Goal: Task Accomplishment & Management: Use online tool/utility

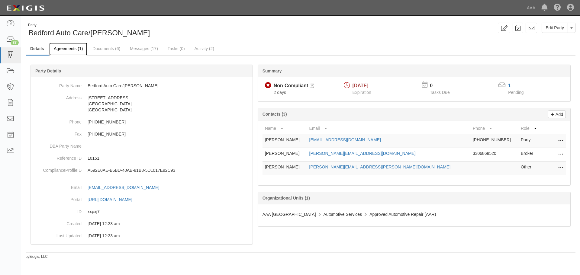
click at [56, 47] on link "Agreements (1)" at bounding box center [68, 49] width 38 height 13
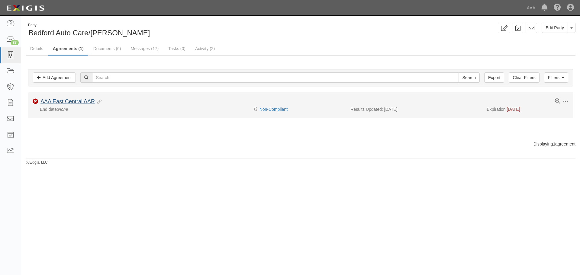
click at [70, 98] on li "Toggle Agreement Dropdown Edit Log activity Add task Send message Archive Non-C…" at bounding box center [300, 105] width 545 height 26
click at [71, 100] on link "AAA East Central AAR" at bounding box center [67, 101] width 54 height 6
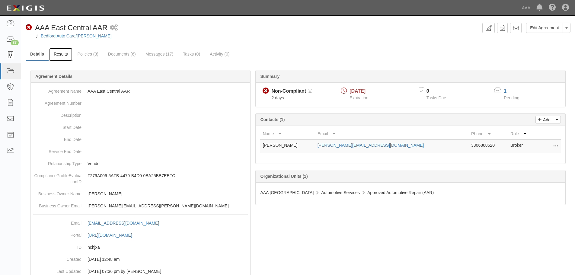
click at [56, 55] on link "Results" at bounding box center [60, 54] width 23 height 13
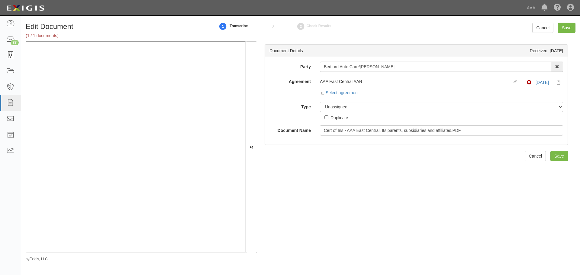
click at [349, 101] on div "Party Bedford Auto Care/McGroarty 1-800-Packouts of Beverly Hills 1-800 Packout…" at bounding box center [416, 99] width 294 height 74
click at [349, 109] on select "Unassigned Binder Cancellation Notice Certificate Contract Endorsement Insuranc…" at bounding box center [441, 107] width 243 height 10
select select "CertificateDetail"
click at [320, 102] on select "Unassigned Binder Cancellation Notice Certificate Contract Endorsement Insuranc…" at bounding box center [441, 107] width 243 height 10
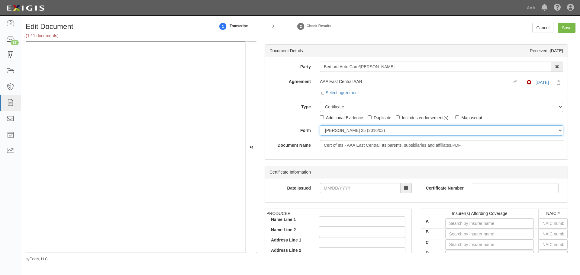
drag, startPoint x: 338, startPoint y: 129, endPoint x: 340, endPoint y: 135, distance: 6.6
click at [338, 129] on select "ACORD 25 (2016/03) ACORD 101 ACORD 855 NY (2014/05) General" at bounding box center [441, 130] width 243 height 10
select select "GeneralFormDetail"
click at [320, 125] on select "ACORD 25 (2016/03) ACORD 101 ACORD 855 NY (2014/05) General" at bounding box center [441, 130] width 243 height 10
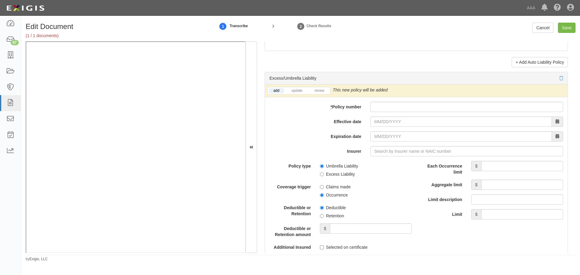
scroll to position [1108, 0]
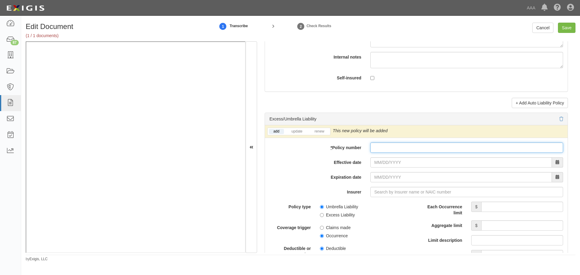
drag, startPoint x: 371, startPoint y: 149, endPoint x: 370, endPoint y: 153, distance: 4.7
click at [371, 151] on input "* Policy number" at bounding box center [466, 148] width 193 height 10
paste input "7333788-0"
type input "7333788-0"
click at [329, 133] on li "renew" at bounding box center [319, 131] width 21 height 7
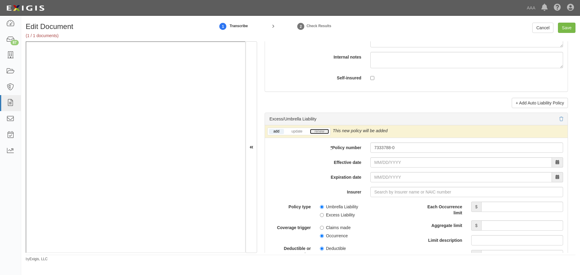
click at [323, 130] on link "renew" at bounding box center [319, 131] width 19 height 5
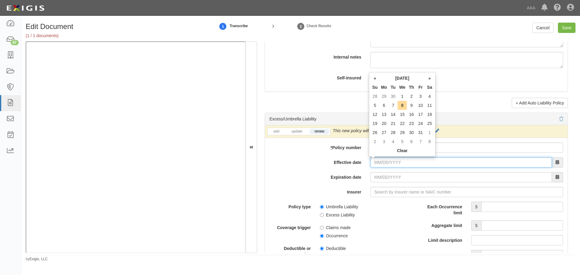
click at [378, 165] on input "Effective date" at bounding box center [461, 162] width 182 height 10
type input "10/06/2025"
type input "10/06/2026"
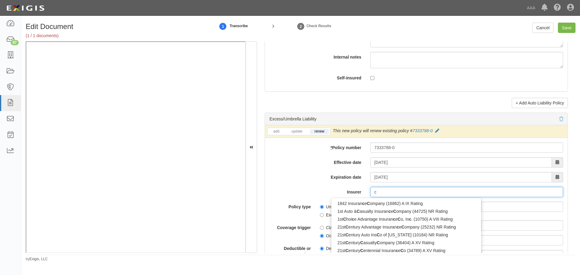
type input "ce"
type input "celina Mutual Insurance Company (20176) A VIII Rating"
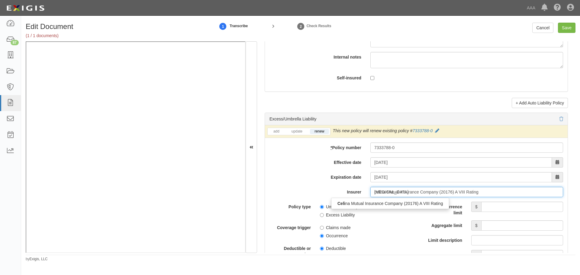
type input "celina"
click at [370, 204] on div "Celina Mutual Insurance Company (20176) A VIII Rating" at bounding box center [389, 204] width 117 height 8
type input "Celina Mutual Insurance Company (20176) A VIII Rating"
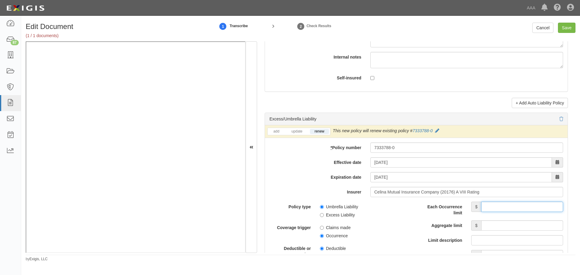
drag, startPoint x: 485, startPoint y: 210, endPoint x: 484, endPoint y: 205, distance: 4.9
click at [485, 210] on input "Each Occurrence limit" at bounding box center [522, 207] width 82 height 10
type input "1,000,000"
click at [538, 230] on input "Aggregate limit" at bounding box center [522, 226] width 82 height 10
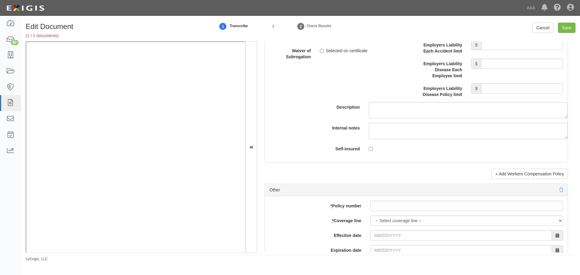
scroll to position [1661, 0]
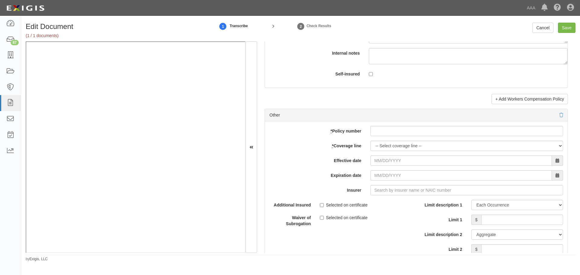
type input "1,000,000"
drag, startPoint x: 404, startPoint y: 128, endPoint x: 402, endPoint y: 137, distance: 8.8
click at [403, 135] on input "* Policy number" at bounding box center [466, 131] width 193 height 10
paste input "7333788-0"
type input "7333788-0"
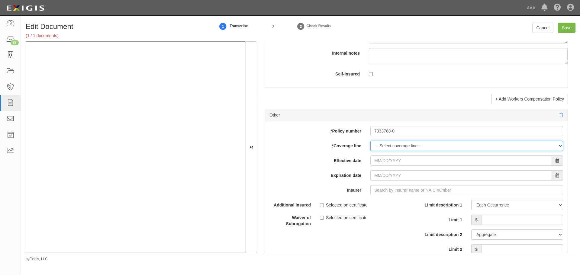
click at [387, 143] on select "-- Select coverage line -- Asbestos Abatement Auto Physical Damage Boiler & Mac…" at bounding box center [466, 146] width 193 height 10
select select "70"
click at [370, 151] on select "-- Select coverage line -- Asbestos Abatement Auto Physical Damage Boiler & Mac…" at bounding box center [466, 146] width 193 height 10
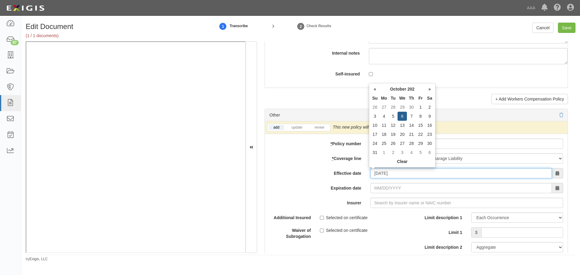
type input "10/06/2025"
type input "10/06/2026"
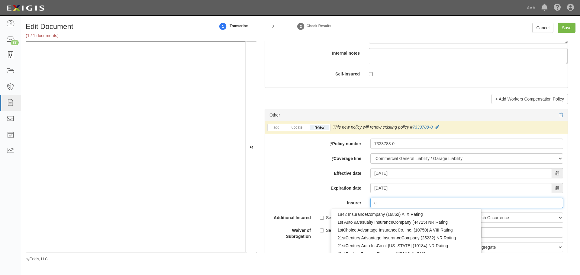
type input "ce"
type input "celina Mutual Insurance Company (20176) A VIII Rating"
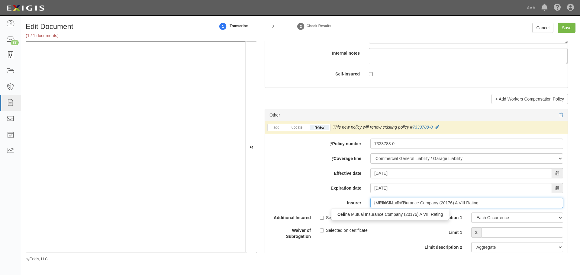
type input "celina"
click at [412, 212] on div "Celina Mutual Insurance Company (20176) A VIII Rating" at bounding box center [389, 215] width 117 height 8
type input "Celina Mutual Insurance Company (20176) A VIII Rating"
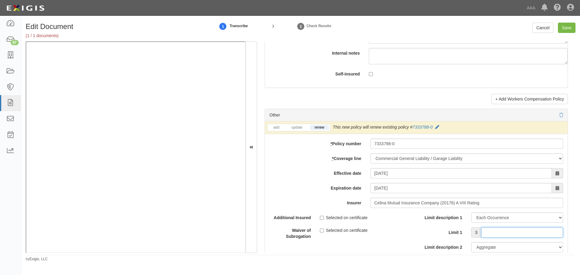
click at [511, 229] on input "Limit 1" at bounding box center [522, 232] width 82 height 10
type input "1"
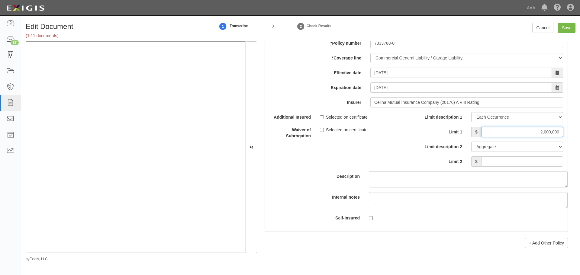
type input "2,000,000"
click at [550, 157] on input "Limit 2" at bounding box center [522, 161] width 82 height 10
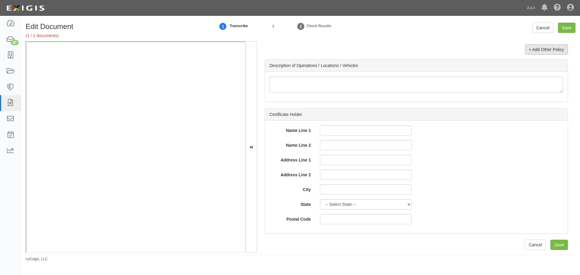
type input "4,000,000"
click at [536, 48] on link "+ Add Other Policy" at bounding box center [546, 49] width 43 height 10
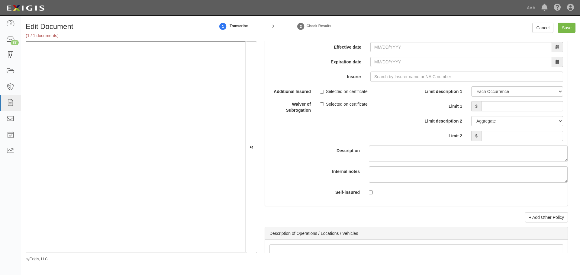
scroll to position [1921, 0]
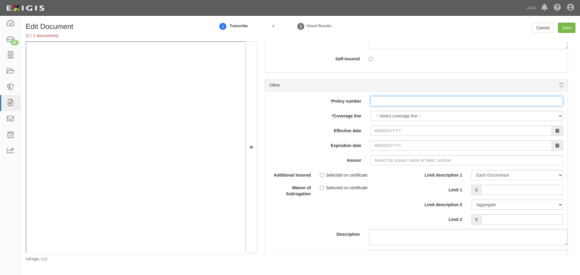
click at [406, 103] on input "* Policy number" at bounding box center [466, 101] width 193 height 10
paste input "7333788-0"
type input "7333788-0"
click at [394, 117] on select "-- Select coverage line -- Asbestos Abatement Auto Physical Damage Boiler & Mac…" at bounding box center [466, 116] width 193 height 10
select select "56"
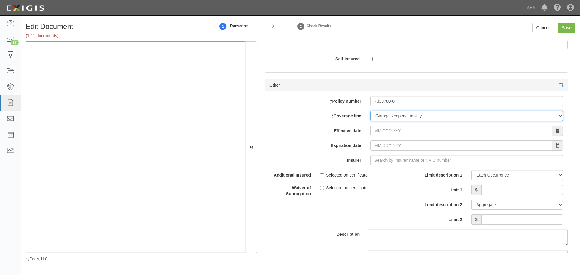
click at [370, 121] on select "-- Select coverage line -- Asbestos Abatement Auto Physical Damage Boiler & Mac…" at bounding box center [466, 116] width 193 height 10
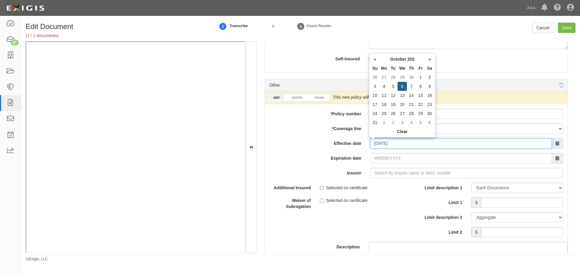
type input "10/06/2025"
type input "10/06/2026"
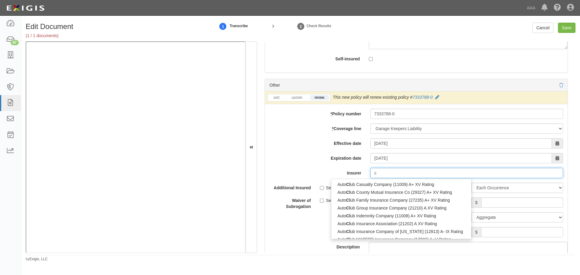
type input "ce"
type input "celina Mutual Insurance Company (20176) A VIII Rating"
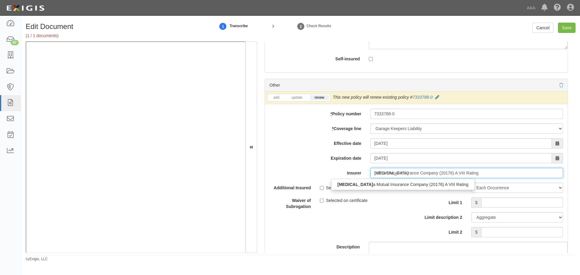
type input "celina"
click at [429, 184] on div "Celina Mutual Insurance Company (20176) A VIII Rating" at bounding box center [389, 185] width 117 height 8
type input "Celina Mutual Insurance Company (20176) A VIII Rating"
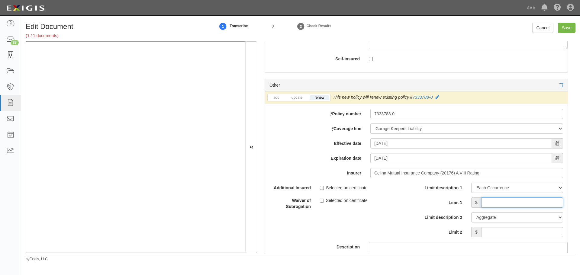
click at [516, 203] on input "Limit 1" at bounding box center [522, 203] width 82 height 10
type input "120,000"
click at [515, 239] on div "Limit description 1 Limit Each Occurrence Each Claim Aggregate Deductible Self-…" at bounding box center [491, 212] width 151 height 59
click at [516, 236] on input "Limit 2" at bounding box center [522, 232] width 82 height 10
type input "120,000"
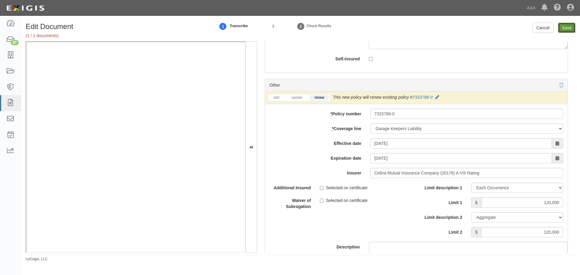
click at [572, 29] on input "Save" at bounding box center [567, 28] width 18 height 10
type input "1000000"
type input "2000000"
type input "4000000"
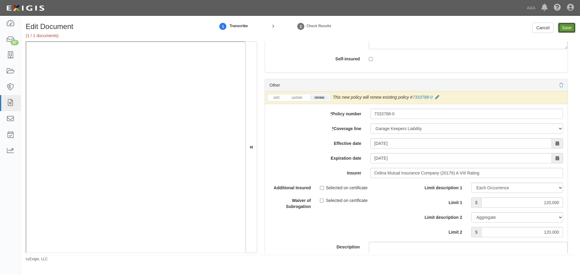
type input "120000"
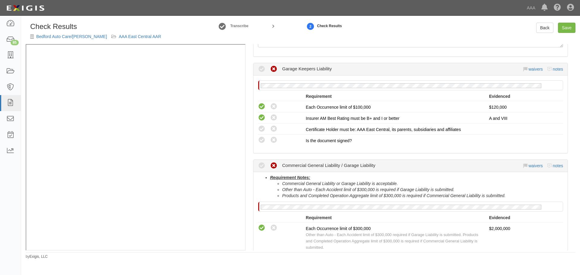
scroll to position [214, 0]
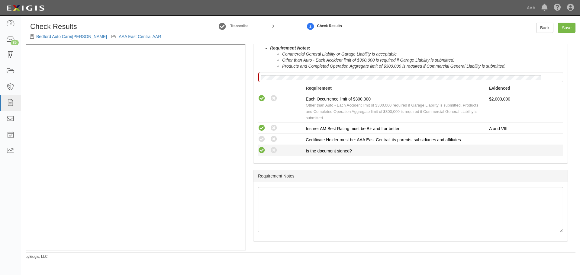
click at [262, 153] on icon at bounding box center [262, 151] width 8 height 8
radio input "true"
click at [262, 139] on icon at bounding box center [262, 140] width 8 height 8
radio input "true"
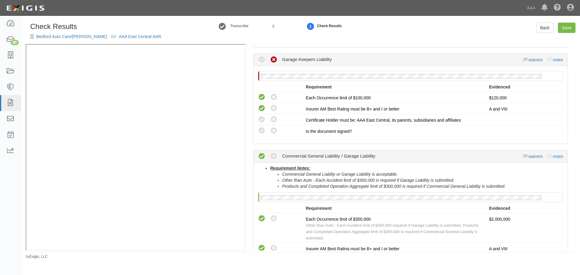
scroll to position [63, 0]
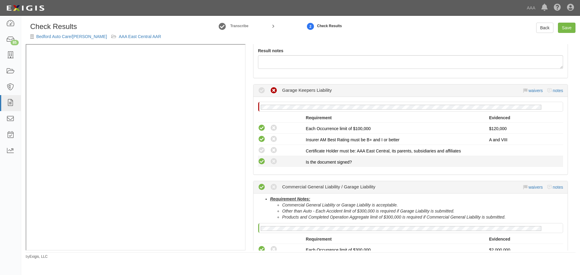
drag, startPoint x: 260, startPoint y: 165, endPoint x: 261, endPoint y: 160, distance: 4.6
click at [261, 165] on icon at bounding box center [262, 162] width 8 height 8
radio input "true"
click at [262, 152] on icon at bounding box center [262, 151] width 8 height 8
radio input "true"
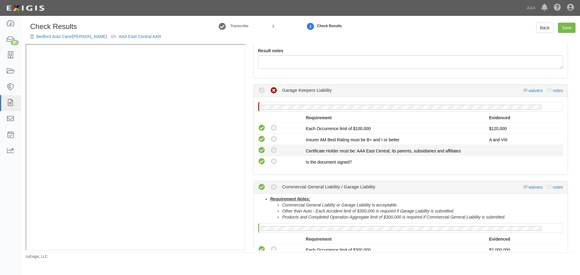
radio input "true"
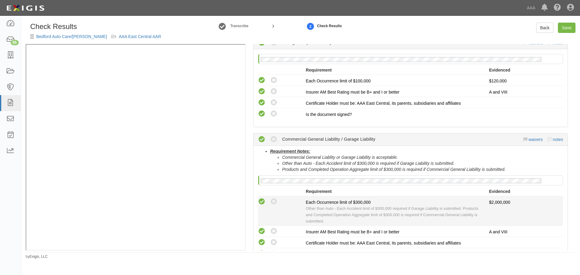
scroll to position [163, 0]
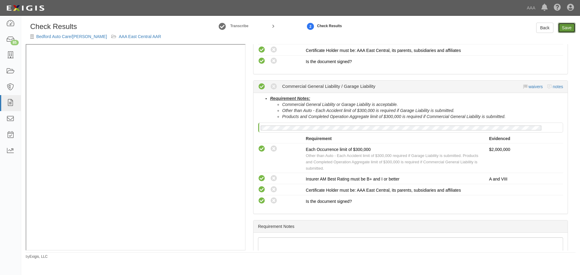
click at [570, 28] on link "Save" at bounding box center [567, 28] width 18 height 10
radio input "true"
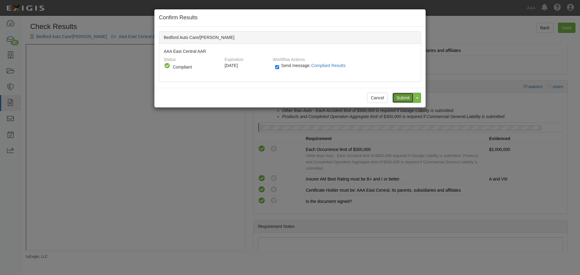
click at [404, 97] on input "Submit" at bounding box center [402, 98] width 21 height 10
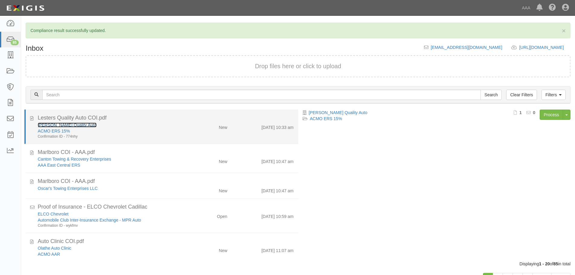
click at [55, 124] on link "[PERSON_NAME] Quality Auto" at bounding box center [67, 125] width 59 height 5
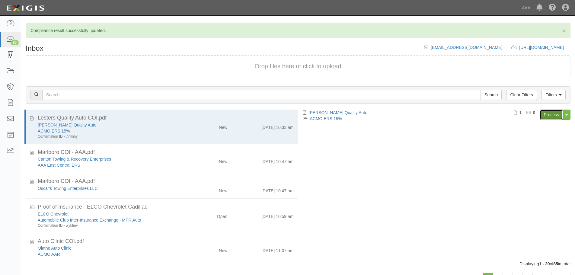
click at [549, 114] on link "Process" at bounding box center [551, 115] width 23 height 10
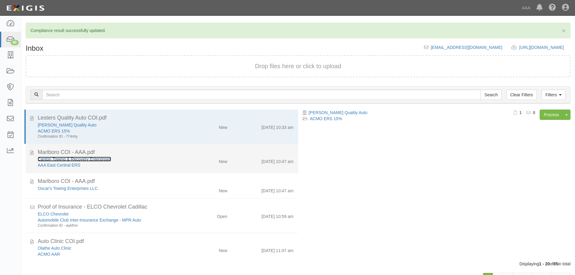
click at [103, 159] on link "Canton Towing & Recovery Enterprises" at bounding box center [74, 159] width 73 height 5
click at [219, 163] on div "New" at bounding box center [223, 160] width 8 height 8
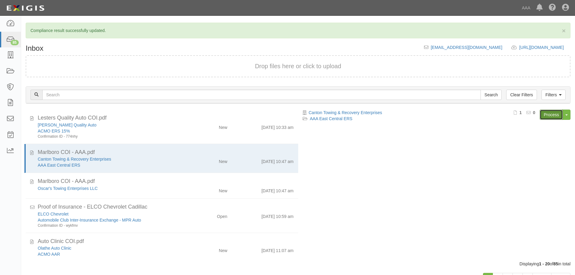
click at [555, 115] on link "Process" at bounding box center [551, 115] width 23 height 10
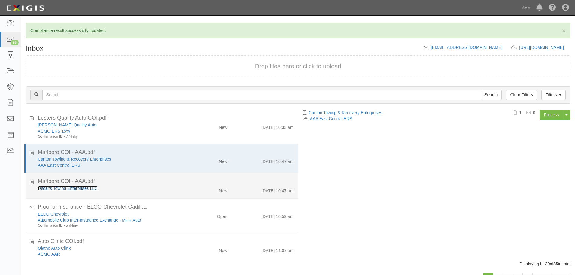
click at [87, 189] on link "Oscar's Towing Enterprises LLC" at bounding box center [68, 188] width 60 height 5
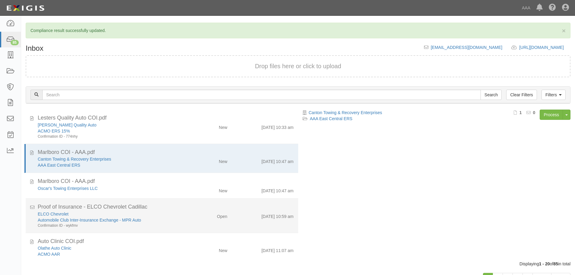
click at [234, 225] on div "ELCO Chevrolet Automobile Club Inter-Insurance Exchange - MPR Auto Confirmation…" at bounding box center [165, 219] width 265 height 17
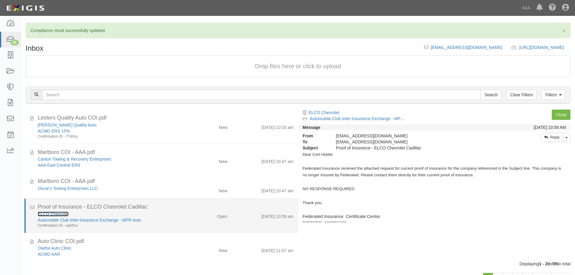
click at [45, 212] on link "ELCO Chevrolet" at bounding box center [53, 214] width 31 height 5
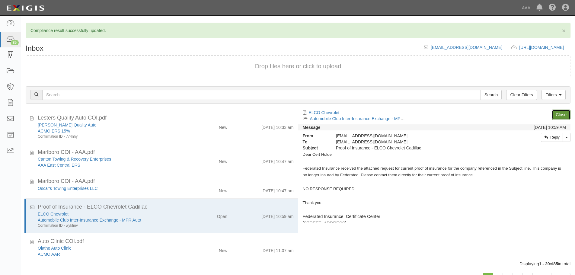
click at [562, 112] on link "Close" at bounding box center [561, 115] width 19 height 10
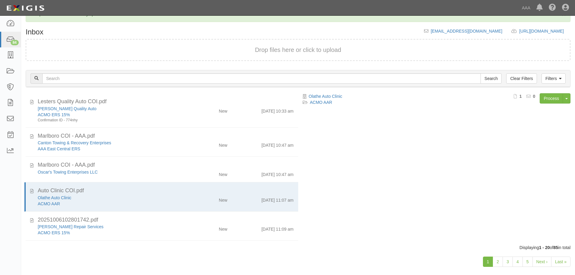
scroll to position [24, 0]
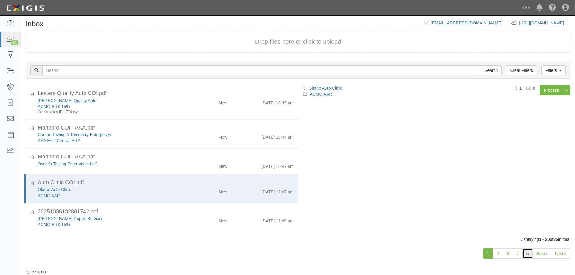
click at [530, 253] on link "5" at bounding box center [528, 254] width 10 height 10
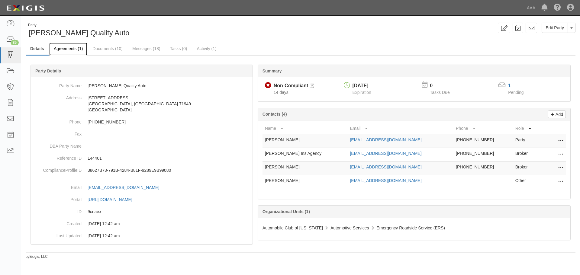
click at [77, 51] on link "Agreements (1)" at bounding box center [68, 49] width 38 height 13
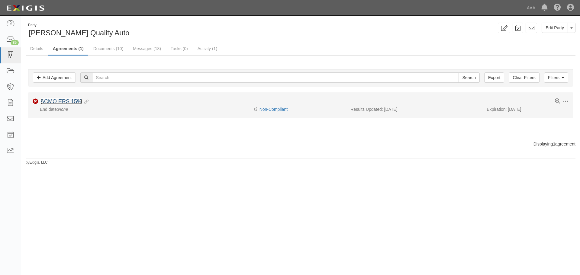
click at [66, 101] on link "ACMO ERS 15%" at bounding box center [60, 101] width 41 height 6
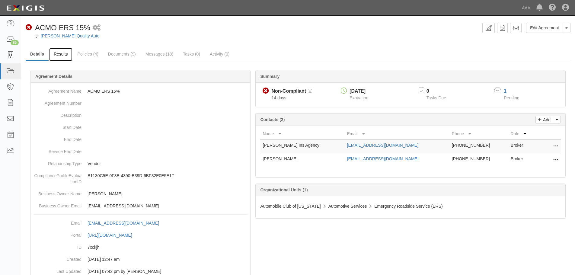
click at [63, 55] on link "Results" at bounding box center [60, 54] width 23 height 13
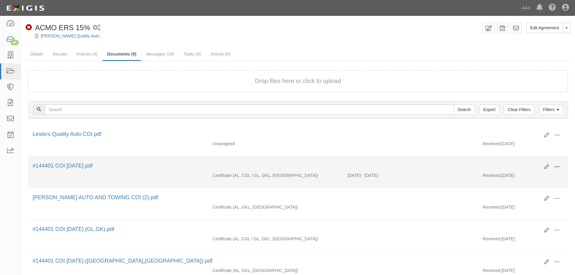
click at [558, 162] on button at bounding box center [557, 167] width 13 height 10
click at [539, 176] on link "View" at bounding box center [528, 175] width 48 height 11
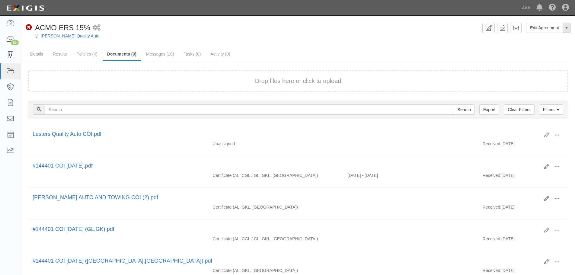
click at [568, 29] on button "Toggle Agreement Dropdown" at bounding box center [567, 28] width 8 height 10
click at [549, 40] on link "View Audit Trail" at bounding box center [547, 39] width 48 height 8
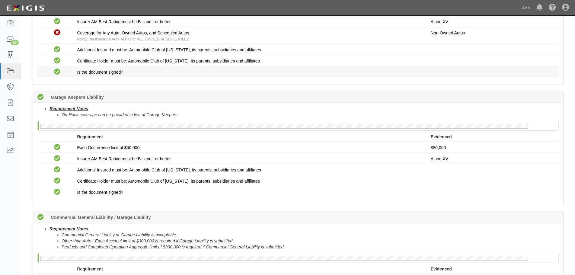
scroll to position [118, 0]
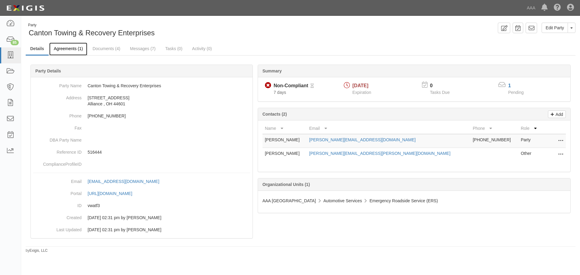
click at [69, 50] on link "Agreements (1)" at bounding box center [68, 49] width 38 height 13
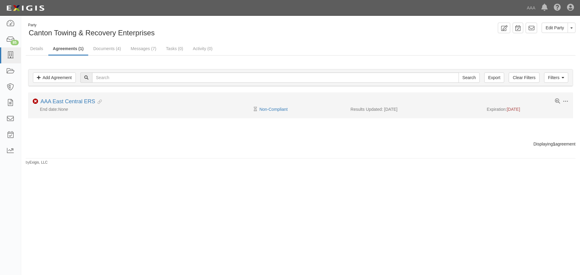
click at [58, 98] on li "Toggle Agreement Dropdown Edit Log activity Add task Send message Archive Non-C…" at bounding box center [300, 105] width 545 height 26
click at [58, 102] on link "AAA East Central ERS" at bounding box center [67, 101] width 55 height 6
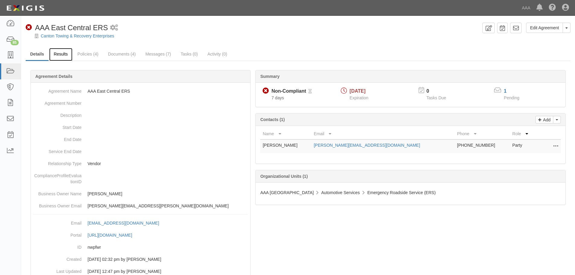
drag, startPoint x: 0, startPoint y: 0, endPoint x: 63, endPoint y: 53, distance: 82.5
click at [63, 53] on link "Results" at bounding box center [60, 54] width 23 height 13
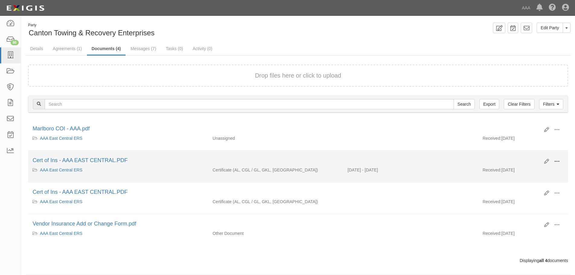
click at [553, 162] on button at bounding box center [557, 162] width 13 height 10
click at [540, 168] on link "View" at bounding box center [528, 170] width 48 height 11
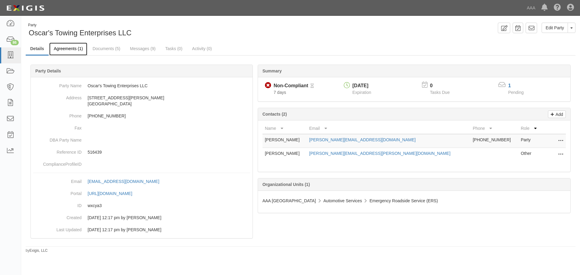
click at [76, 48] on link "Agreements (1)" at bounding box center [68, 49] width 38 height 13
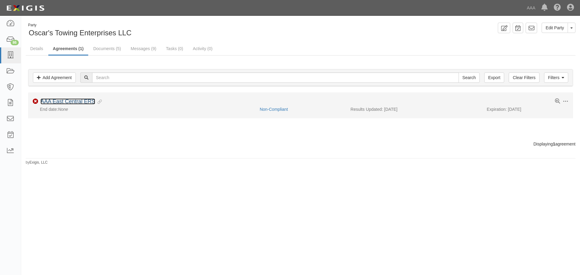
click at [86, 102] on link "AAA East Central ERS" at bounding box center [67, 101] width 55 height 6
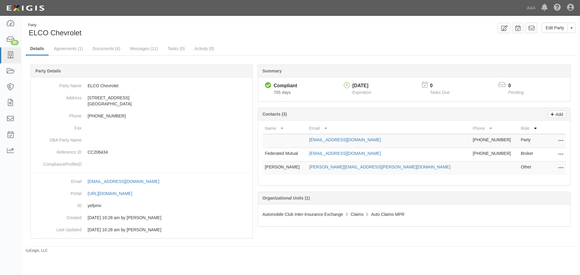
click at [563, 154] on td "Edit Delete" at bounding box center [554, 155] width 24 height 14
click at [559, 155] on icon at bounding box center [560, 155] width 5 height 8
drag, startPoint x: 549, startPoint y: 167, endPoint x: 320, endPoint y: 27, distance: 268.4
click at [549, 167] on link "Delete" at bounding box center [539, 163] width 48 height 11
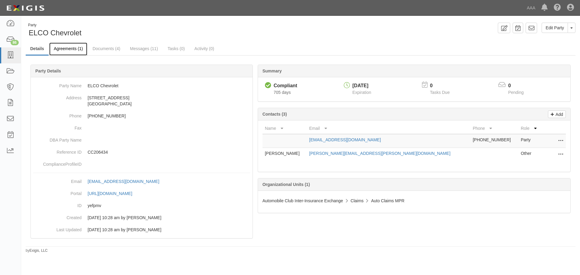
click at [64, 50] on link "Agreements (1)" at bounding box center [68, 49] width 38 height 13
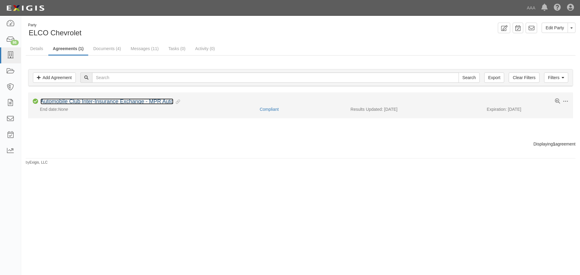
click at [94, 101] on link "Automobile Club Inter-Insurance Exchange - MPR Auto" at bounding box center [106, 101] width 133 height 6
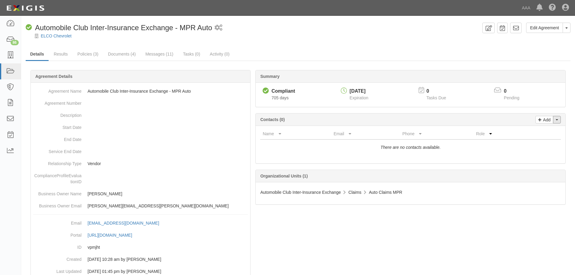
drag, startPoint x: 559, startPoint y: 119, endPoint x: 540, endPoint y: 129, distance: 20.7
click at [559, 120] on button "Toggle Contact Dropdown" at bounding box center [557, 120] width 8 height 8
click at [536, 131] on link "Change contacts" at bounding box center [537, 131] width 48 height 8
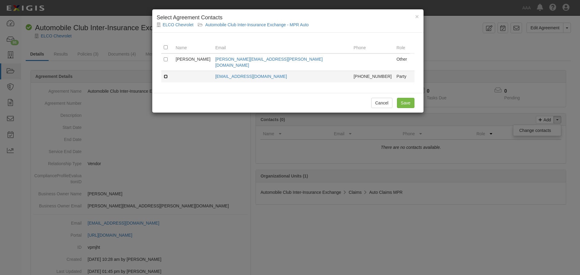
click at [164, 75] on input "checkbox" at bounding box center [166, 77] width 4 height 4
checkbox input "true"
click at [408, 100] on input "Save" at bounding box center [406, 103] width 18 height 10
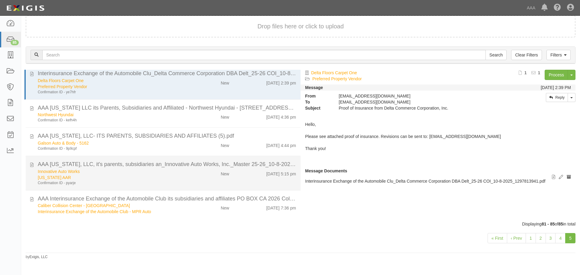
scroll to position [6, 0]
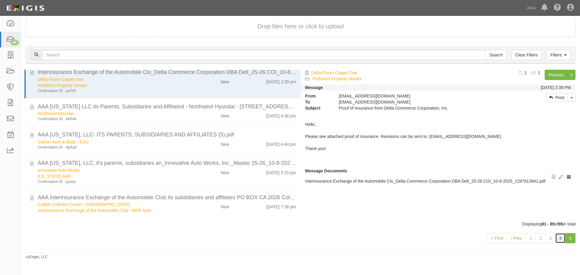
click at [563, 234] on link "4" at bounding box center [560, 238] width 10 height 10
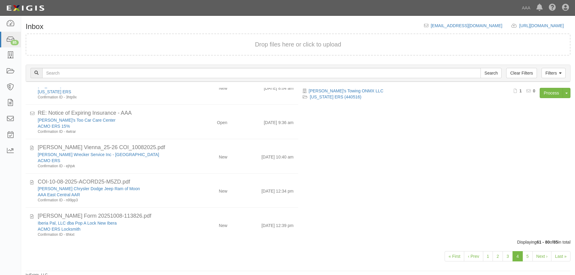
scroll to position [258, 0]
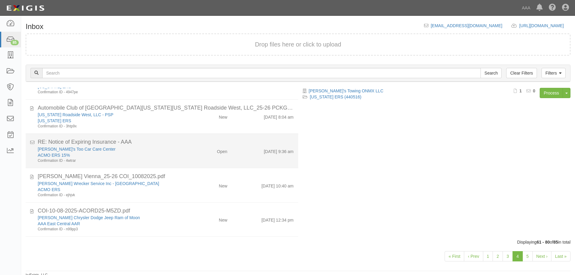
click at [208, 155] on div "[PERSON_NAME]'s Too Car Care Center ACMO ERS 15% Confirmation ID - 4wtrar Open …" at bounding box center [165, 154] width 265 height 17
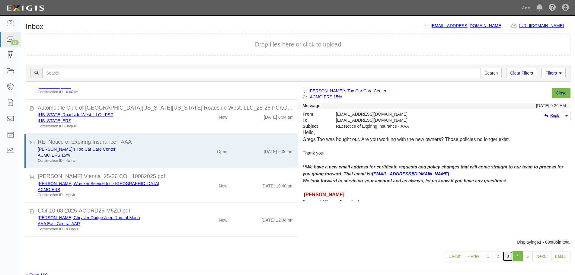
click at [506, 257] on link "3" at bounding box center [508, 256] width 10 height 10
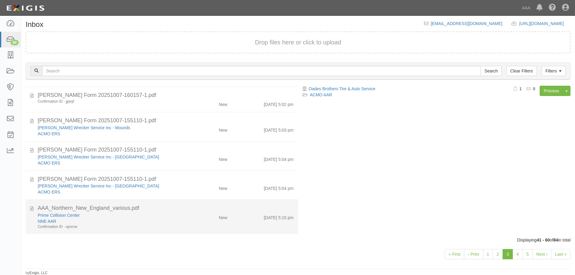
scroll to position [3, 0]
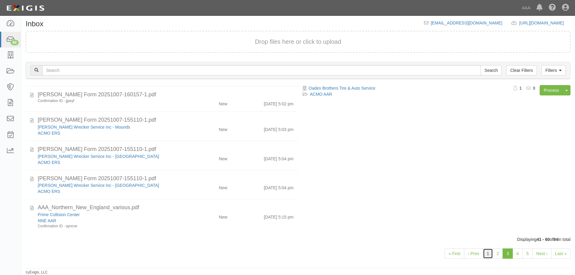
click at [485, 253] on link "1" at bounding box center [488, 254] width 10 height 10
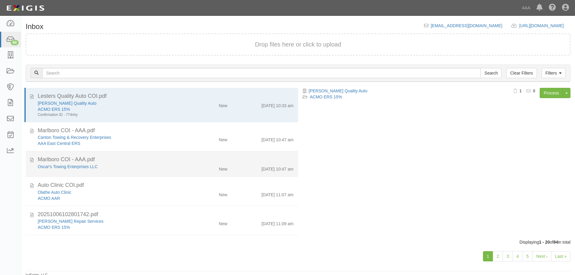
click at [188, 166] on div "New" at bounding box center [210, 168] width 44 height 8
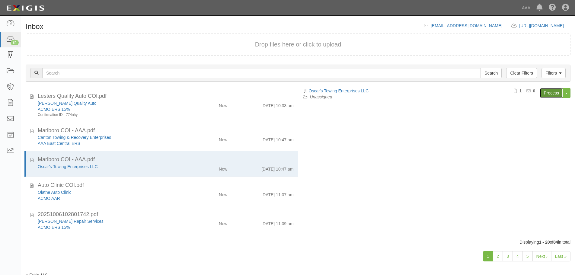
click at [551, 95] on link "Process" at bounding box center [551, 93] width 23 height 10
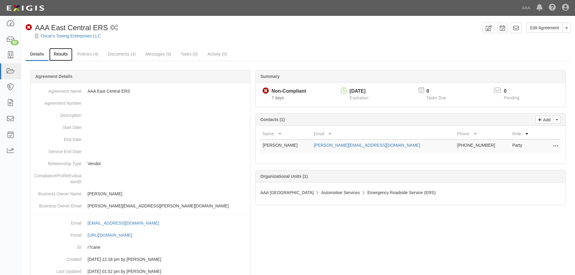
click at [56, 51] on link "Results" at bounding box center [60, 54] width 23 height 13
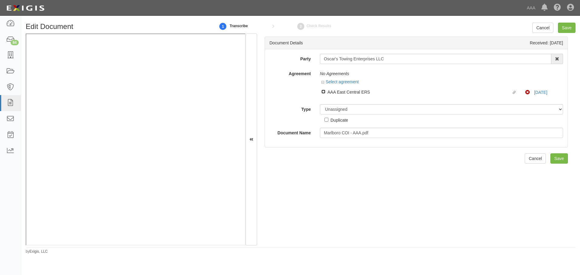
click at [324, 92] on input "Linked agreement AAA East Central ERS Linked agreement" at bounding box center [323, 92] width 4 height 4
checkbox input "true"
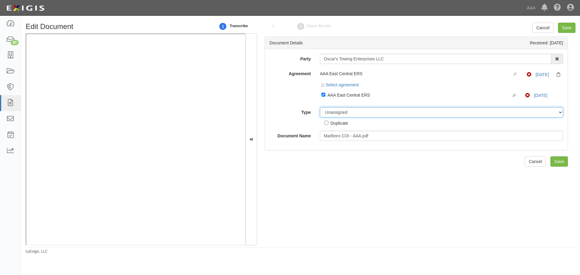
click at [334, 105] on div "Party Oscar's Towing Enterprises LLC 1-800-Packouts of Beverly Hills 1-800 Pack…" at bounding box center [416, 97] width 294 height 87
select select "CertificateDetail"
click at [320, 107] on select "Unassigned Binder Cancellation Notice Certificate Contract Endorsement Insuranc…" at bounding box center [441, 112] width 243 height 10
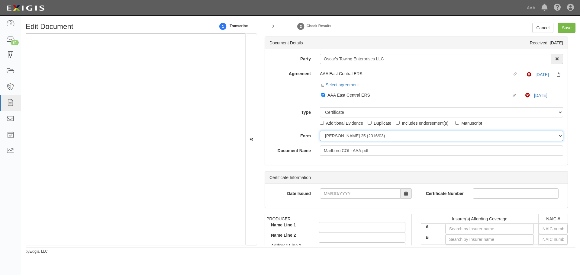
drag, startPoint x: 331, startPoint y: 137, endPoint x: 332, endPoint y: 140, distance: 3.3
click at [332, 140] on select "ACORD 25 (2016/03) ACORD 101 ACORD 855 NY (2014/05) General" at bounding box center [441, 136] width 243 height 10
select select "GeneralFormDetail"
click at [320, 131] on select "ACORD 25 (2016/03) ACORD 101 ACORD 855 NY (2014/05) General" at bounding box center [441, 136] width 243 height 10
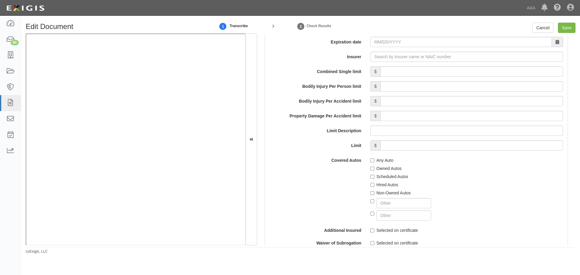
scroll to position [856, 0]
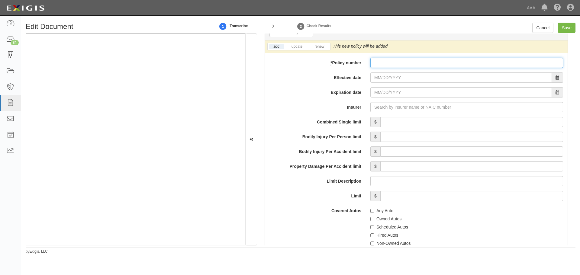
click at [397, 67] on input "* Policy number" at bounding box center [466, 63] width 193 height 10
paste input "01-CA-044253598-1"
type input "01-CA-044253598-1"
click at [318, 46] on link "renew" at bounding box center [319, 46] width 19 height 5
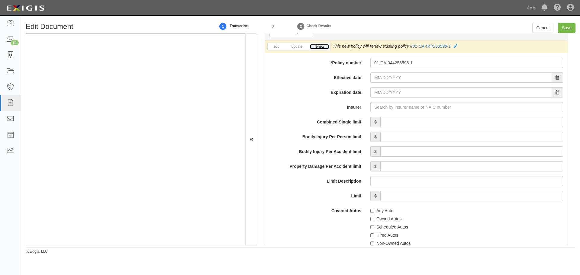
click at [318, 46] on link "renew" at bounding box center [319, 46] width 19 height 5
drag, startPoint x: 395, startPoint y: 81, endPoint x: 393, endPoint y: 79, distance: 3.2
click at [394, 80] on input "Effective date" at bounding box center [461, 77] width 182 height 10
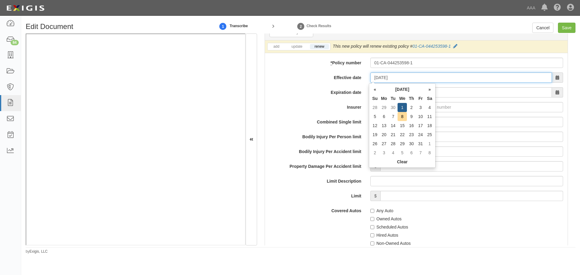
type input "[DATE]"
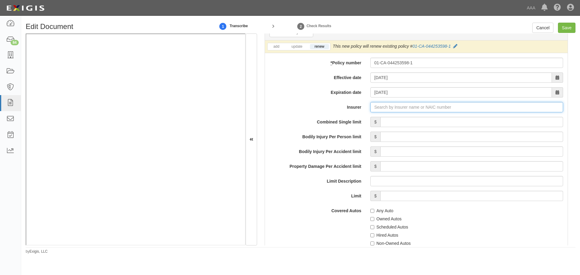
type input "180 Seguros S.A. (0) NR Rating"
type input "1"
type input "21st Century Advantage Insurance Company (25232) NR Rating"
type input "2"
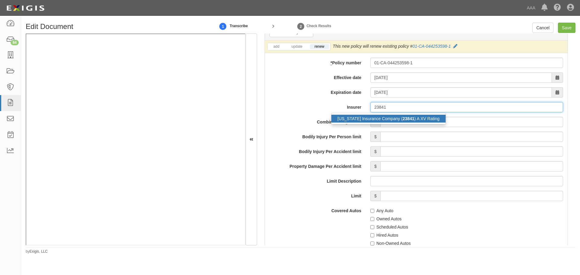
click at [433, 121] on div "New Hampshire Insurance Company ( 23841 ) A XV Rating" at bounding box center [388, 119] width 114 height 8
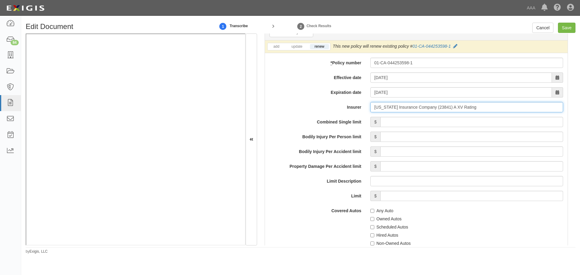
type input "New Hampshire Insurance Company (23841) A XV Rating"
click at [433, 121] on input "Combined Single limit" at bounding box center [471, 122] width 183 height 10
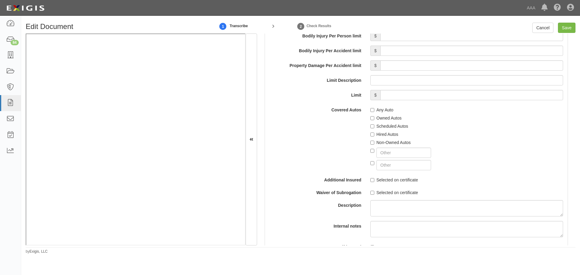
type input "1,000,000"
click at [380, 111] on label "Any Auto" at bounding box center [381, 110] width 23 height 6
click at [374, 111] on input "Any Auto" at bounding box center [372, 110] width 4 height 4
checkbox input "true"
drag, startPoint x: 380, startPoint y: 125, endPoint x: 381, endPoint y: 131, distance: 6.8
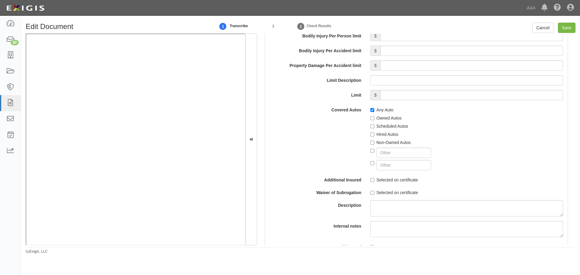
click at [380, 125] on label "Scheduled Autos" at bounding box center [389, 126] width 38 height 6
click at [374, 125] on input "Scheduled Autos" at bounding box center [372, 126] width 4 height 4
checkbox input "true"
click at [381, 133] on label "Hired Autos" at bounding box center [384, 134] width 28 height 6
click at [374, 133] on input "Hired Autos" at bounding box center [372, 135] width 4 height 4
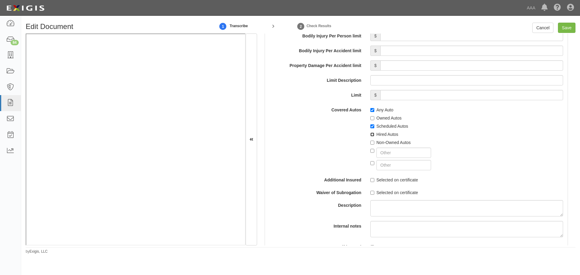
checkbox input "true"
click at [385, 144] on label "Non-Owned Autos" at bounding box center [390, 143] width 40 height 6
click at [374, 144] on input "Non-Owned Autos" at bounding box center [372, 143] width 4 height 4
checkbox input "true"
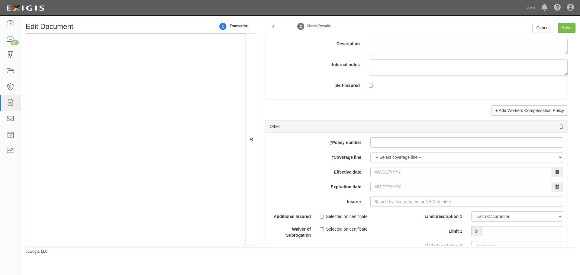
scroll to position [1712, 0]
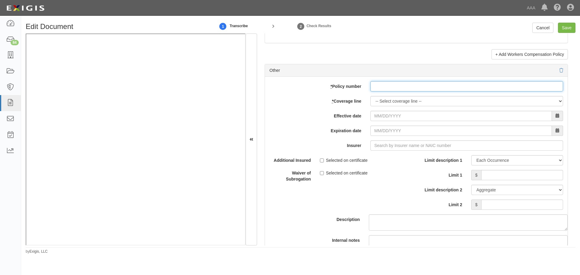
drag, startPoint x: 398, startPoint y: 87, endPoint x: 392, endPoint y: 97, distance: 12.3
click at [398, 87] on input "* Policy number" at bounding box center [466, 86] width 193 height 10
paste input "41-LX-020474605-1"
type input "41-LX-020474605-1"
click at [389, 101] on select "-- Select coverage line -- Asbestos Abatement Auto Physical Damage Boiler & Mac…" at bounding box center [466, 101] width 193 height 10
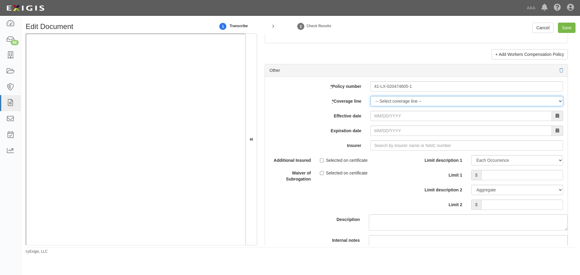
select select "70"
click at [370, 106] on select "-- Select coverage line -- Asbestos Abatement Auto Physical Damage Boiler & Mac…" at bounding box center [466, 101] width 193 height 10
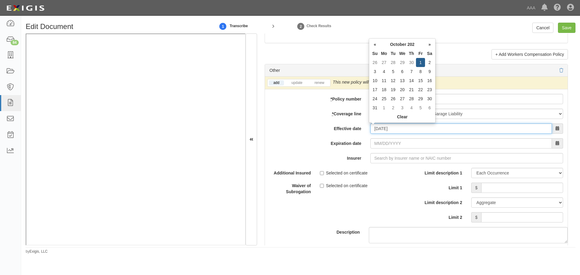
type input "[DATE]"
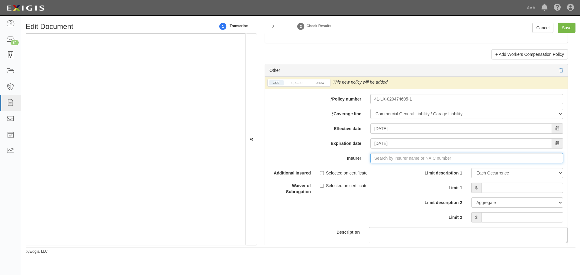
type input "180 Seguros S.A. (0) NR Rating"
type input "1"
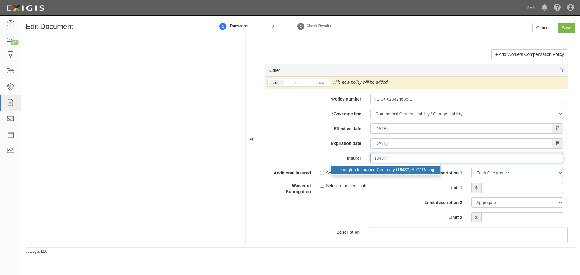
click at [398, 171] on strong "19437" at bounding box center [403, 169] width 12 height 5
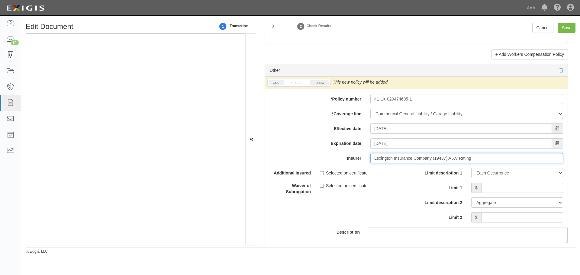
type input "Lexington Insurance Company (19437) A XV Rating"
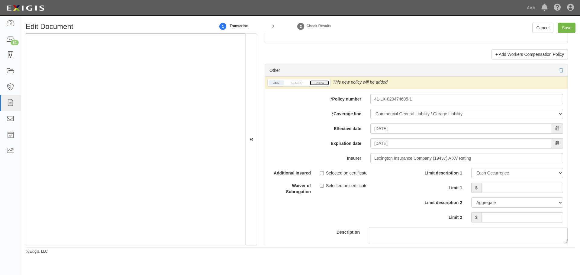
click at [320, 81] on link "renew" at bounding box center [319, 82] width 19 height 5
click at [498, 187] on input "Limit 1" at bounding box center [522, 188] width 82 height 10
type input "1,000,000"
click at [518, 221] on input "Limit 2" at bounding box center [522, 217] width 82 height 10
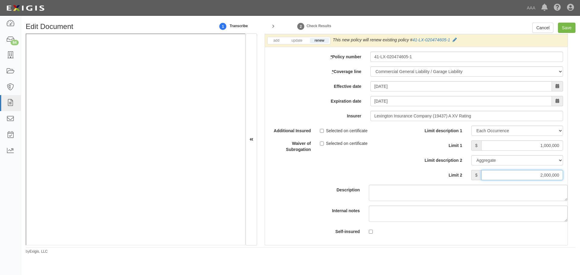
scroll to position [1863, 0]
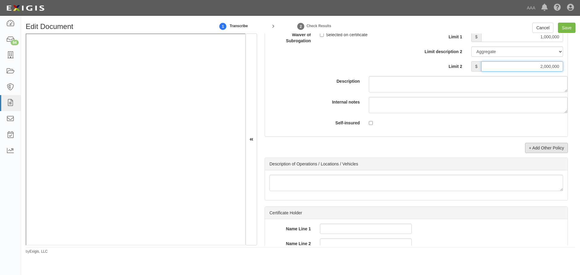
type input "2,000,000"
click at [547, 151] on link "+ Add Other Policy" at bounding box center [546, 148] width 43 height 10
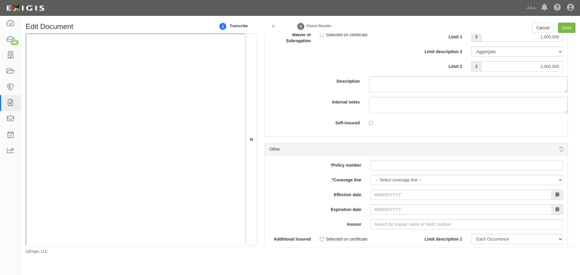
click at [384, 175] on div "add update renew This new policy will be added This new policy will update exis…" at bounding box center [416, 255] width 303 height 198
click at [378, 168] on input "* Policy number" at bounding box center [466, 165] width 193 height 10
paste input "01-CA-044253598-1"
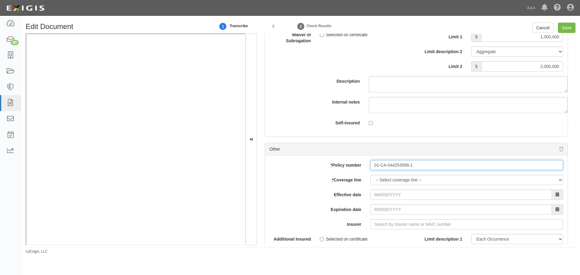
type input "01-CA-044253598-1"
click at [373, 180] on select "-- Select coverage line -- Asbestos Abatement Auto Physical Damage Boiler & Mac…" at bounding box center [466, 180] width 193 height 10
select select "56"
click at [370, 185] on select "-- Select coverage line -- Asbestos Abatement Auto Physical Damage Boiler & Mac…" at bounding box center [466, 180] width 193 height 10
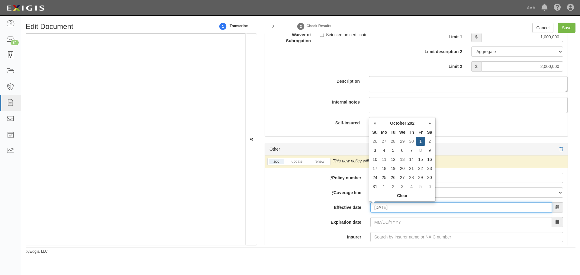
type input "10/01/2025"
type input "[DATE]"
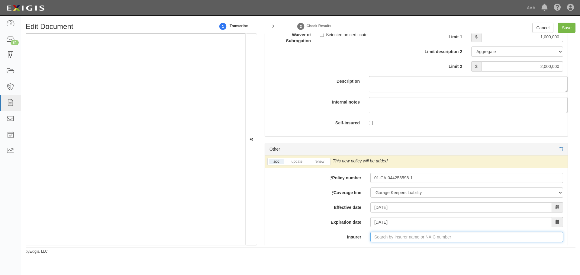
type input "180 Seguros S.A. (0) NR Rating"
type input "1"
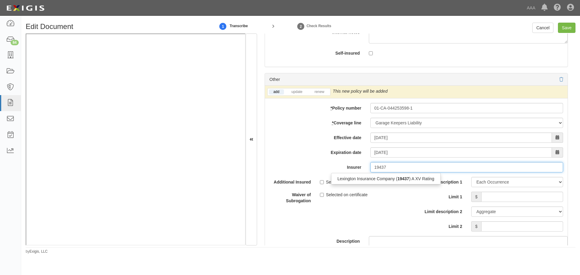
scroll to position [1963, 0]
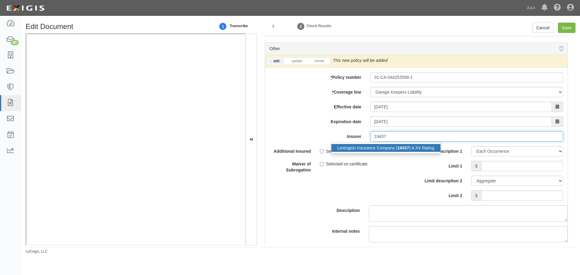
click at [382, 149] on div "Lexington Insurance Company ( 19437 ) A XV Rating" at bounding box center [385, 148] width 109 height 8
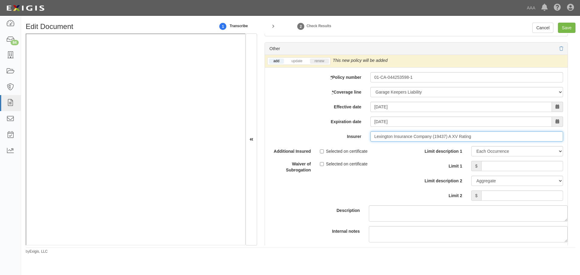
type input "Lexington Insurance Company (19437) A XV Rating"
click at [324, 62] on link "renew" at bounding box center [319, 61] width 19 height 5
click at [505, 167] on input "Limit 1" at bounding box center [522, 166] width 82 height 10
type input "1"
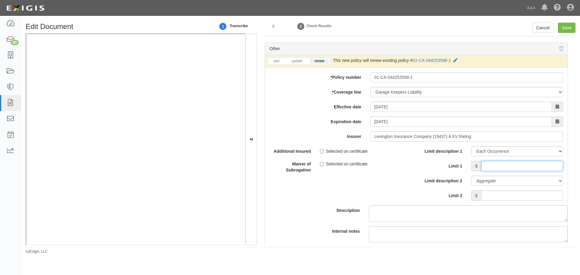
type input "1"
type input "200,000"
click at [511, 198] on input "Limit 2" at bounding box center [522, 196] width 82 height 10
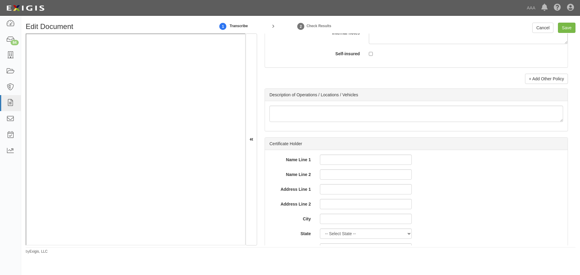
scroll to position [2148, 0]
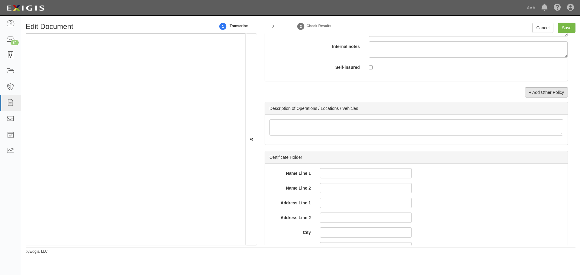
type input "200,000"
click at [543, 96] on link "+ Add Other Policy" at bounding box center [546, 92] width 43 height 10
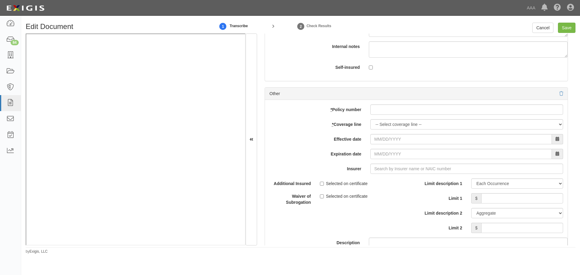
click at [405, 118] on div "add update renew This new policy will be added This new policy will update exis…" at bounding box center [416, 199] width 303 height 198
paste input "41-LX-020474605-1"
click at [400, 112] on input "* Policy number" at bounding box center [466, 110] width 193 height 10
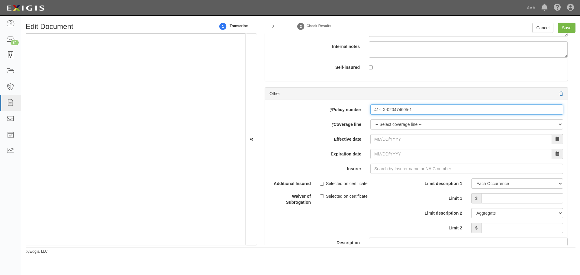
type input "41-LX-020474605-1"
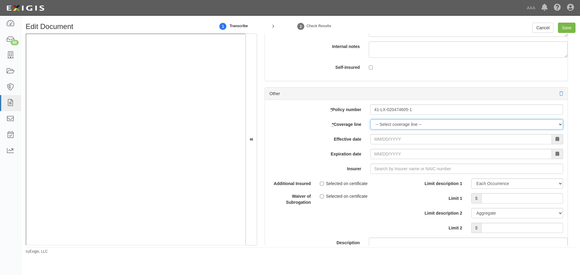
click at [391, 125] on select "-- Select coverage line -- Asbestos Abatement Auto Physical Damage Boiler & Mac…" at bounding box center [466, 124] width 193 height 10
select select "71"
click at [370, 130] on select "-- Select coverage line -- Asbestos Abatement Auto Physical Damage Boiler & Mac…" at bounding box center [466, 124] width 193 height 10
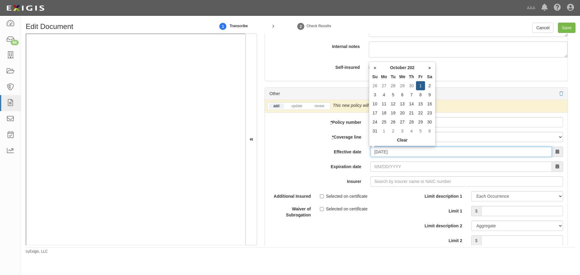
type input "10/01/2025"
type input "[DATE]"
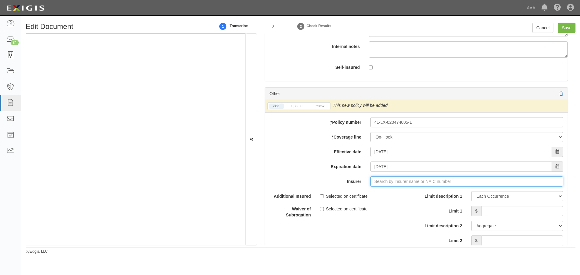
type input "180 Seguros S.A. (0) NR Rating"
type input "1"
click at [410, 188] on div "Lexington Insurance Company ( 19437 ) A XV Rating" at bounding box center [386, 192] width 110 height 11
click at [408, 194] on div "Lexington Insurance Company ( 19437 ) A XV Rating" at bounding box center [385, 193] width 109 height 8
type input "Lexington Insurance Company (19437) A XV Rating"
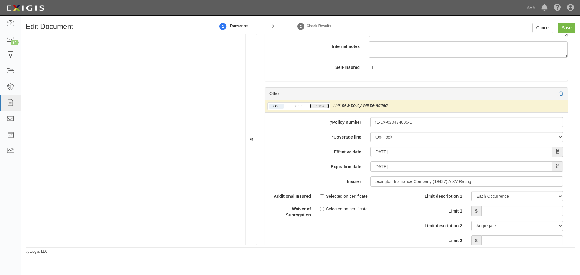
click at [326, 107] on link "renew" at bounding box center [319, 106] width 19 height 5
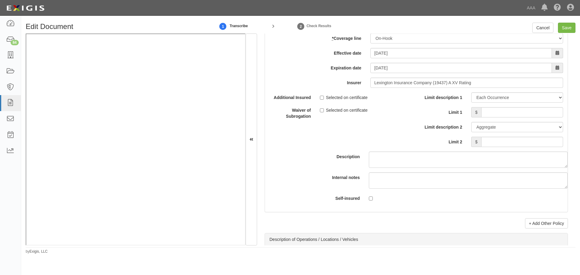
scroll to position [2249, 0]
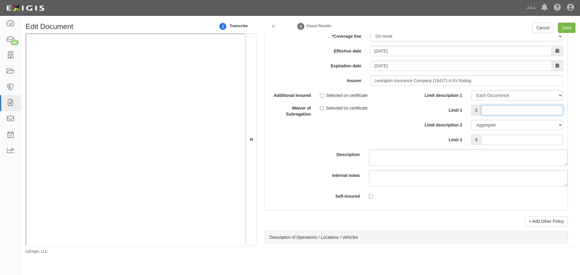
click at [501, 109] on input "Limit 1" at bounding box center [522, 110] width 82 height 10
type input "100,000"
click at [486, 141] on input "Limit 2" at bounding box center [522, 140] width 82 height 10
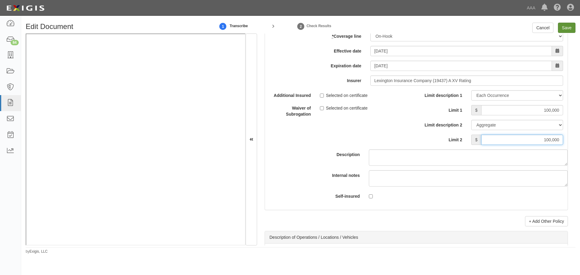
type input "100,000"
click at [564, 28] on input "Save" at bounding box center [567, 28] width 18 height 10
type input "1000000"
type input "2000000"
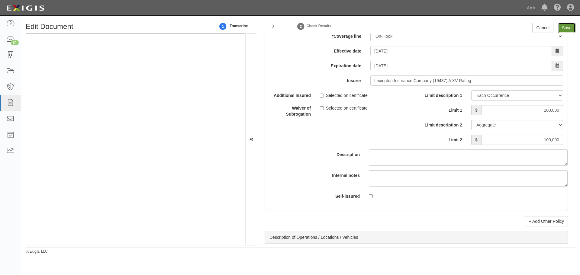
type input "200000"
type input "100000"
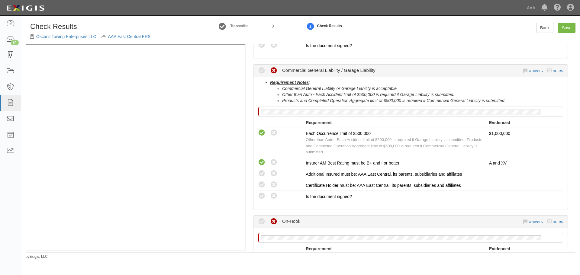
scroll to position [504, 0]
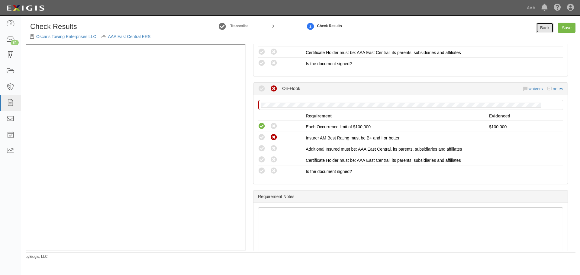
click at [542, 31] on link "Back" at bounding box center [544, 28] width 17 height 10
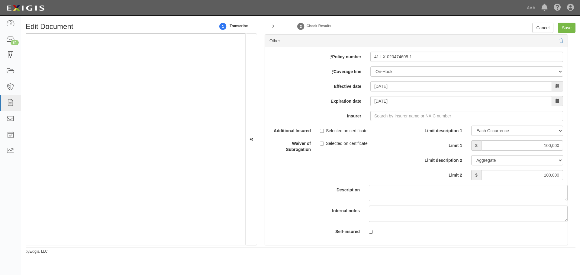
scroll to position [1660, 0]
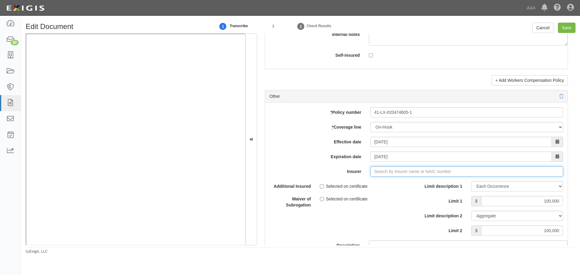
click at [387, 170] on input "Insurer" at bounding box center [466, 171] width 193 height 10
type input "180 Seguros S.A. (0) NR Rating"
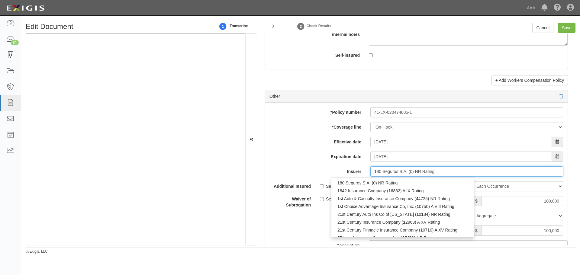
type input "19"
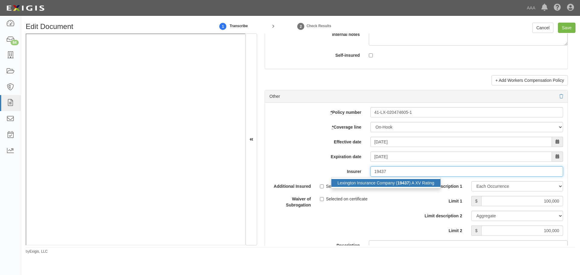
click at [422, 186] on div "Lexington Insurance Company ( 19437 ) A XV Rating" at bounding box center [385, 183] width 109 height 8
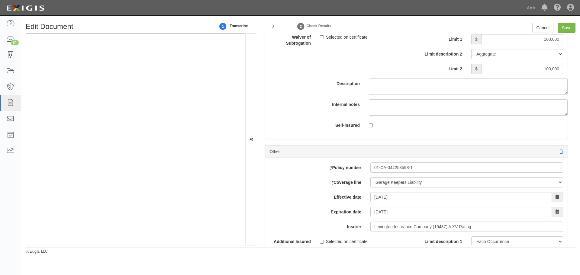
scroll to position [1861, 0]
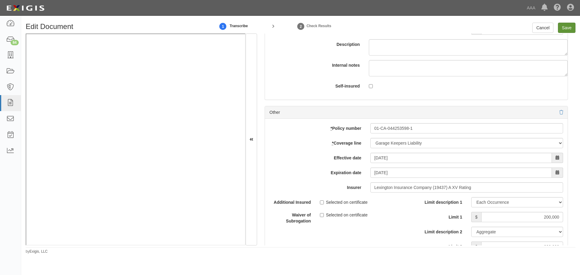
type input "Lexington Insurance Company (19437) A XV Rating"
click at [562, 26] on input "Save" at bounding box center [567, 28] width 18 height 10
type input "1000000"
type input "100000"
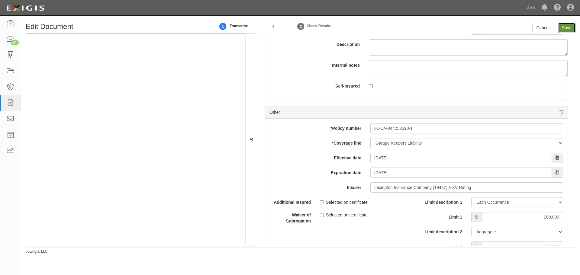
type input "200000"
type input "1000000"
type input "2000000"
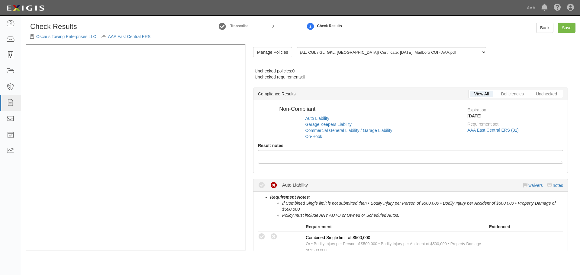
radio input "true"
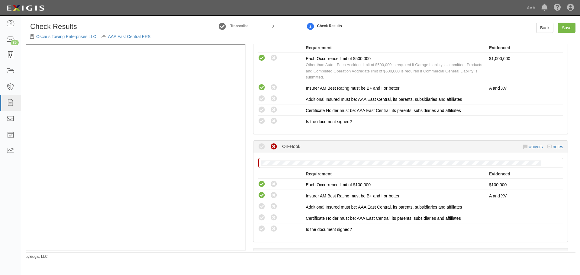
scroll to position [453, 0]
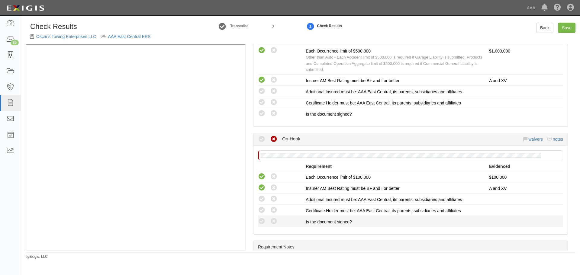
drag, startPoint x: 262, startPoint y: 227, endPoint x: 261, endPoint y: 216, distance: 10.3
click at [261, 225] on li "Compliant Waived: Non-Compliant Is the document signed?" at bounding box center [410, 221] width 305 height 11
click at [260, 216] on li "Compliant Waived: Non-Compliant Is the document signed?" at bounding box center [410, 221] width 305 height 11
click at [262, 209] on icon at bounding box center [262, 211] width 8 height 8
radio input "true"
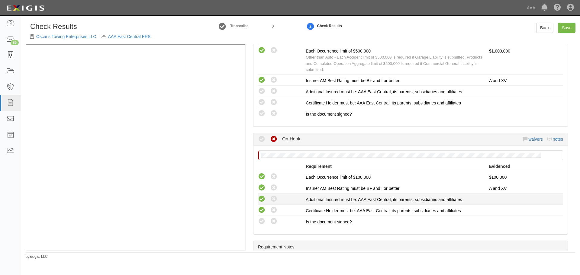
click at [262, 196] on icon at bounding box center [262, 199] width 8 height 8
radio input "true"
click at [261, 221] on icon at bounding box center [262, 222] width 8 height 8
radio input "true"
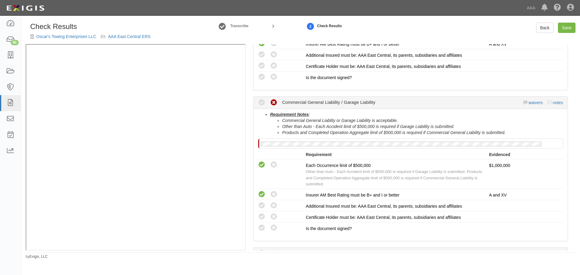
scroll to position [353, 0]
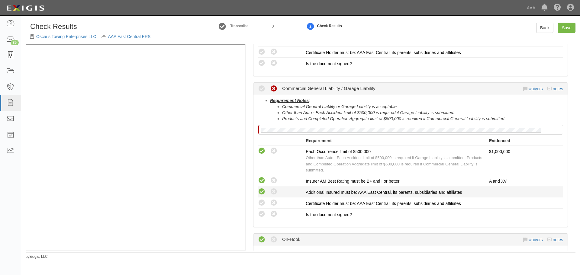
click at [262, 191] on icon at bounding box center [262, 192] width 8 height 8
radio input "true"
click at [261, 205] on icon at bounding box center [262, 203] width 8 height 8
radio input "true"
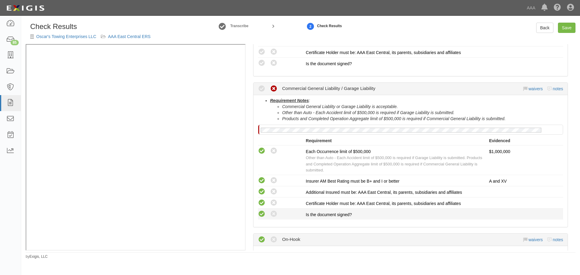
click at [261, 214] on icon at bounding box center [262, 215] width 8 height 8
radio input "true"
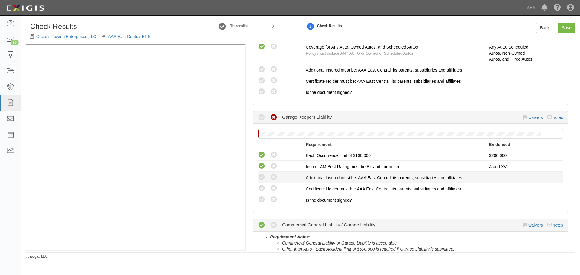
scroll to position [201, 0]
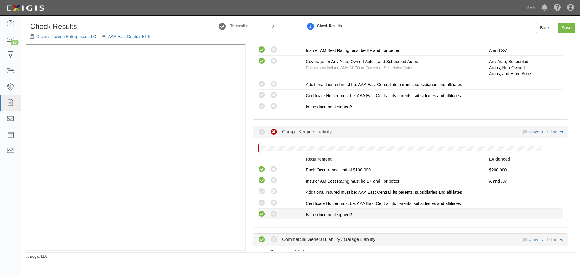
click at [260, 212] on icon at bounding box center [262, 215] width 8 height 8
radio input "true"
drag, startPoint x: 260, startPoint y: 203, endPoint x: 260, endPoint y: 186, distance: 16.3
click at [260, 203] on icon at bounding box center [262, 203] width 8 height 8
radio input "true"
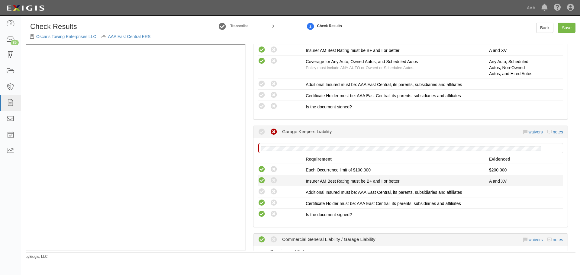
drag, startPoint x: 260, startPoint y: 185, endPoint x: 260, endPoint y: 192, distance: 6.4
click at [260, 186] on li "This compliance result is calculated automatically and cannot be changed Waived…" at bounding box center [410, 180] width 305 height 11
drag, startPoint x: 260, startPoint y: 192, endPoint x: 259, endPoint y: 186, distance: 5.4
click at [259, 193] on icon at bounding box center [262, 192] width 8 height 8
radio input "true"
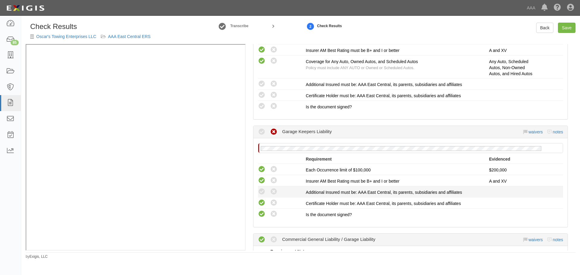
radio input "true"
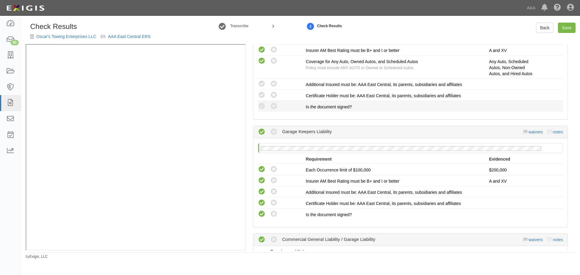
drag, startPoint x: 257, startPoint y: 107, endPoint x: 260, endPoint y: 104, distance: 4.7
click at [258, 107] on div "Compliant Waived: Non-Compliant" at bounding box center [279, 106] width 52 height 8
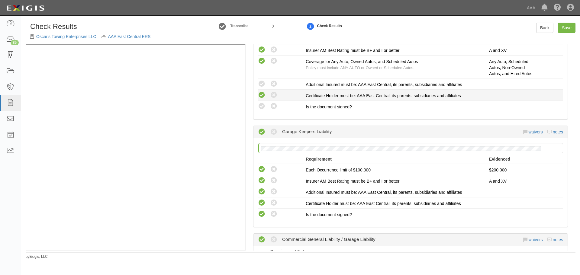
click at [263, 96] on icon at bounding box center [262, 96] width 8 height 8
radio input "true"
drag, startPoint x: 261, startPoint y: 104, endPoint x: 263, endPoint y: 92, distance: 11.7
click at [261, 102] on div "Compliant Waived: Non-Compliant" at bounding box center [282, 106] width 48 height 8
click at [264, 87] on icon at bounding box center [262, 84] width 8 height 8
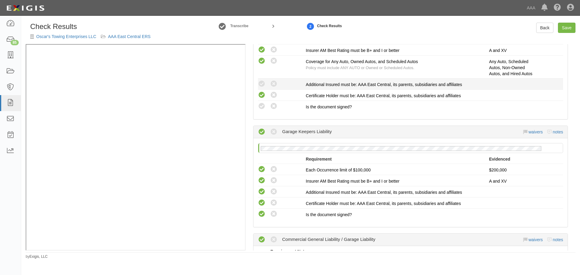
radio input "true"
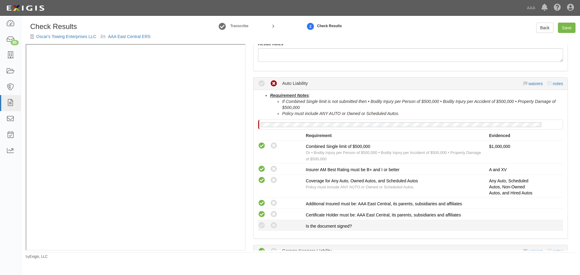
scroll to position [101, 0]
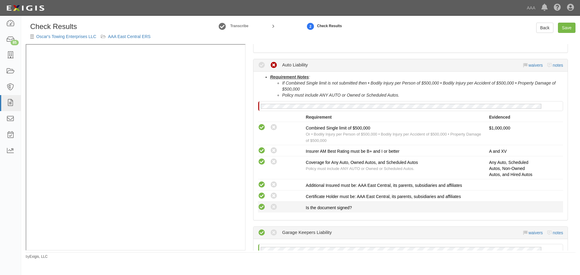
click at [261, 210] on icon at bounding box center [262, 208] width 8 height 8
radio input "true"
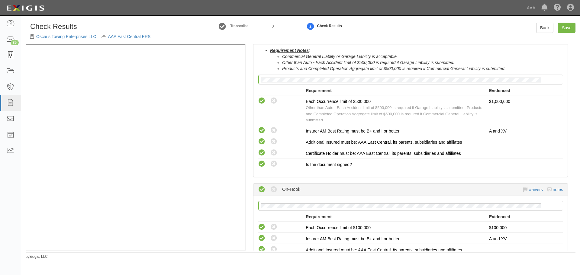
scroll to position [524, 0]
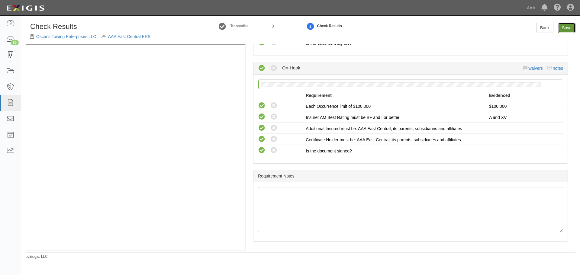
click at [571, 28] on link "Save" at bounding box center [567, 28] width 18 height 10
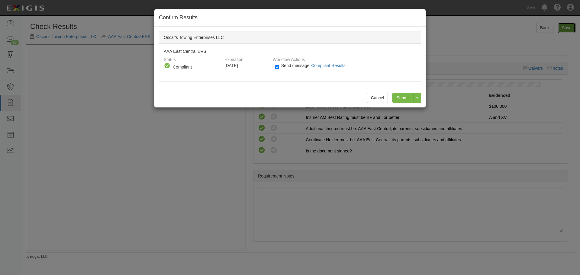
radio input "true"
click at [401, 95] on input "Submit" at bounding box center [402, 98] width 21 height 10
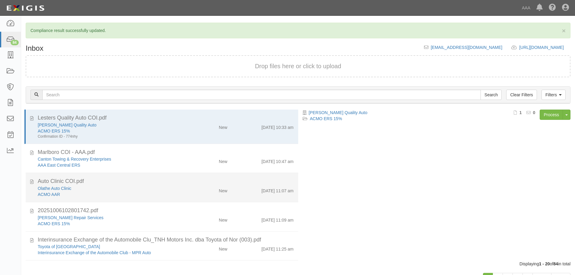
scroll to position [50, 0]
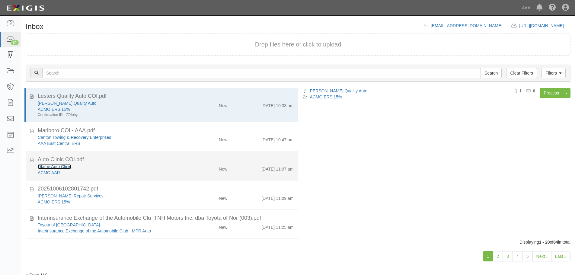
click at [63, 167] on link "Olathe Auto Clinic" at bounding box center [55, 166] width 34 height 5
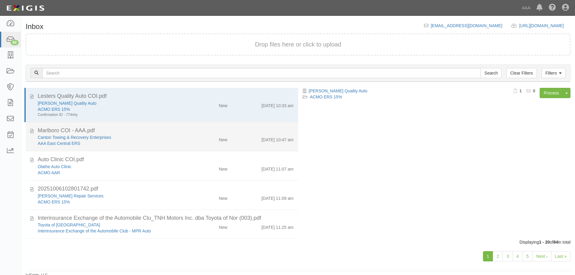
click at [219, 138] on div "New" at bounding box center [223, 138] width 8 height 8
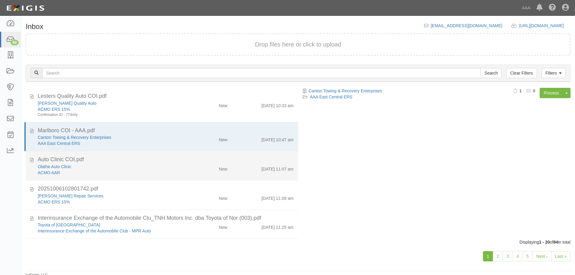
click at [219, 167] on div "New" at bounding box center [223, 168] width 8 height 8
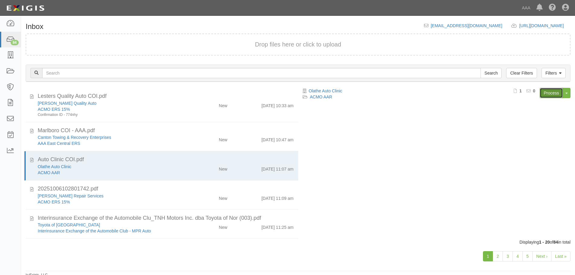
click at [555, 96] on link "Process" at bounding box center [551, 93] width 23 height 10
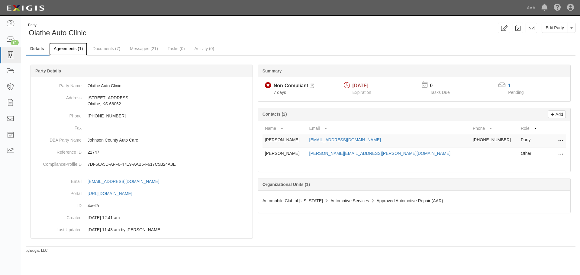
click at [59, 47] on link "Agreements (1)" at bounding box center [68, 49] width 38 height 13
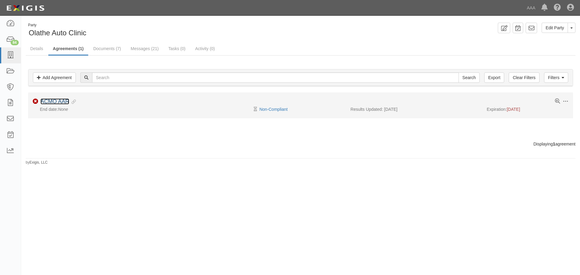
click at [58, 101] on link "ACMO AAR" at bounding box center [54, 101] width 29 height 6
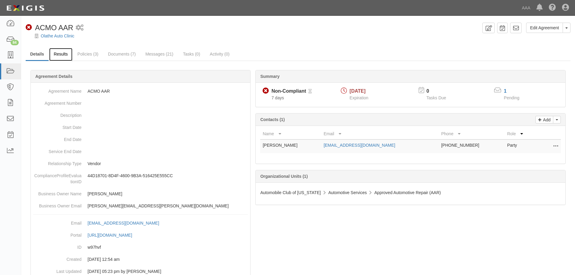
click at [62, 50] on link "Results" at bounding box center [60, 54] width 23 height 13
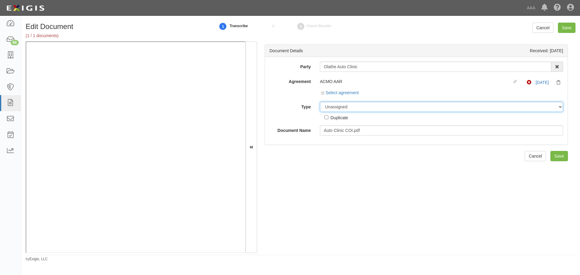
click at [350, 106] on select "Unassigned Binder Cancellation Notice Certificate Contract Endorsement Insuranc…" at bounding box center [441, 107] width 243 height 10
select select "CertificateDetail"
click at [320, 102] on select "Unassigned Binder Cancellation Notice Certificate Contract Endorsement Insuranc…" at bounding box center [441, 107] width 243 height 10
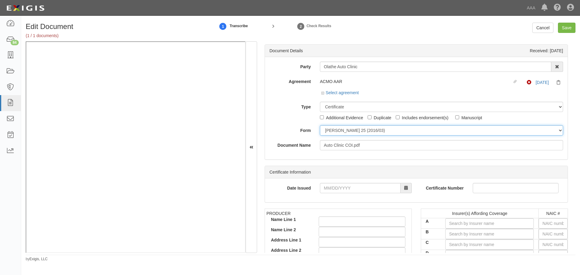
drag, startPoint x: 335, startPoint y: 133, endPoint x: 337, endPoint y: 135, distance: 3.1
click at [335, 133] on select "ACORD 25 (2016/03) ACORD 101 ACORD 855 NY (2014/05) General" at bounding box center [441, 130] width 243 height 10
select select "GeneralFormDetail"
click at [320, 125] on select "ACORD 25 (2016/03) ACORD 101 ACORD 855 NY (2014/05) General" at bounding box center [441, 130] width 243 height 10
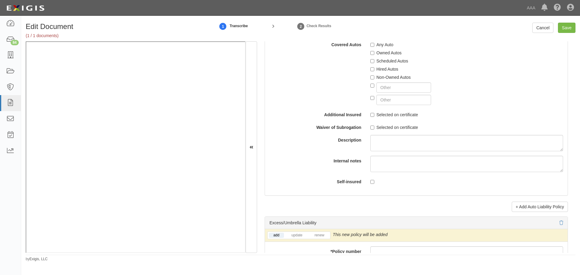
scroll to position [1108, 0]
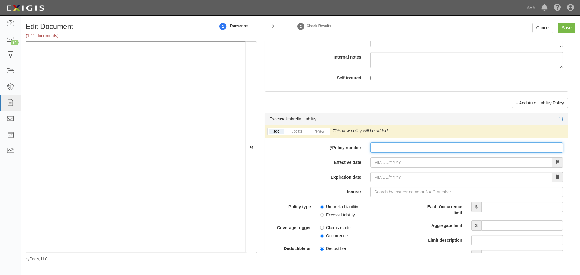
click at [380, 147] on input "* Policy number" at bounding box center [466, 148] width 193 height 10
type input "1615310"
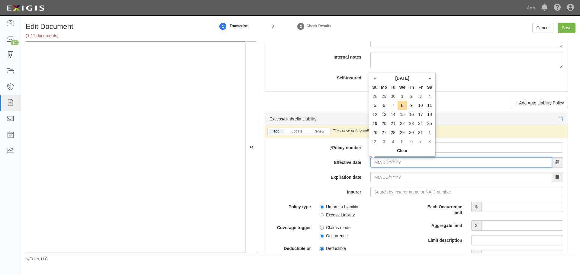
drag, startPoint x: 395, startPoint y: 163, endPoint x: 369, endPoint y: 171, distance: 27.5
click at [395, 163] on input "Effective date" at bounding box center [461, 162] width 182 height 10
type input "[DATE]"
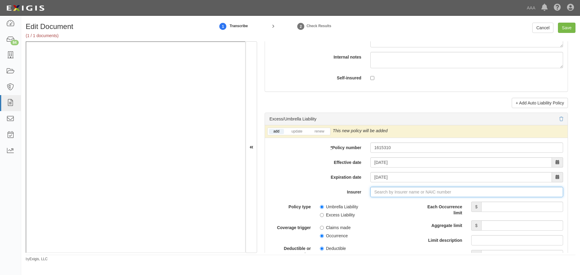
type input "180 Seguros S.A. (0) NR Rating"
type input "1"
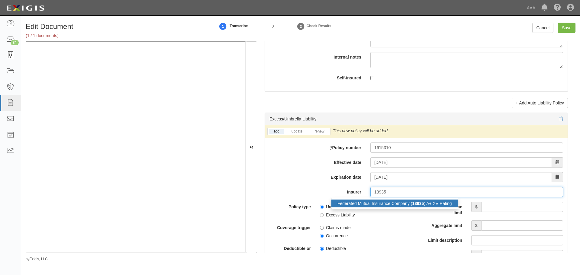
click at [344, 200] on div "Federated Mutual Insurance Company ( 13935 ) A+ XV Rating" at bounding box center [394, 204] width 127 height 8
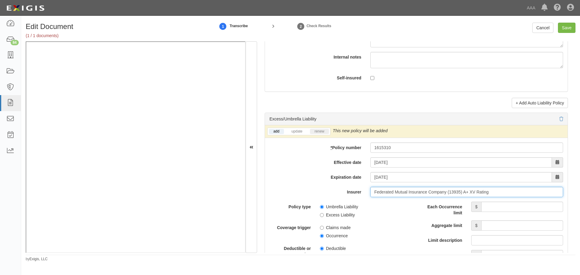
type input "Federated Mutual Insurance Company (13935) A+ XV Rating"
click at [319, 131] on link "renew" at bounding box center [319, 131] width 19 height 5
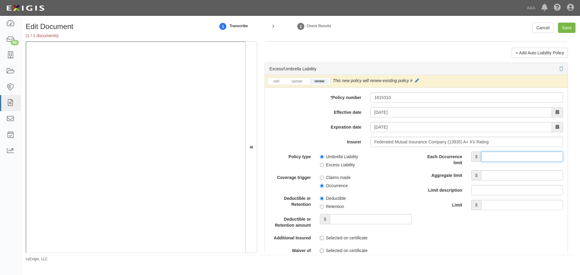
click at [505, 160] on input "Each Occurrence limit" at bounding box center [522, 157] width 82 height 10
type input "1,000,000"
click at [507, 173] on input "Aggregate limit" at bounding box center [522, 175] width 82 height 10
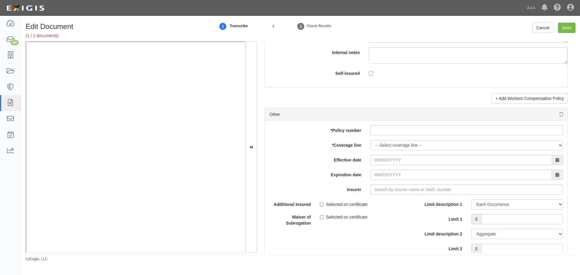
scroll to position [1712, 0]
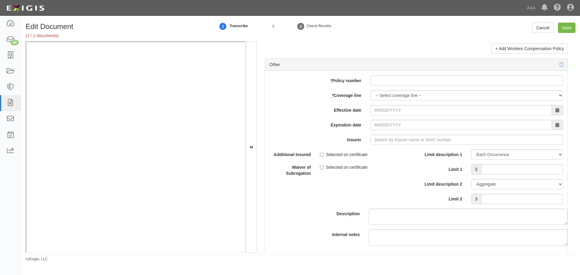
type input "1,000,000"
click at [428, 86] on input "* Policy number" at bounding box center [466, 81] width 193 height 10
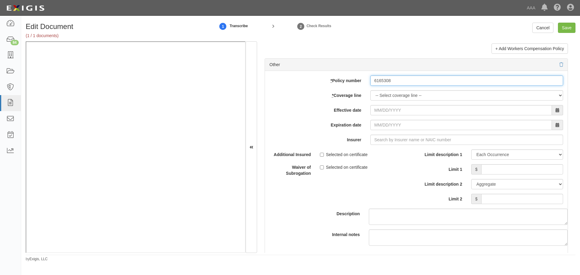
type input "6165308"
click at [375, 92] on select "-- Select coverage line -- Asbestos Abatement Auto Physical Damage Boiler & Mac…" at bounding box center [466, 95] width 193 height 10
select select "70"
click at [370, 101] on select "-- Select coverage line -- Asbestos Abatement Auto Physical Damage Boiler & Mac…" at bounding box center [466, 95] width 193 height 10
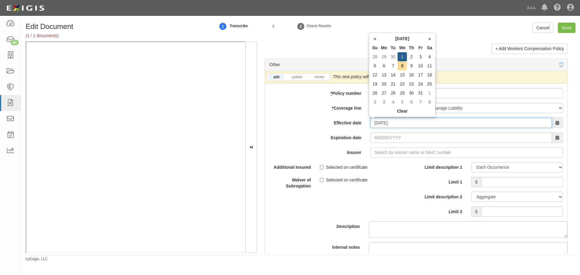
type input "10/01/2025"
type input "[DATE]"
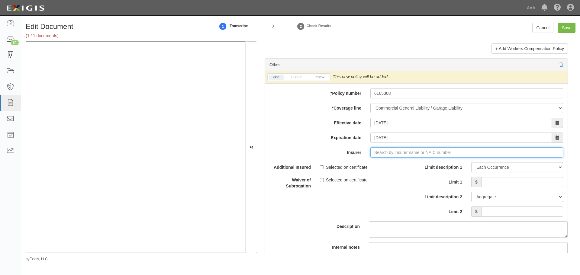
type input "180 Seguros S.A. (0) NR Rating"
type input "1"
drag, startPoint x: 390, startPoint y: 163, endPoint x: 384, endPoint y: 158, distance: 8.0
click at [389, 164] on div "Federated Mutual Insurance Company ( 13935 ) A+ XV Rating" at bounding box center [394, 164] width 127 height 8
type input "Federated Mutual Insurance Company (13935) A+ XV Rating"
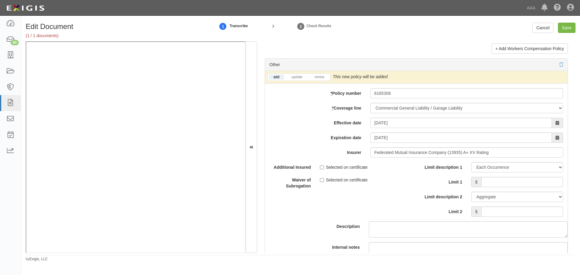
click at [325, 74] on li "renew" at bounding box center [319, 77] width 21 height 7
click at [324, 76] on link "renew" at bounding box center [319, 77] width 19 height 5
click at [531, 180] on input "Limit 1" at bounding box center [522, 182] width 82 height 10
type input "1,000,000"
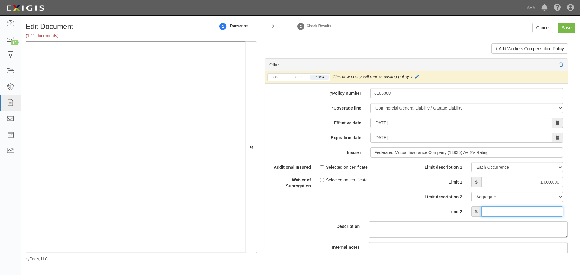
click at [543, 210] on input "Limit 2" at bounding box center [522, 212] width 82 height 10
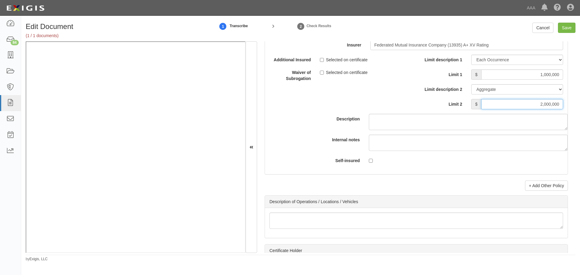
scroll to position [1863, 0]
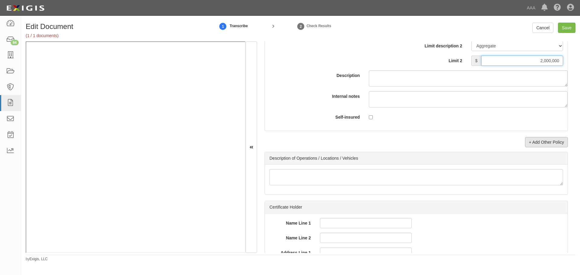
type input "2,000,000"
click at [545, 144] on link "+ Add Other Policy" at bounding box center [546, 142] width 43 height 10
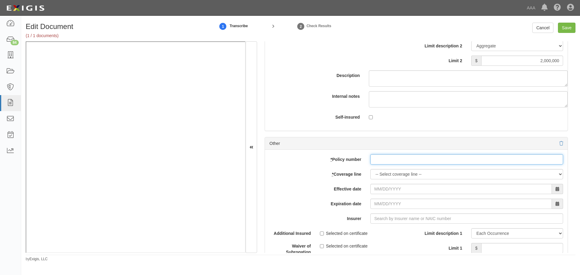
click at [415, 162] on input "* Policy number" at bounding box center [466, 159] width 193 height 10
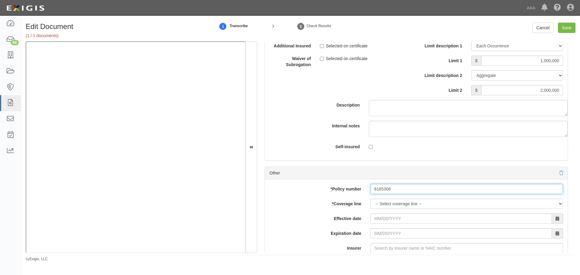
scroll to position [1872, 0]
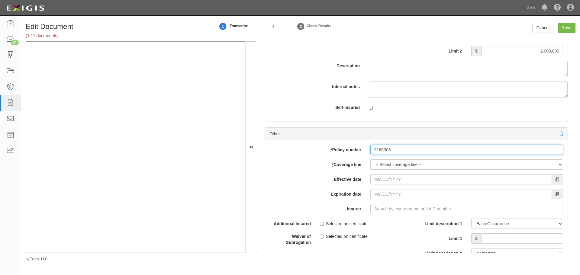
type input "6165308"
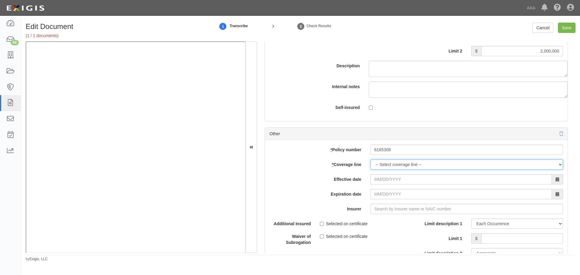
click at [396, 168] on select "-- Select coverage line -- Asbestos Abatement Auto Physical Damage Boiler & Mac…" at bounding box center [466, 164] width 193 height 10
select select "56"
click at [370, 170] on select "-- Select coverage line -- Asbestos Abatement Auto Physical Damage Boiler & Mac…" at bounding box center [466, 164] width 193 height 10
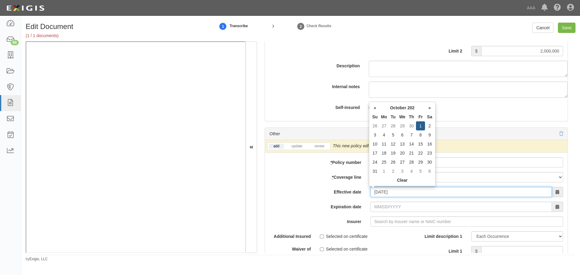
type input "10/01/2025"
type input "10/01/2026"
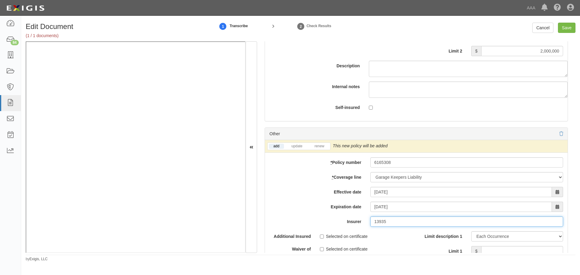
type input "13935"
click at [320, 143] on li "renew" at bounding box center [319, 146] width 21 height 7
click at [316, 147] on link "renew" at bounding box center [319, 146] width 19 height 5
click at [317, 146] on link "renew" at bounding box center [319, 146] width 19 height 5
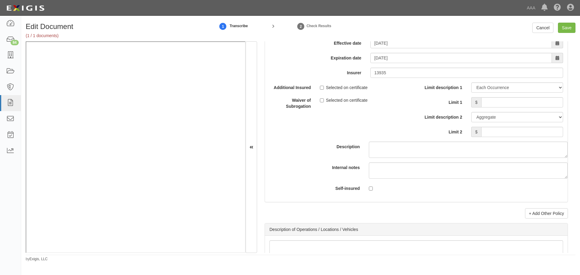
scroll to position [2024, 0]
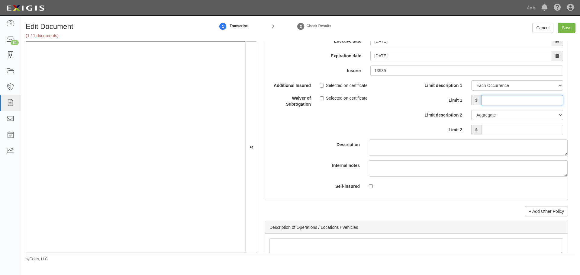
click at [516, 99] on input "Limit 1" at bounding box center [522, 100] width 82 height 10
type input "360000"
click at [522, 125] on input "Limit 2" at bounding box center [522, 130] width 82 height 10
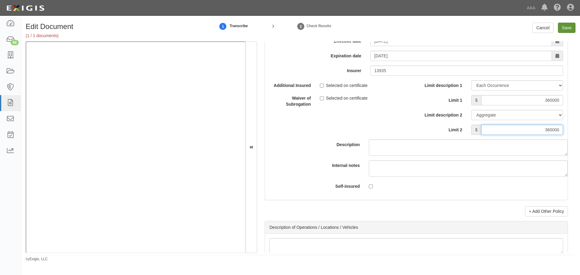
type input "360000"
click at [559, 26] on input "Save" at bounding box center [567, 28] width 18 height 10
type input "1000000"
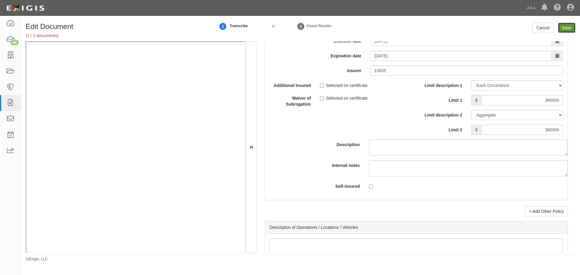
type input "2000000"
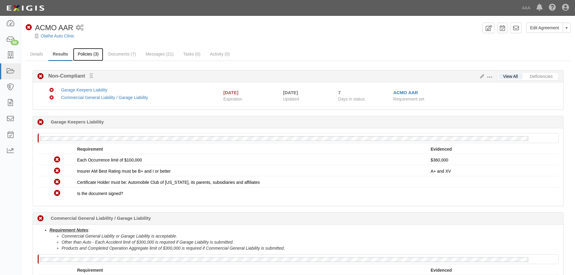
click at [88, 58] on link "Policies (3)" at bounding box center [88, 54] width 30 height 13
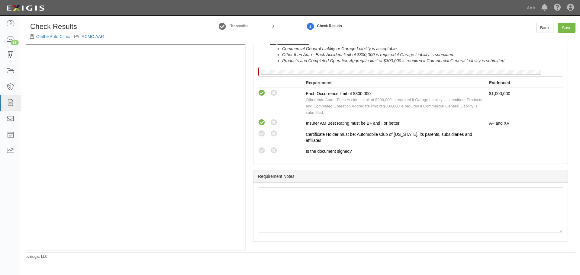
scroll to position [225, 0]
click at [544, 33] on link "Back" at bounding box center [544, 28] width 17 height 10
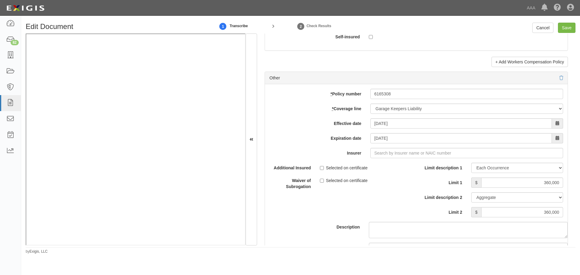
scroll to position [1661, 0]
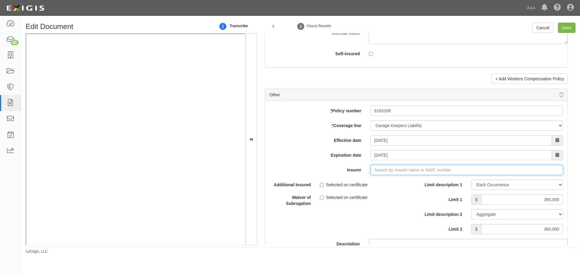
click at [393, 172] on input "Insurer" at bounding box center [466, 170] width 193 height 10
type input "180 Seguros S.A. (0) NR Rating"
type input "1"
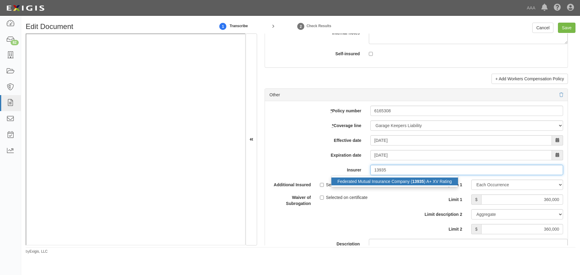
click at [397, 180] on div "Federated Mutual Insurance Company ( 13935 ) A+ XV Rating" at bounding box center [394, 182] width 127 height 8
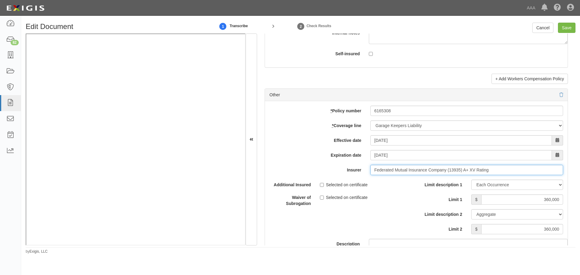
type input "Federated Mutual Insurance Company (13935) A+ XV Rating"
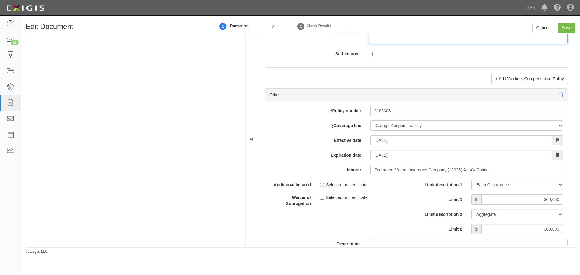
drag, startPoint x: 559, startPoint y: 34, endPoint x: 563, endPoint y: 31, distance: 5.8
click at [559, 34] on textarea "Internal notes" at bounding box center [468, 36] width 199 height 16
click at [563, 31] on input "Save" at bounding box center [567, 28] width 18 height 10
type input "1000000"
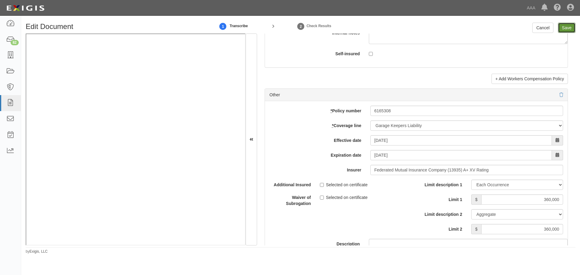
type input "360000"
type input "1000000"
type input "2000000"
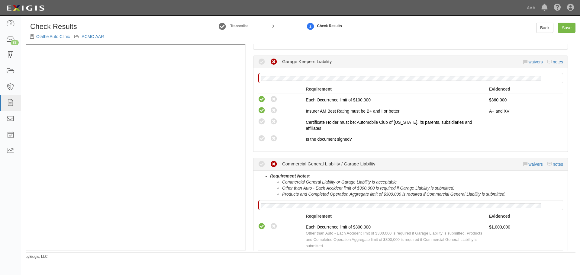
scroll to position [151, 0]
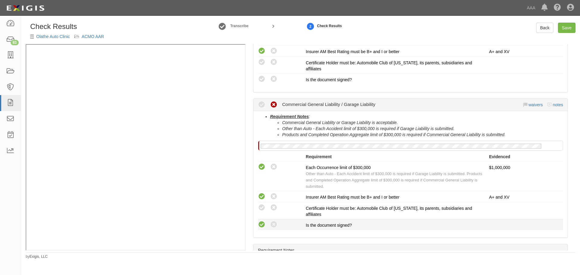
drag, startPoint x: 266, startPoint y: 226, endPoint x: 262, endPoint y: 224, distance: 4.3
click at [266, 226] on div "Compliant Waived: Non-Compliant" at bounding box center [282, 225] width 48 height 8
click at [261, 224] on icon at bounding box center [262, 225] width 8 height 8
radio input "true"
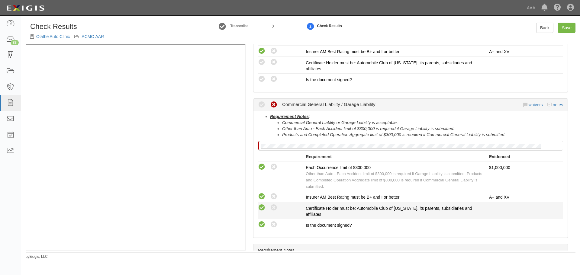
click at [261, 210] on icon at bounding box center [262, 208] width 8 height 8
radio input "true"
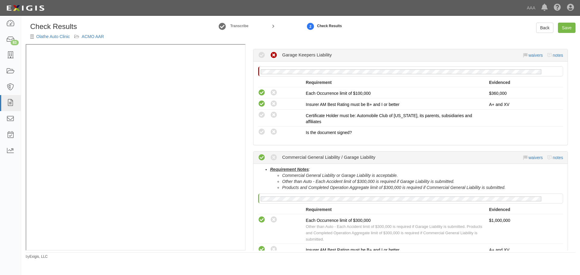
scroll to position [50, 0]
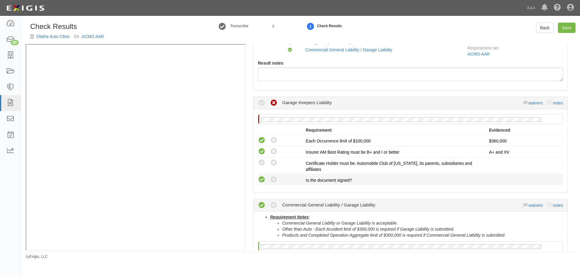
click at [259, 180] on icon at bounding box center [262, 180] width 8 height 8
radio input "true"
click at [260, 166] on icon at bounding box center [262, 163] width 8 height 8
radio input "true"
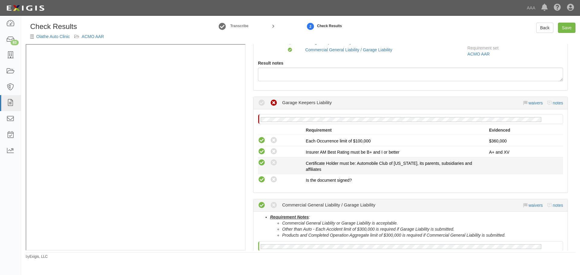
radio input "true"
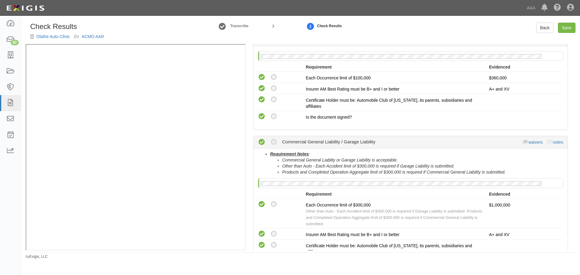
scroll to position [151, 0]
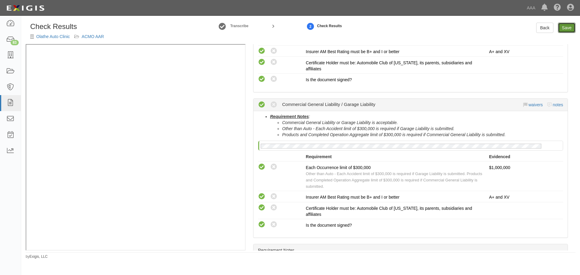
click at [565, 27] on link "Save" at bounding box center [567, 28] width 18 height 10
radio input "true"
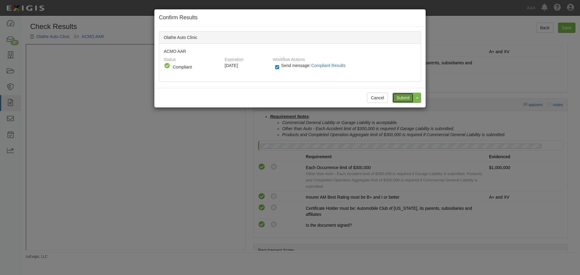
click at [400, 95] on input "Submit" at bounding box center [402, 98] width 21 height 10
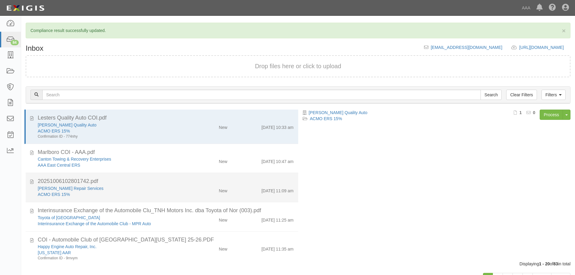
click at [149, 188] on div "[PERSON_NAME] Repair Services" at bounding box center [111, 188] width 146 height 6
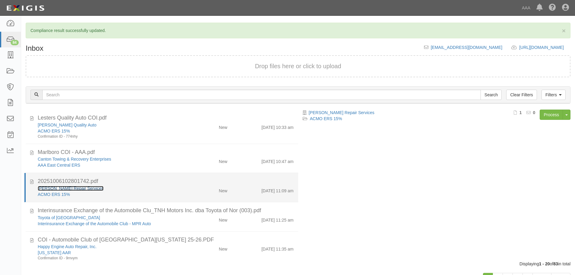
click at [41, 188] on link "[PERSON_NAME] Repair Services" at bounding box center [71, 188] width 66 height 5
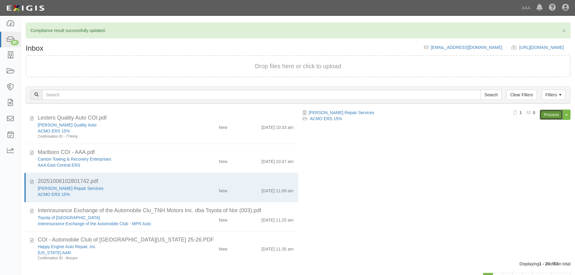
click at [561, 114] on link "Process" at bounding box center [551, 115] width 23 height 10
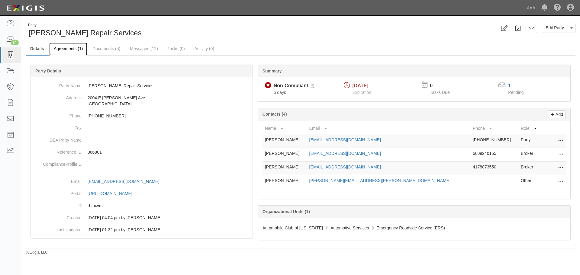
click at [62, 47] on link "Agreements (1)" at bounding box center [68, 49] width 38 height 13
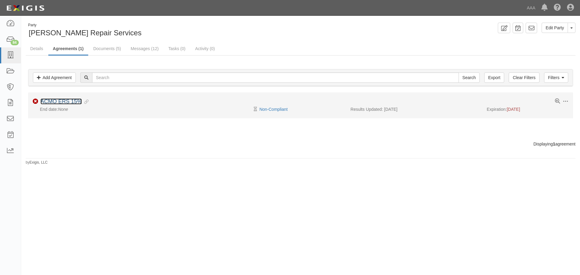
click at [56, 100] on link "ACMO ERS 15%" at bounding box center [60, 101] width 41 height 6
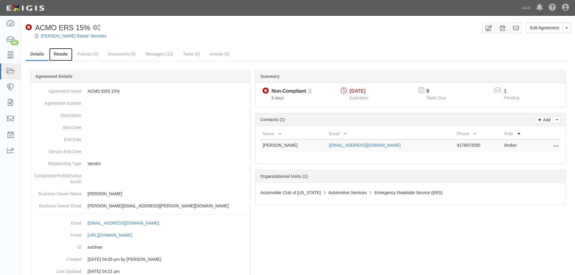
click at [54, 53] on link "Results" at bounding box center [60, 54] width 23 height 13
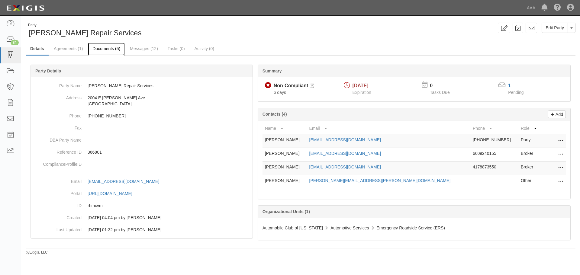
click at [114, 48] on link "Documents (5)" at bounding box center [106, 49] width 37 height 13
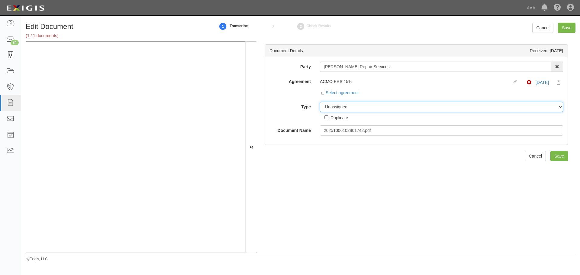
drag, startPoint x: 328, startPoint y: 103, endPoint x: 330, endPoint y: 109, distance: 6.0
click at [329, 106] on select "Unassigned Binder Cancellation Notice Certificate Contract Endorsement Insuranc…" at bounding box center [441, 107] width 243 height 10
select select "CertificateDetail"
click at [320, 102] on select "Unassigned Binder Cancellation Notice Certificate Contract Endorsement Insuranc…" at bounding box center [441, 107] width 243 height 10
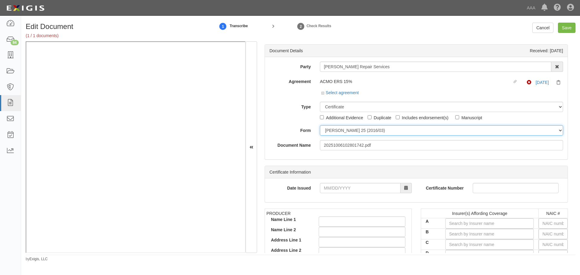
drag, startPoint x: 336, startPoint y: 130, endPoint x: 336, endPoint y: 134, distance: 4.5
click at [336, 131] on select "ACORD 25 (2016/03) ACORD 101 ACORD 855 NY (2014/05) General" at bounding box center [441, 130] width 243 height 10
select select "GeneralFormDetail"
click at [320, 125] on select "ACORD 25 (2016/03) ACORD 101 ACORD 855 NY (2014/05) General" at bounding box center [441, 130] width 243 height 10
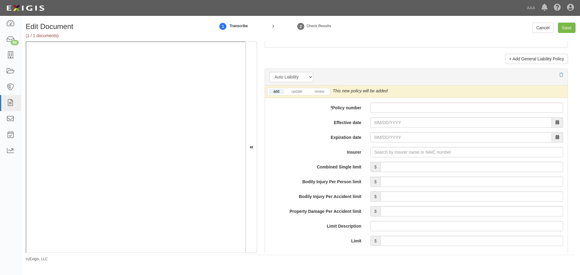
scroll to position [806, 0]
click at [407, 106] on input "* Policy number" at bounding box center [466, 107] width 193 height 10
paste input "GP878629"
drag, startPoint x: 395, startPoint y: 105, endPoint x: 331, endPoint y: 107, distance: 63.8
click at [331, 107] on div "* Policy number GP878629" at bounding box center [416, 107] width 303 height 10
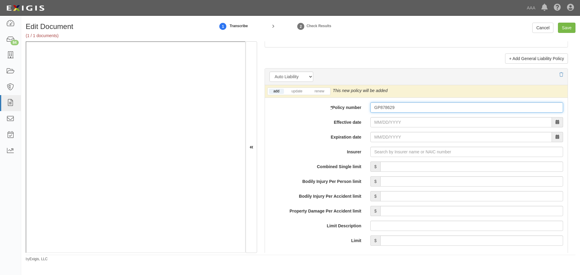
paste input "8"
type input "GP8786298"
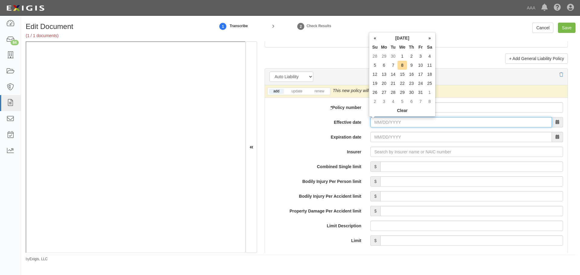
click at [377, 122] on input "Effective date" at bounding box center [461, 122] width 182 height 10
type input "10/01/2025"
type input "[DATE]"
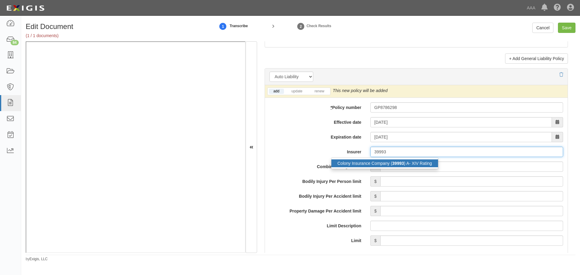
click at [392, 164] on strong "39993" at bounding box center [398, 163] width 12 height 5
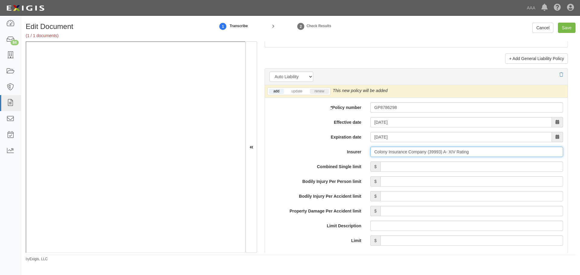
type input "Colony Insurance Company (39993) A- XIV Rating"
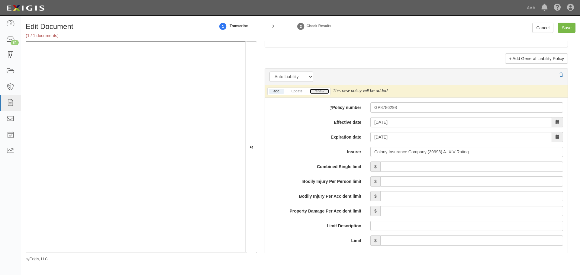
click at [322, 91] on link "renew" at bounding box center [319, 91] width 19 height 5
click at [392, 165] on input "Combined Single limit" at bounding box center [471, 167] width 183 height 10
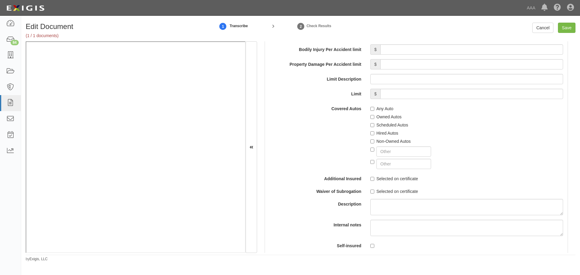
scroll to position [957, 0]
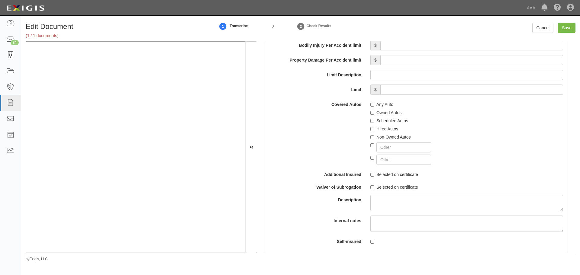
type input "1,000,000"
click at [382, 104] on label "Any Auto" at bounding box center [381, 104] width 23 height 6
click at [374, 104] on input "Any Auto" at bounding box center [372, 105] width 4 height 4
checkbox input "true"
click at [386, 112] on label "Owned Autos" at bounding box center [385, 113] width 31 height 6
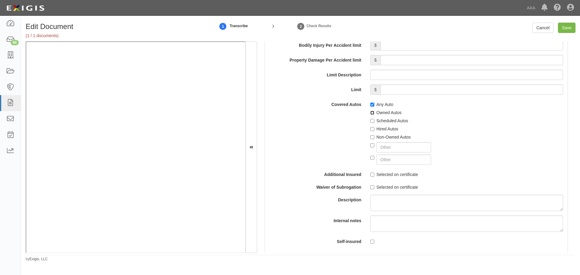
click at [374, 112] on input "Owned Autos" at bounding box center [372, 113] width 4 height 4
checkbox input "true"
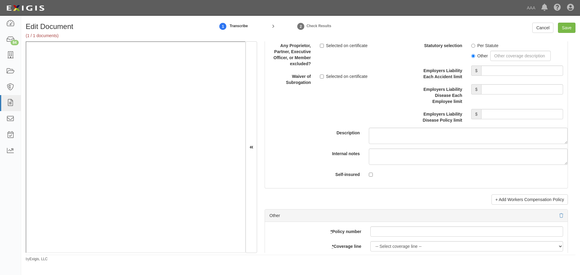
scroll to position [1712, 0]
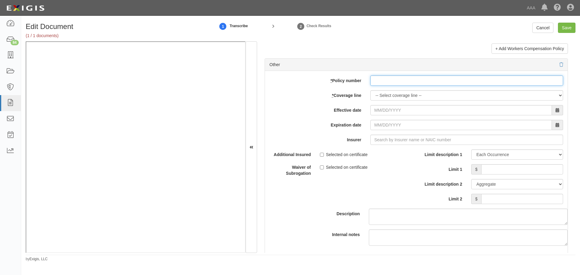
click at [401, 80] on input "* Policy number" at bounding box center [466, 81] width 193 height 10
paste input "GP8786298"
type input "GP8786298"
click at [399, 100] on select "-- Select coverage line -- Asbestos Abatement Auto Physical Damage Boiler & Mac…" at bounding box center [466, 95] width 193 height 10
select select "70"
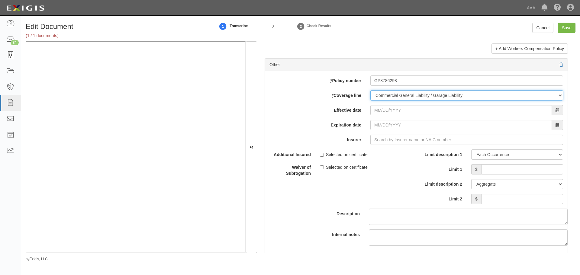
click at [370, 101] on select "-- Select coverage line -- Asbestos Abatement Auto Physical Damage Boiler & Mac…" at bounding box center [466, 95] width 193 height 10
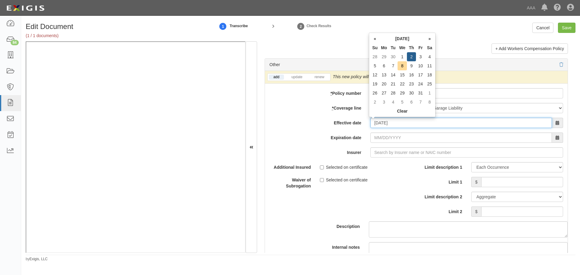
type input "10/02/2025"
type input "10/02/2026"
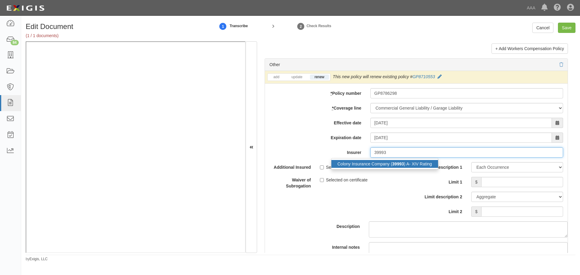
click at [413, 161] on div "Colony Insurance Company ( 39993 ) A- XIV Rating" at bounding box center [384, 164] width 107 height 8
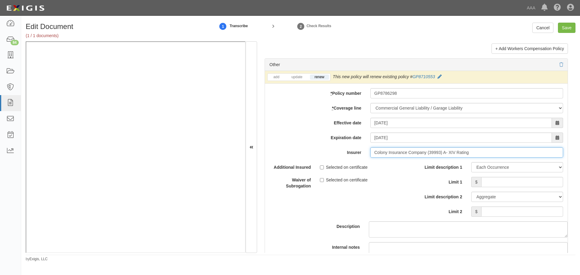
type input "Colony Insurance Company (39993) A- XIV Rating"
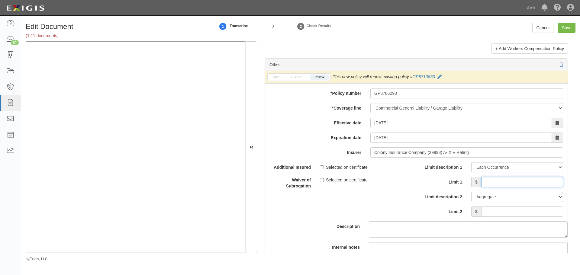
click at [493, 182] on input "Limit 1" at bounding box center [522, 182] width 82 height 10
type input "1,000,000"
click at [512, 212] on input "Limit 2" at bounding box center [522, 212] width 82 height 10
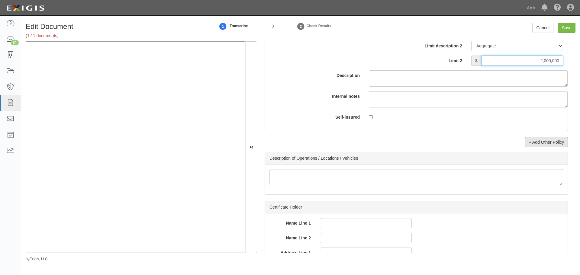
type input "2,000,000"
click at [544, 142] on link "+ Add Other Policy" at bounding box center [546, 142] width 43 height 10
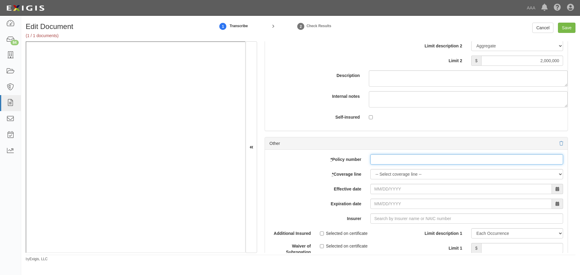
drag, startPoint x: 374, startPoint y: 159, endPoint x: 383, endPoint y: 166, distance: 11.5
click at [376, 160] on input "* Policy number" at bounding box center [466, 159] width 193 height 10
paste input "GP8786298"
type input "GP8786298"
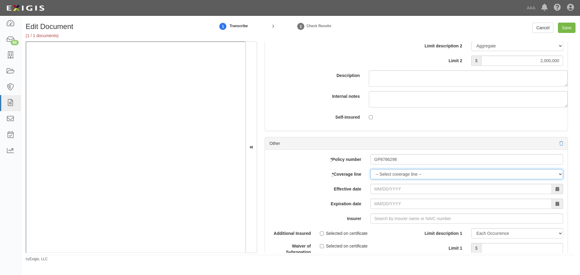
click at [391, 177] on select "-- Select coverage line -- Asbestos Abatement Auto Physical Damage Boiler & Mac…" at bounding box center [466, 174] width 193 height 10
select select "56"
click at [370, 179] on select "-- Select coverage line -- Asbestos Abatement Auto Physical Damage Boiler & Mac…" at bounding box center [466, 174] width 193 height 10
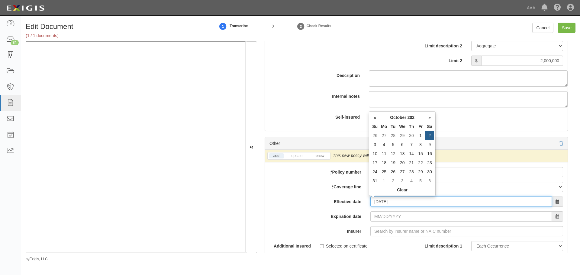
type input "10/02/2025"
type input "10/02/2026"
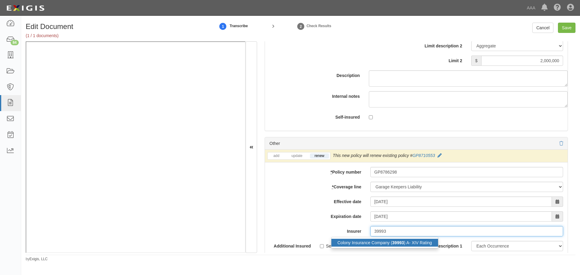
click at [378, 245] on div "Colony Insurance Company ( 39993 ) A- XIV Rating" at bounding box center [384, 243] width 107 height 8
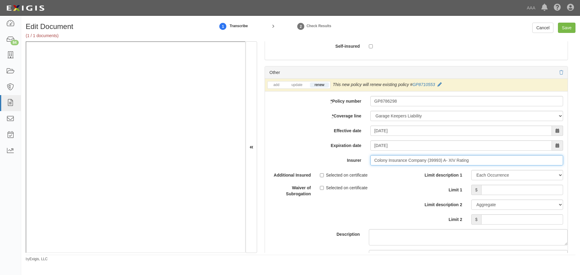
scroll to position [2014, 0]
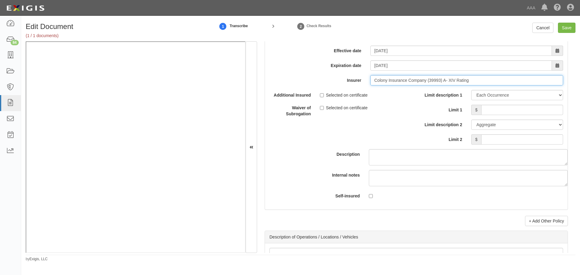
type input "Colony Insurance Company (39993) A- XIV Rating"
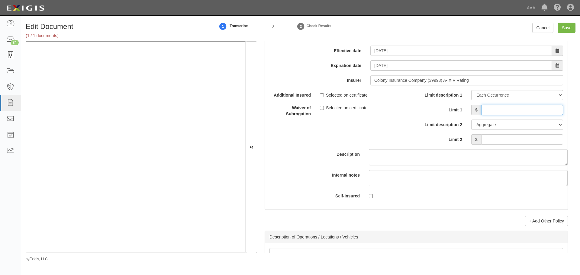
click at [496, 109] on input "Limit 1" at bounding box center [522, 110] width 82 height 10
type input "250,000"
click at [502, 140] on input "Limit 2" at bounding box center [522, 139] width 82 height 10
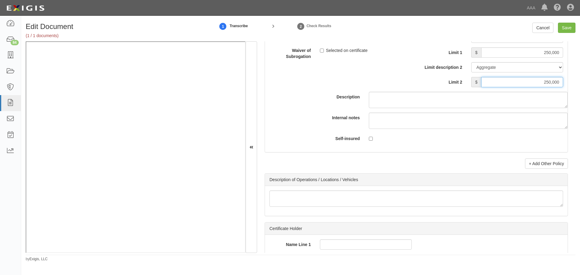
scroll to position [2114, 0]
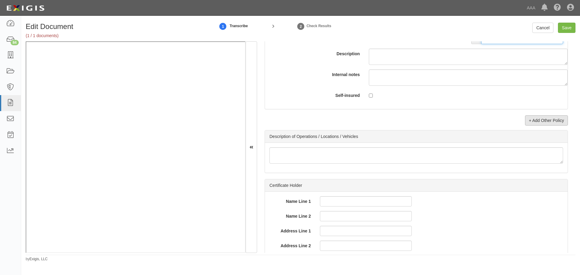
type input "250,000"
click at [532, 125] on link "+ Add Other Policy" at bounding box center [546, 120] width 43 height 10
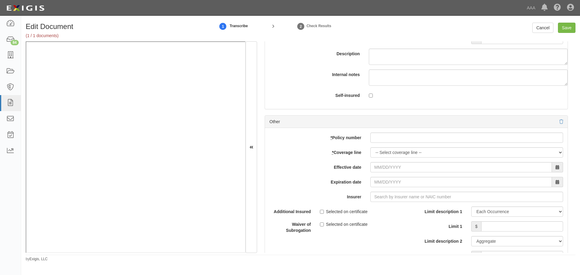
click at [416, 144] on div "add update renew This new policy will be added This new policy will update exis…" at bounding box center [416, 227] width 303 height 198
click at [407, 135] on input "* Policy number" at bounding box center [466, 138] width 193 height 10
paste input "GP8786298"
type input "GP8786298"
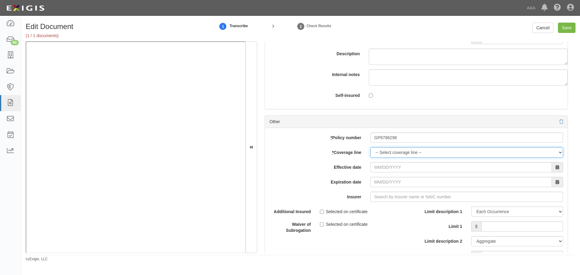
click at [390, 153] on select "-- Select coverage line -- Asbestos Abatement Auto Physical Damage Boiler & Mac…" at bounding box center [466, 152] width 193 height 10
select select "71"
click at [370, 158] on select "-- Select coverage line -- Asbestos Abatement Auto Physical Damage Boiler & Mac…" at bounding box center [466, 152] width 193 height 10
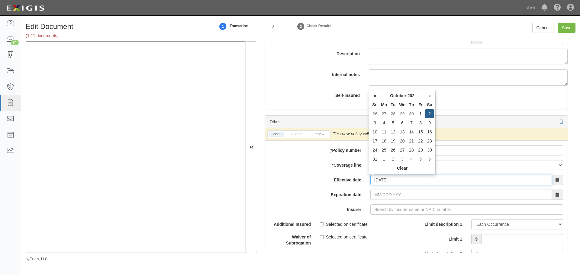
type input "10/02/2025"
type input "10/02/2026"
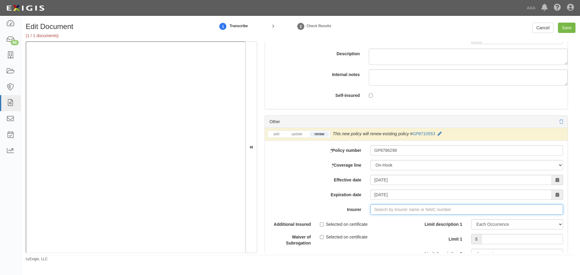
type input "180 Seguros S.A. (0) NR Rating"
type input "1"
drag, startPoint x: 386, startPoint y: 218, endPoint x: 443, endPoint y: 229, distance: 57.9
click at [387, 218] on div "Colony Insurance Company ( 39993 ) A- XIV Rating" at bounding box center [384, 221] width 107 height 8
type input "Colony Insurance Company (39993) A- XIV Rating"
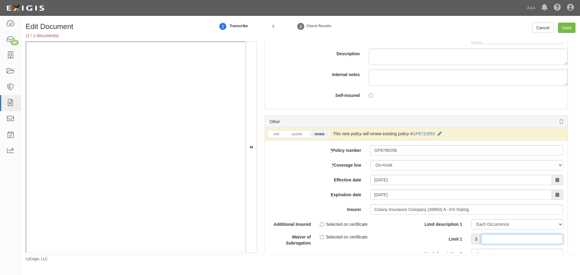
click at [542, 238] on input "Limit 1" at bounding box center [522, 239] width 82 height 10
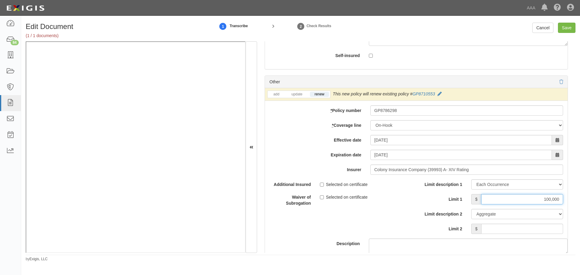
scroll to position [2215, 0]
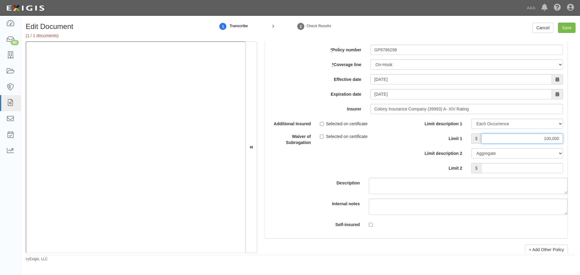
type input "100,000"
drag, startPoint x: 527, startPoint y: 169, endPoint x: 522, endPoint y: 175, distance: 7.5
click at [527, 170] on input "Limit 2" at bounding box center [522, 168] width 82 height 10
type input "100,000"
click at [564, 27] on input "Save" at bounding box center [567, 28] width 18 height 10
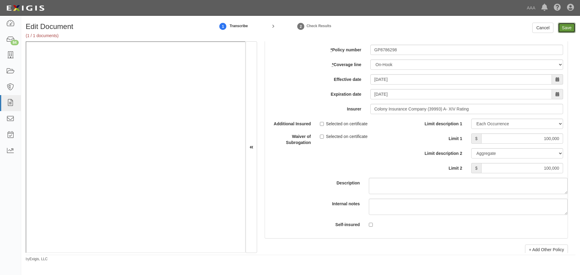
type input "1000000"
type input "2000000"
type input "250000"
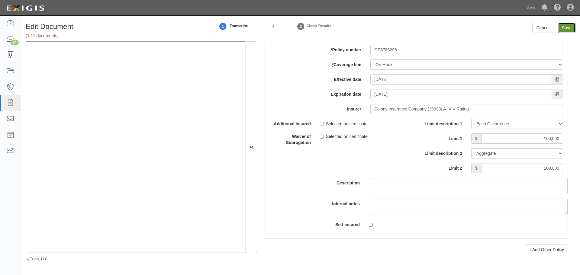
type input "100000"
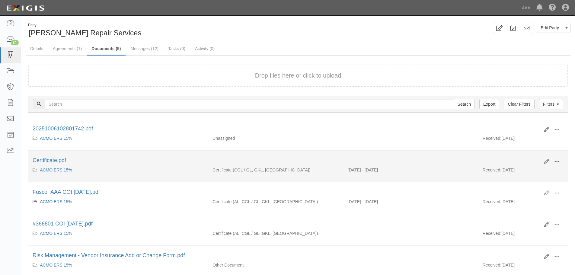
drag, startPoint x: 556, startPoint y: 160, endPoint x: 541, endPoint y: 169, distance: 17.6
click at [556, 160] on span at bounding box center [557, 161] width 5 height 5
click at [514, 172] on link "View" at bounding box center [528, 170] width 48 height 11
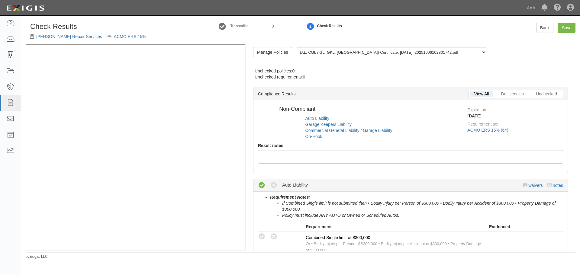
radio input "true"
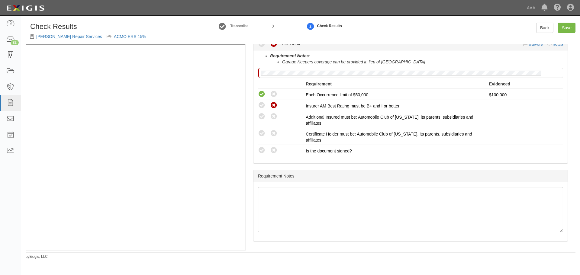
scroll to position [388, 0]
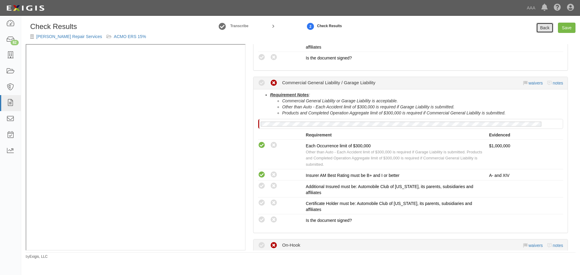
click at [552, 29] on link "Back" at bounding box center [544, 28] width 17 height 10
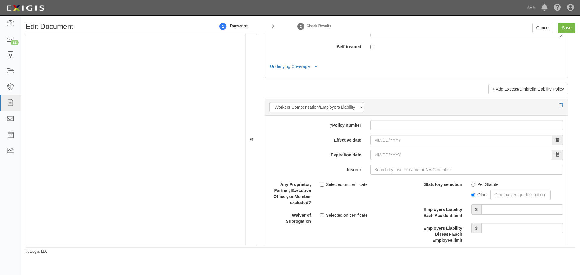
scroll to position [1661, 0]
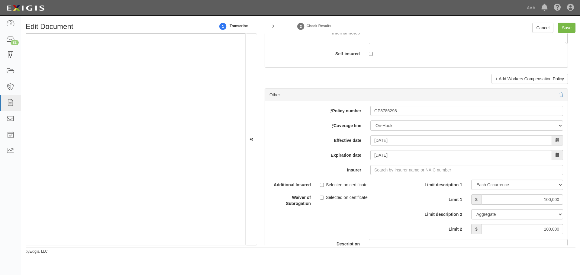
click at [383, 175] on div "* Policy number GP8786298 * Coverage line -- Select coverage line -- Asbestos A…" at bounding box center [416, 200] width 303 height 198
click at [385, 171] on input "Insurer" at bounding box center [466, 170] width 193 height 10
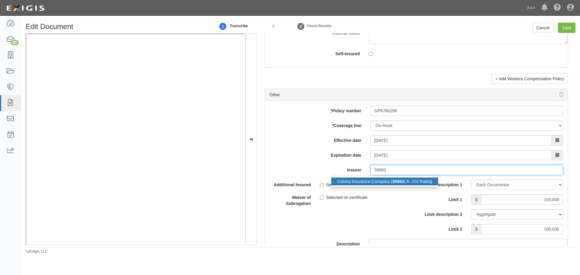
drag, startPoint x: 398, startPoint y: 182, endPoint x: 439, endPoint y: 164, distance: 45.6
click at [398, 183] on strong "39993" at bounding box center [398, 181] width 12 height 5
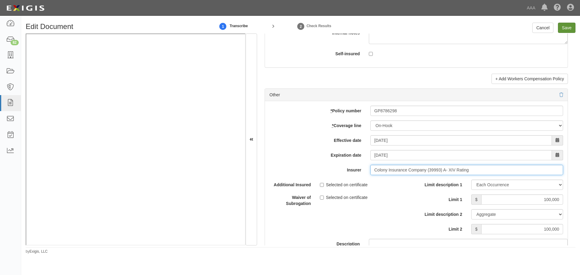
type input "Colony Insurance Company (39993) A- XIV Rating"
click at [566, 24] on input "Save" at bounding box center [567, 28] width 18 height 10
type input "1000000"
type input "100000"
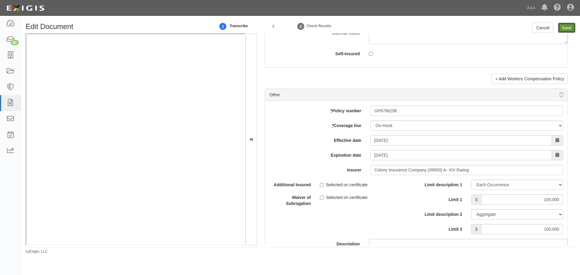
type input "250000"
type input "1000000"
type input "2000000"
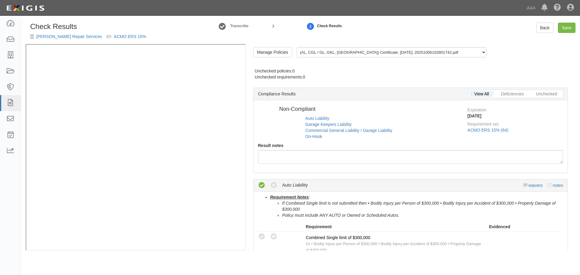
radio input "true"
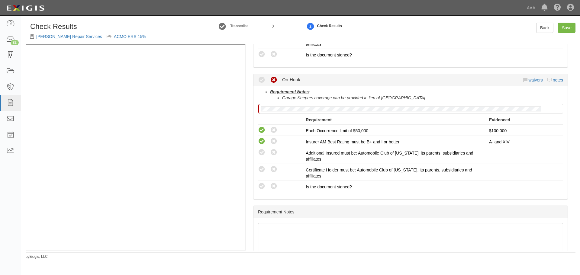
scroll to position [590, 0]
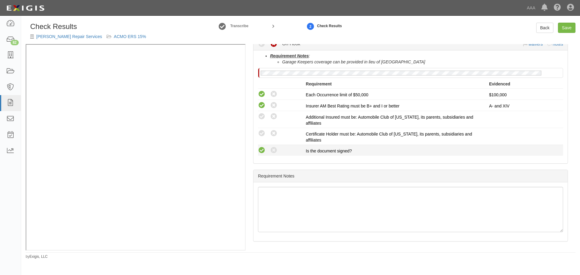
click at [263, 152] on icon at bounding box center [262, 151] width 8 height 8
radio input "true"
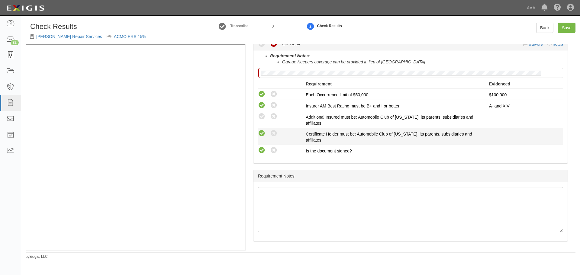
click at [259, 133] on icon at bounding box center [262, 134] width 8 height 8
radio input "true"
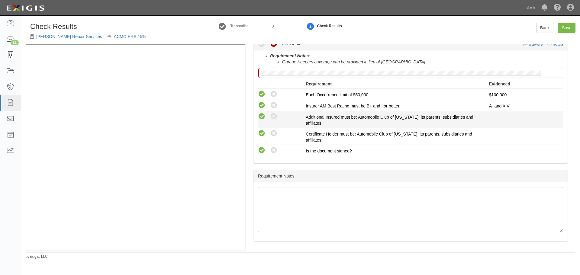
click at [259, 118] on icon at bounding box center [262, 117] width 8 height 8
radio input "true"
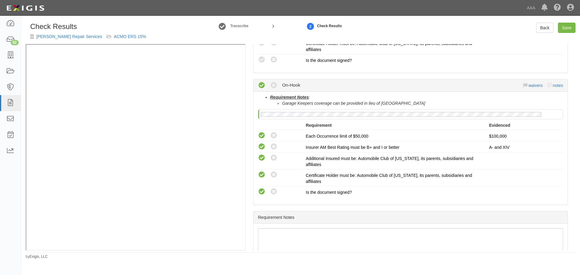
scroll to position [489, 0]
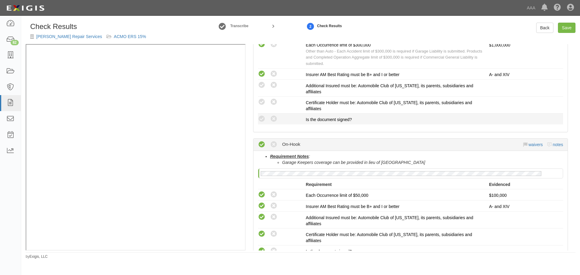
click at [268, 122] on div "Compliant Waived: Non-Compliant" at bounding box center [282, 119] width 48 height 8
click at [266, 120] on div "Compliant Waived: Non-Compliant" at bounding box center [282, 119] width 48 height 8
click at [263, 119] on icon at bounding box center [262, 119] width 8 height 8
radio input "true"
click at [258, 98] on div "Compliant Waived: Non-Compliant" at bounding box center [282, 102] width 48 height 8
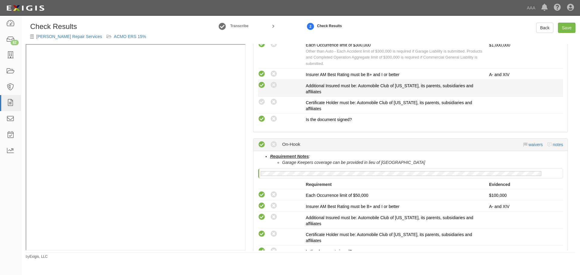
click at [263, 83] on icon at bounding box center [262, 86] width 8 height 8
radio input "true"
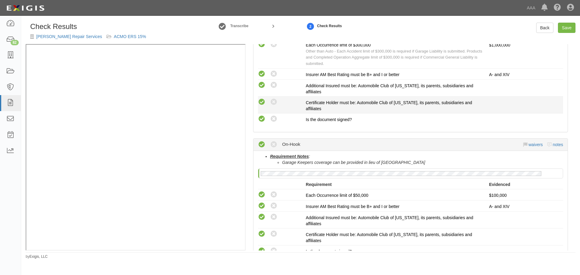
click at [261, 104] on icon at bounding box center [262, 102] width 8 height 8
radio input "true"
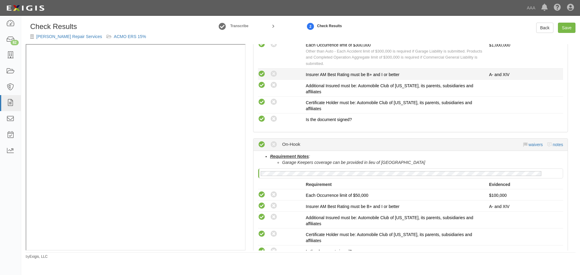
scroll to position [338, 0]
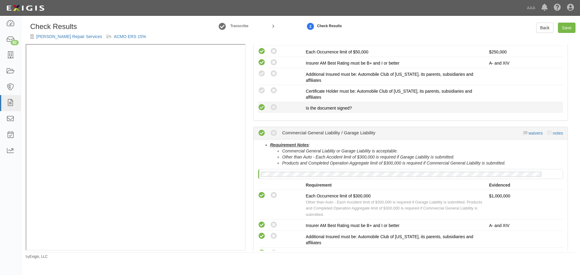
click at [264, 109] on icon at bounding box center [262, 108] width 8 height 8
radio input "true"
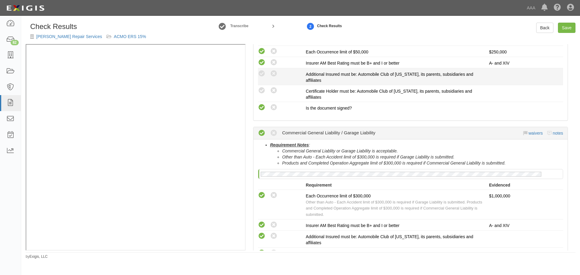
drag, startPoint x: 260, startPoint y: 90, endPoint x: 263, endPoint y: 82, distance: 8.5
click at [260, 90] on icon at bounding box center [262, 91] width 8 height 8
radio input "true"
click at [266, 74] on div "Compliant Waived: Non-Compliant" at bounding box center [282, 74] width 48 height 8
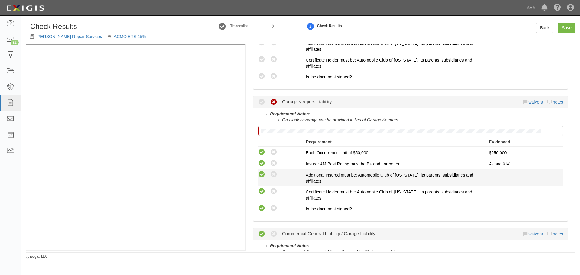
click at [262, 177] on icon at bounding box center [262, 175] width 8 height 8
radio input "true"
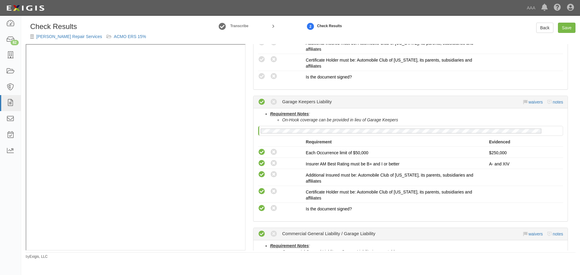
scroll to position [187, 0]
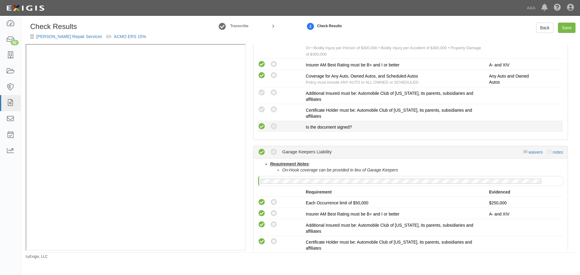
drag, startPoint x: 266, startPoint y: 122, endPoint x: 265, endPoint y: 124, distance: 3.1
click at [266, 123] on li "Compliant Waived: Non-Compliant Is the document signed?" at bounding box center [410, 126] width 305 height 11
drag, startPoint x: 264, startPoint y: 124, endPoint x: 266, endPoint y: 118, distance: 7.1
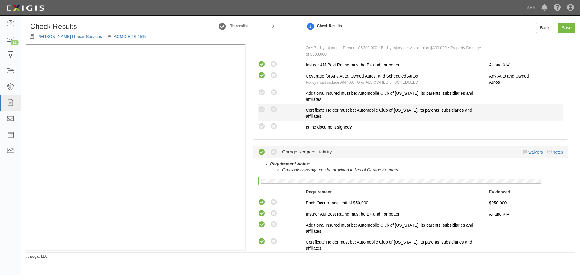
click at [264, 125] on icon at bounding box center [262, 127] width 8 height 8
radio input "true"
drag, startPoint x: 266, startPoint y: 108, endPoint x: 263, endPoint y: 106, distance: 3.9
click at [266, 108] on div "Compliant Waived: Non-Compliant" at bounding box center [282, 110] width 48 height 8
click at [263, 106] on icon at bounding box center [262, 110] width 8 height 8
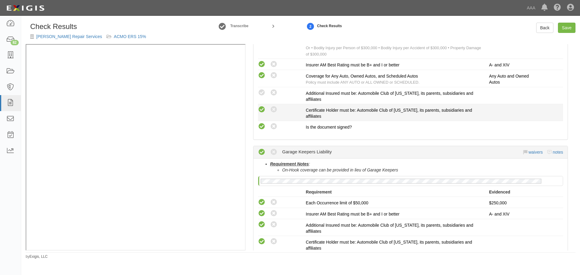
radio input "true"
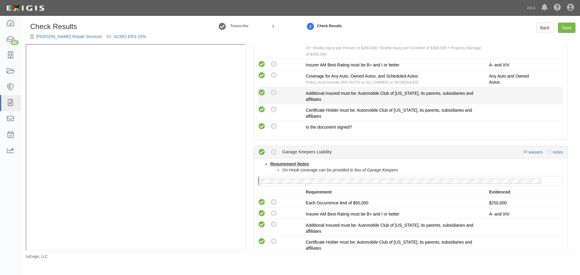
click at [262, 93] on icon at bounding box center [262, 93] width 8 height 8
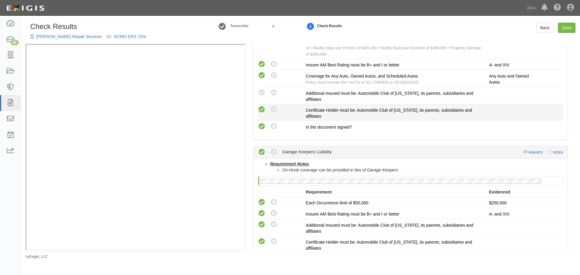
radio input "true"
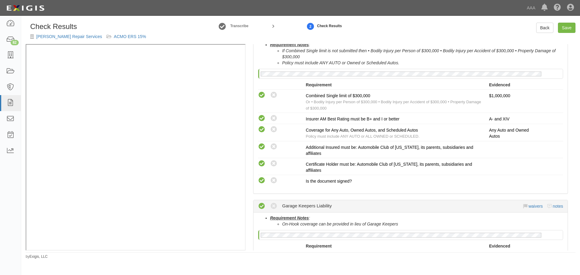
scroll to position [36, 0]
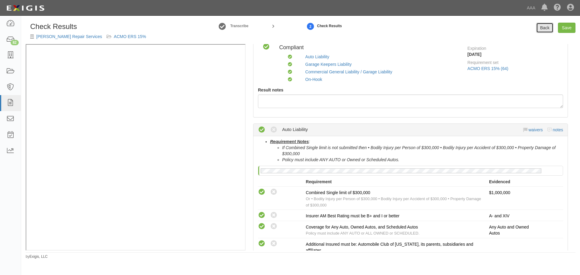
click at [552, 28] on link "Back" at bounding box center [544, 28] width 17 height 10
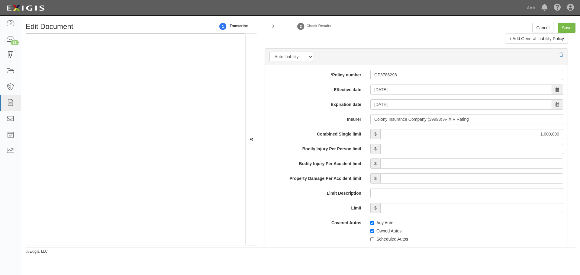
scroll to position [806, 0]
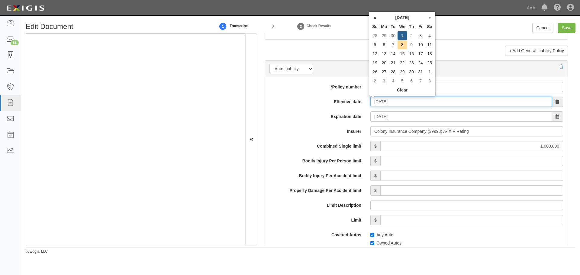
drag, startPoint x: 399, startPoint y: 103, endPoint x: 339, endPoint y: 118, distance: 61.9
click at [337, 118] on div "* Policy number GP8786298 Effective date [DATE] Expiration date [DATE] Insurer …" at bounding box center [416, 231] width 303 height 308
type input "[DATE]"
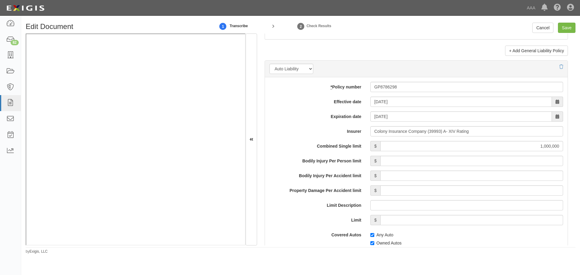
click at [339, 118] on label "Expiration date" at bounding box center [315, 115] width 101 height 8
click at [370, 118] on input "[DATE]" at bounding box center [461, 116] width 182 height 10
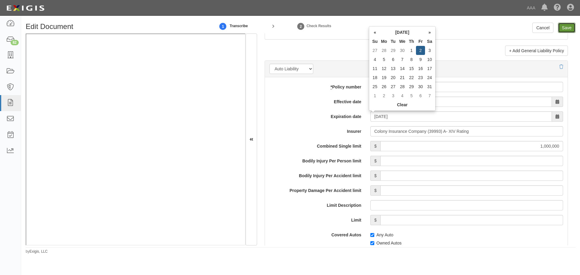
click at [567, 29] on input "Save" at bounding box center [567, 28] width 18 height 10
type input "1000000"
type input "100000"
type input "250000"
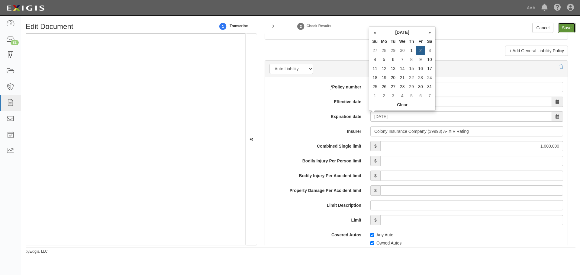
type input "250000"
type input "1000000"
type input "2000000"
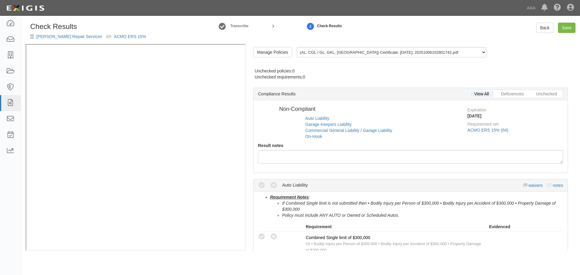
radio input "true"
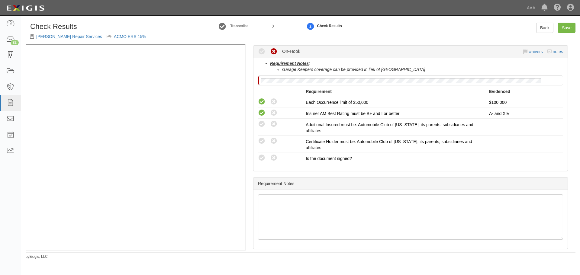
scroll to position [590, 0]
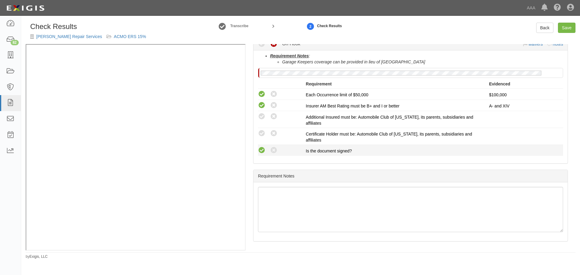
click at [259, 150] on icon at bounding box center [262, 151] width 8 height 8
radio input "true"
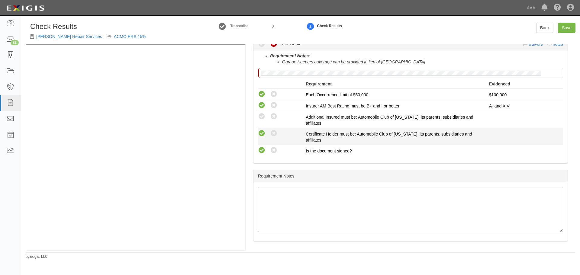
click at [260, 135] on icon at bounding box center [262, 134] width 8 height 8
radio input "true"
drag, startPoint x: 263, startPoint y: 115, endPoint x: 269, endPoint y: 129, distance: 14.9
click at [264, 116] on icon at bounding box center [262, 117] width 8 height 8
radio input "true"
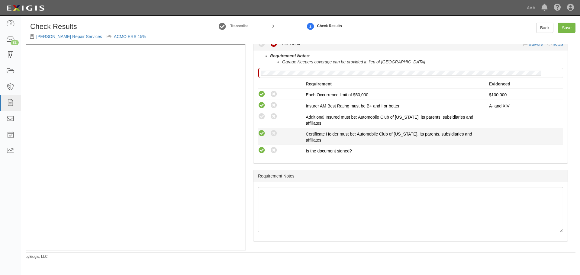
radio input "true"
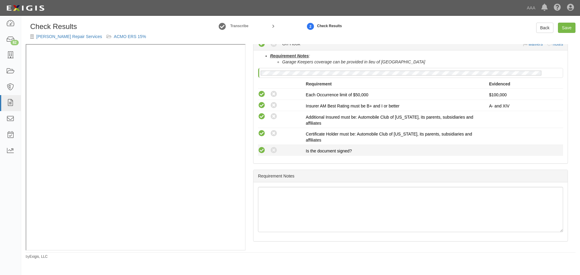
scroll to position [439, 0]
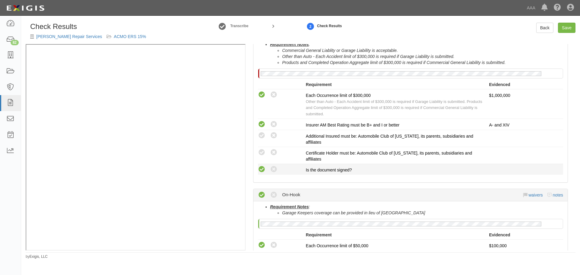
click at [259, 167] on icon at bounding box center [262, 170] width 8 height 8
radio input "true"
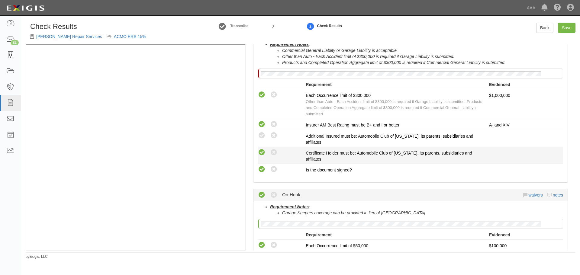
click at [260, 152] on icon at bounding box center [262, 153] width 8 height 8
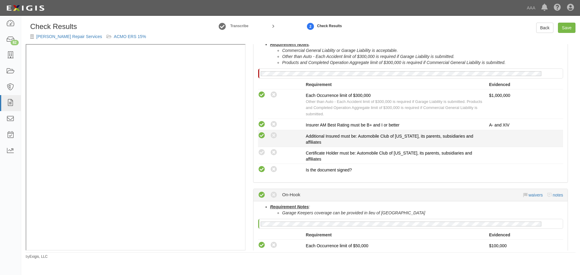
radio input "true"
drag, startPoint x: 264, startPoint y: 134, endPoint x: 268, endPoint y: 133, distance: 3.8
click at [265, 134] on icon at bounding box center [262, 136] width 8 height 8
radio input "true"
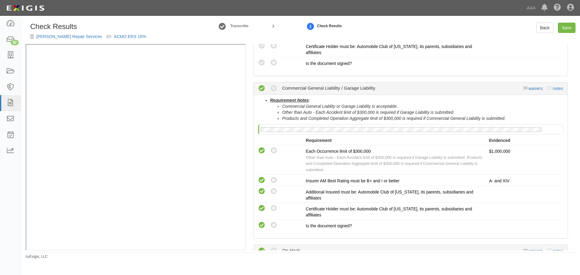
scroll to position [338, 0]
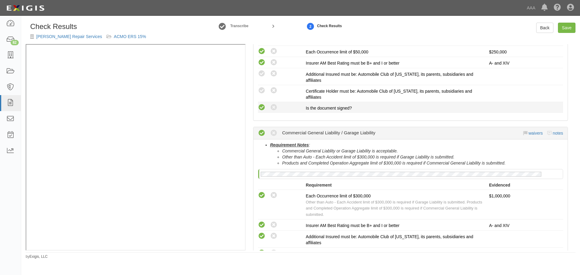
click at [260, 105] on icon at bounding box center [262, 108] width 8 height 8
radio input "true"
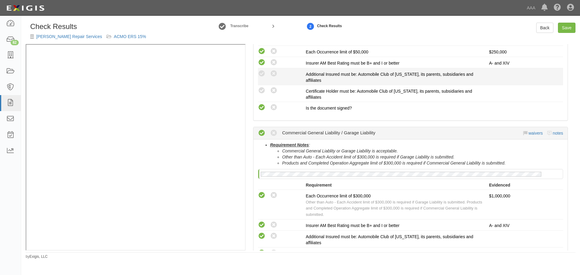
drag, startPoint x: 263, startPoint y: 89, endPoint x: 263, endPoint y: 81, distance: 7.6
click at [263, 88] on icon at bounding box center [262, 91] width 8 height 8
radio input "true"
drag, startPoint x: 263, startPoint y: 73, endPoint x: 411, endPoint y: 145, distance: 164.1
click at [265, 72] on icon at bounding box center [262, 74] width 8 height 8
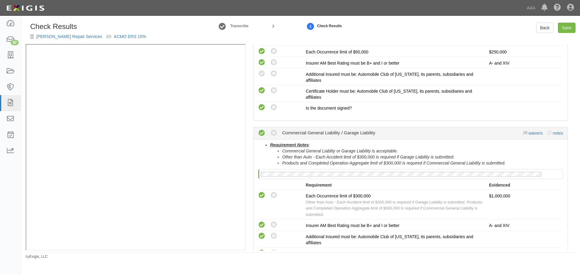
radio input "true"
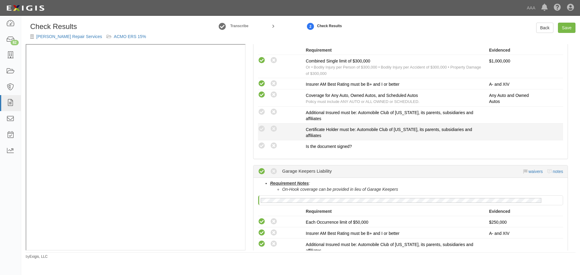
scroll to position [137, 0]
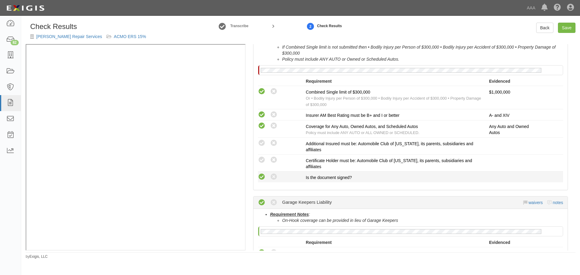
drag, startPoint x: 260, startPoint y: 176, endPoint x: 266, endPoint y: 153, distance: 23.7
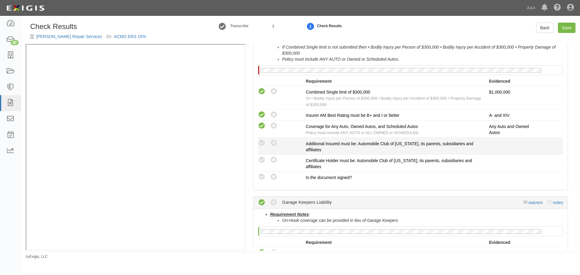
click at [261, 176] on icon at bounding box center [262, 177] width 8 height 8
radio input "true"
click at [266, 150] on div "Compliant Waived: Non-Compliant Additional Insured must be: Automobile Club of …" at bounding box center [410, 146] width 314 height 14
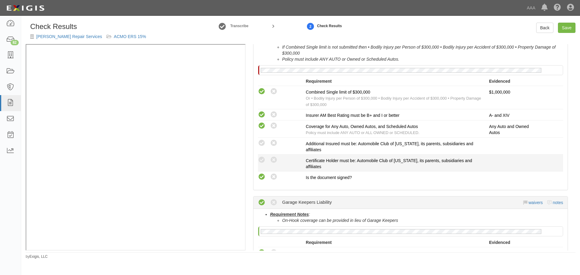
click at [266, 159] on div "Compliant Waived: Non-Compliant" at bounding box center [282, 160] width 48 height 8
click at [263, 159] on icon at bounding box center [262, 160] width 8 height 8
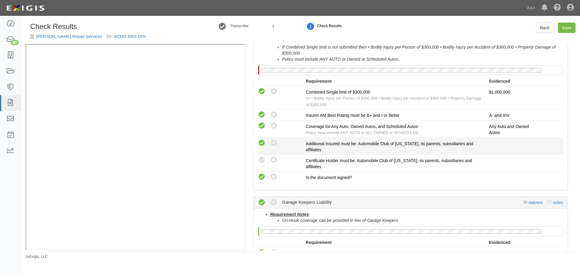
radio input "true"
click at [263, 141] on icon at bounding box center [262, 144] width 8 height 8
radio input "true"
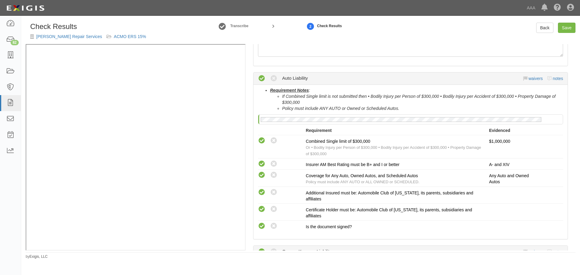
scroll to position [86, 0]
click at [561, 24] on link "Save" at bounding box center [567, 28] width 18 height 10
radio input "true"
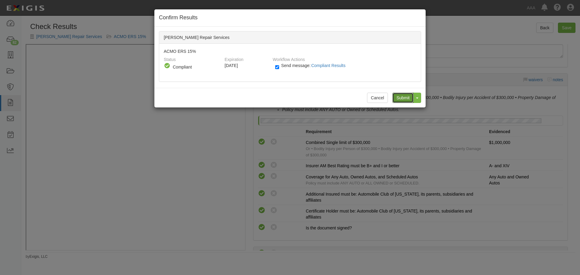
drag, startPoint x: 401, startPoint y: 95, endPoint x: 398, endPoint y: 113, distance: 18.1
click at [401, 95] on input "Submit" at bounding box center [402, 98] width 21 height 10
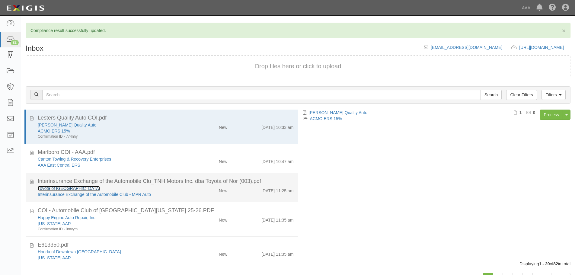
click at [65, 190] on link "Toyota of [GEOGRAPHIC_DATA]" at bounding box center [69, 188] width 62 height 5
click at [242, 183] on div "Interinsurance Exchange of the Automobile Clu_TNH Motors Inc. dba Toyota of Nor…" at bounding box center [166, 182] width 256 height 8
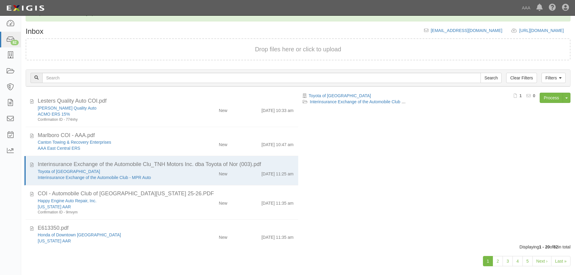
scroll to position [24, 0]
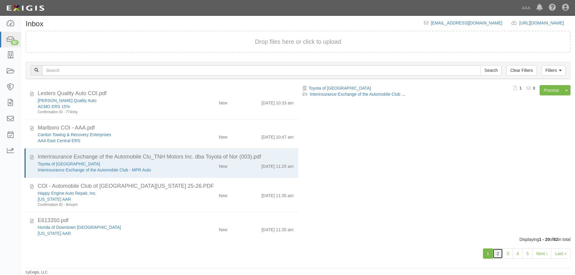
click at [498, 254] on link "2" at bounding box center [498, 254] width 10 height 10
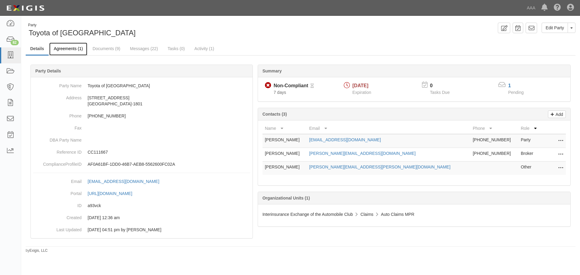
click at [76, 51] on link "Agreements (1)" at bounding box center [68, 49] width 38 height 13
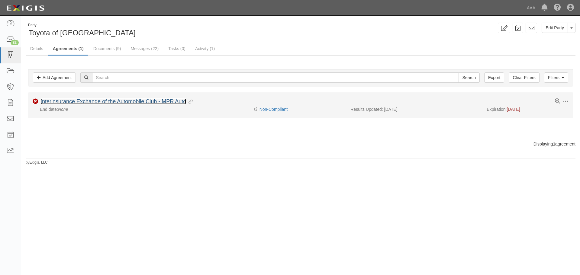
click at [121, 103] on link "Interinsurance Exchange of the Automobile Club - MPR Auto" at bounding box center [113, 101] width 146 height 6
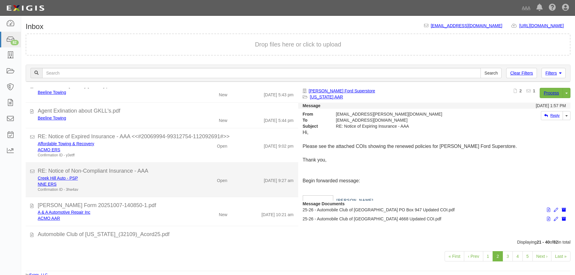
scroll to position [453, 0]
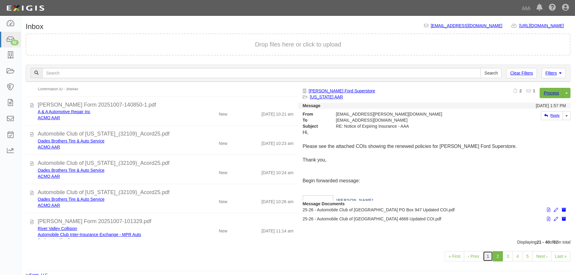
click at [488, 256] on link "1" at bounding box center [488, 256] width 10 height 10
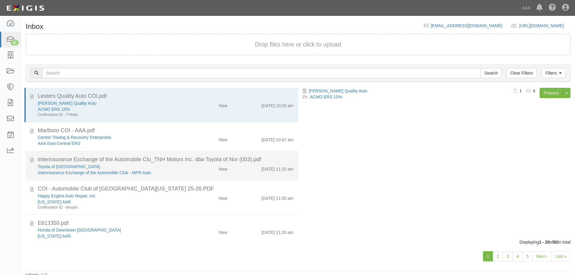
click at [197, 171] on div "New" at bounding box center [210, 168] width 44 height 8
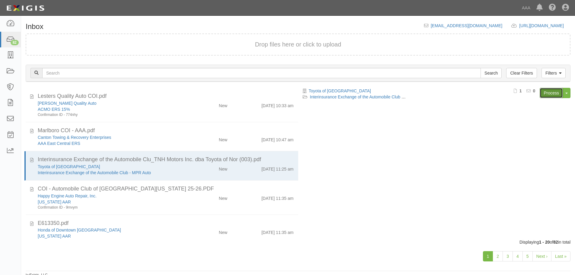
click at [550, 95] on link "Process" at bounding box center [551, 93] width 23 height 10
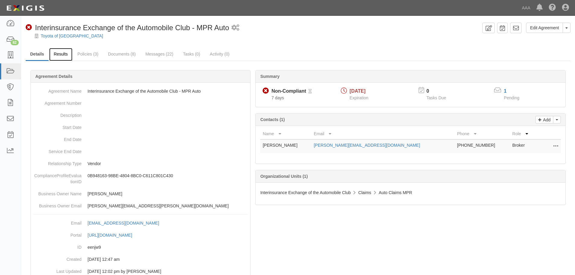
click at [68, 57] on link "Results" at bounding box center [60, 54] width 23 height 13
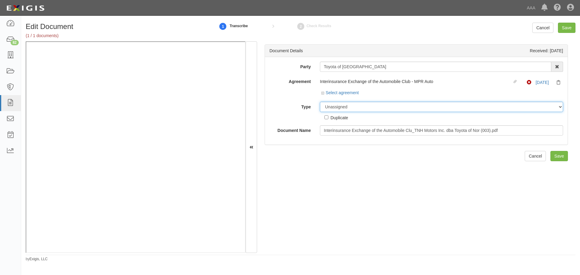
drag, startPoint x: 376, startPoint y: 111, endPoint x: 372, endPoint y: 108, distance: 5.1
click at [375, 111] on select "Unassigned Binder Cancellation Notice Certificate Contract Endorsement Insuranc…" at bounding box center [441, 107] width 243 height 10
select select "CertificateDetail"
click at [320, 102] on select "Unassigned Binder Cancellation Notice Certificate Contract Endorsement Insuranc…" at bounding box center [441, 107] width 243 height 10
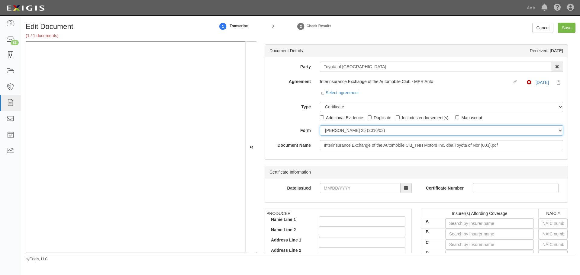
drag, startPoint x: 337, startPoint y: 126, endPoint x: 337, endPoint y: 135, distance: 8.8
click at [337, 129] on select "ACORD 25 (2016/03) ACORD 101 ACORD 855 NY (2014/05) General" at bounding box center [441, 130] width 243 height 10
select select "GeneralFormDetail"
click at [320, 125] on select "ACORD 25 (2016/03) ACORD 101 ACORD 855 NY (2014/05) General" at bounding box center [441, 130] width 243 height 10
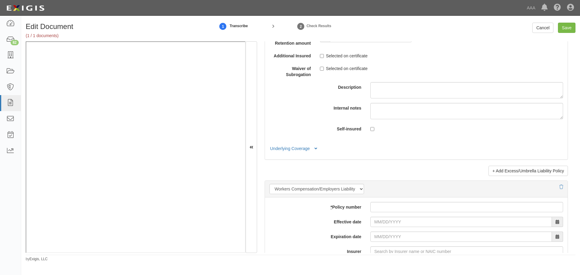
scroll to position [1108, 0]
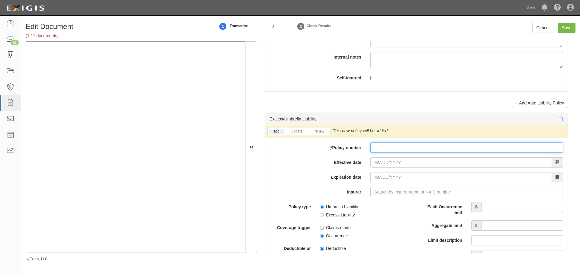
click at [415, 152] on input "* Policy number" at bounding box center [466, 148] width 193 height 10
paste input "AH04-RPG-240000229-01"
type input "AH04-RPG-240000229-01"
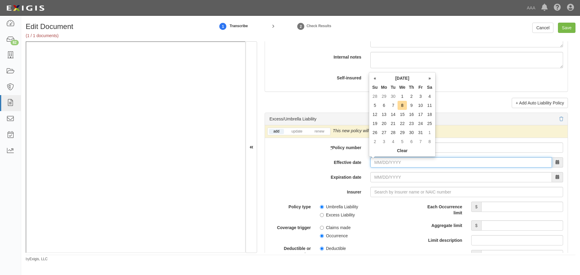
click at [375, 162] on input "Effective date" at bounding box center [461, 162] width 182 height 10
type input "10/01/2025"
type input "10/01/2026"
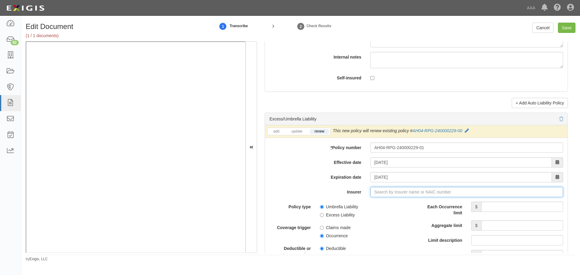
type input "180 Seguros S.A. (0) NR Rating"
type input "1"
drag, startPoint x: 378, startPoint y: 206, endPoint x: 469, endPoint y: 213, distance: 91.2
click at [379, 206] on div "Amherst Specialty Insurance Company ( 17565 ) A- VIII Rating" at bounding box center [394, 204] width 127 height 8
type input "Amherst Specialty Insurance Company (17565) A- VIII Rating"
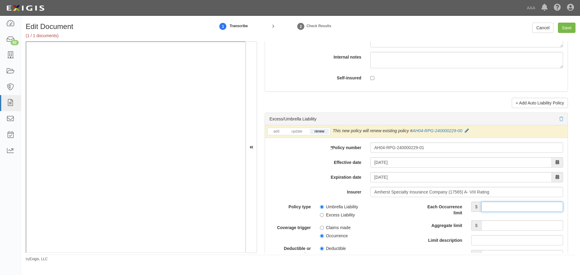
click at [488, 205] on input "Each Occurrence limit" at bounding box center [522, 207] width 82 height 10
drag, startPoint x: 506, startPoint y: 208, endPoint x: 580, endPoint y: 203, distance: 74.2
click at [580, 203] on div "Edit Document (1 / 1 documents) 1 Transcribe 2 Check Results Cancel Save Docume…" at bounding box center [300, 142] width 559 height 239
type input "10,000,000"
drag, startPoint x: 548, startPoint y: 226, endPoint x: 534, endPoint y: 195, distance: 34.0
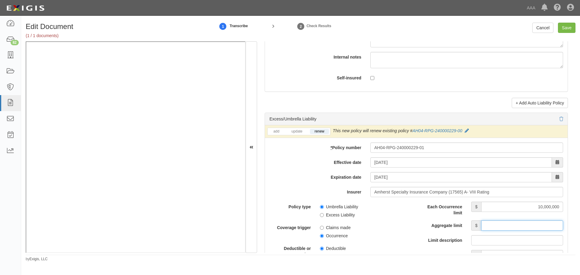
click at [548, 219] on div "Each Occurrence limit $ 10,000,000 Aggregate limit $ Limit description Limit $" at bounding box center [492, 231] width 142 height 59
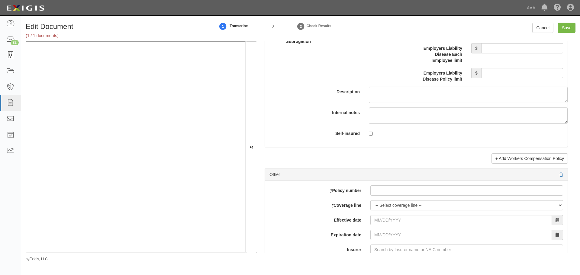
scroll to position [1661, 0]
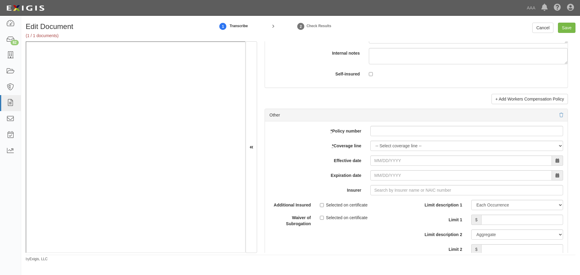
type input "10,000,000"
drag, startPoint x: 405, startPoint y: 130, endPoint x: 400, endPoint y: 136, distance: 7.3
click at [402, 134] on input "* Policy number" at bounding box center [466, 131] width 193 height 10
paste input "BN12-220000414-03"
type input "BN12-220000414-03"
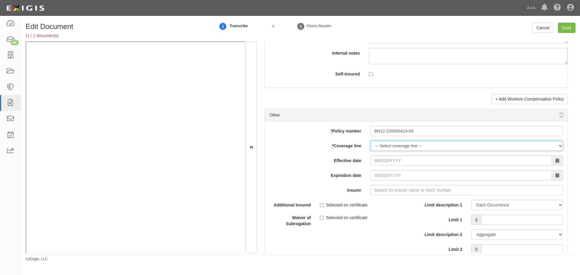
click at [385, 148] on select "-- Select coverage line -- Asbestos Abatement Auto Physical Damage Boiler & Mac…" at bounding box center [466, 146] width 193 height 10
select select "70"
click at [370, 151] on select "-- Select coverage line -- Asbestos Abatement Auto Physical Damage Boiler & Mac…" at bounding box center [466, 146] width 193 height 10
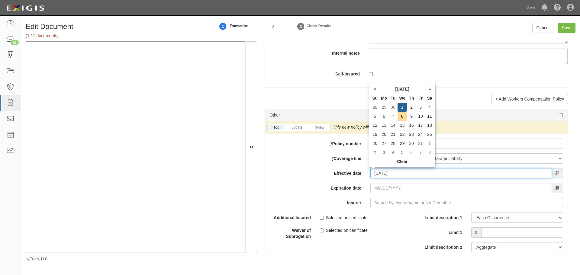
type input "10/01/2025"
type input "10/01/2026"
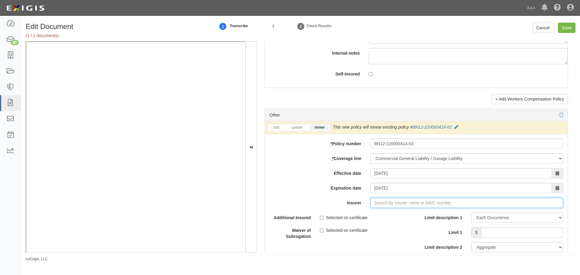
type input "180 Seguros S.A. (0) NR Rating"
type input "1"
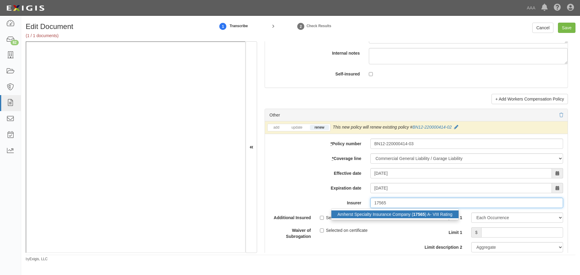
drag, startPoint x: 414, startPoint y: 213, endPoint x: 477, endPoint y: 227, distance: 64.1
click at [416, 214] on strong "17565" at bounding box center [419, 214] width 12 height 5
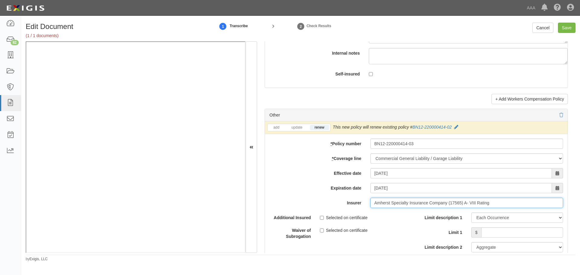
type input "Amherst Specialty Insurance Company (17565) A- VIII Rating"
click at [497, 229] on input "Limit 1" at bounding box center [522, 232] width 82 height 10
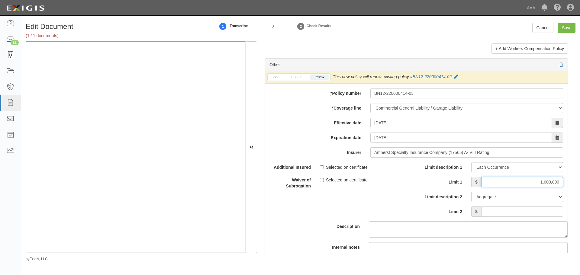
type input "1,000,000"
click at [520, 208] on input "Limit 2" at bounding box center [522, 212] width 82 height 10
drag, startPoint x: 524, startPoint y: 207, endPoint x: 578, endPoint y: 212, distance: 54.0
click at [578, 212] on div "Edit Document (1 / 1 documents) 1 Transcribe 2 Check Results Cancel Save Docume…" at bounding box center [300, 142] width 559 height 239
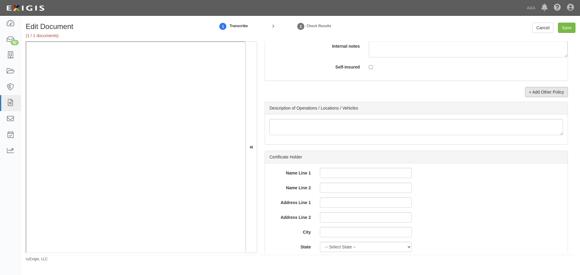
type input "3,000,000"
click at [548, 91] on link "+ Add Other Policy" at bounding box center [546, 92] width 43 height 10
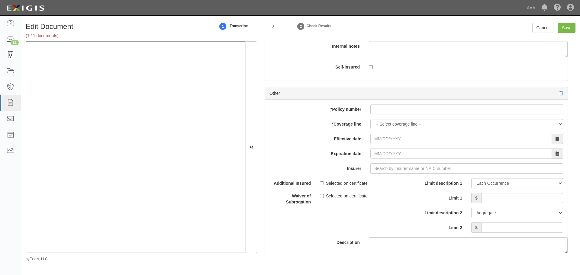
drag, startPoint x: 410, startPoint y: 98, endPoint x: 398, endPoint y: 110, distance: 16.7
click at [404, 103] on div "Other add update renew This new policy will be added This new policy will updat…" at bounding box center [416, 192] width 303 height 211
paste input "BN12-220000414-03"
drag, startPoint x: 398, startPoint y: 110, endPoint x: 393, endPoint y: 115, distance: 7.1
click at [395, 113] on input "* Policy number" at bounding box center [466, 109] width 193 height 10
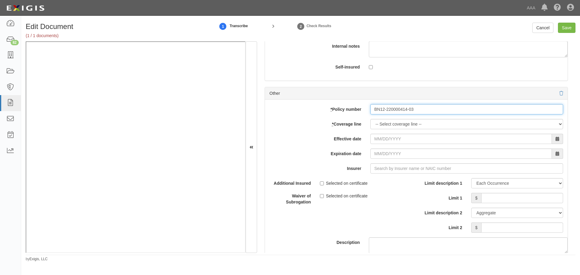
type input "BN12-220000414-03"
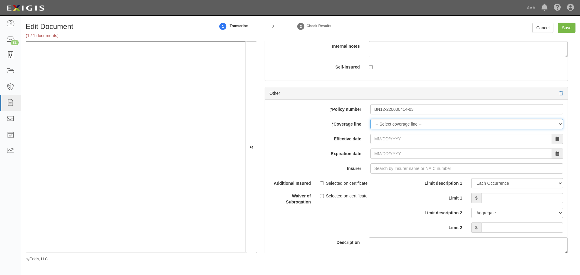
drag, startPoint x: 382, startPoint y: 127, endPoint x: 392, endPoint y: 126, distance: 10.0
click at [382, 127] on select "-- Select coverage line -- Asbestos Abatement Auto Physical Damage Boiler & Mac…" at bounding box center [466, 124] width 193 height 10
select select "56"
click at [370, 129] on select "-- Select coverage line -- Asbestos Abatement Auto Physical Damage Boiler & Mac…" at bounding box center [466, 124] width 193 height 10
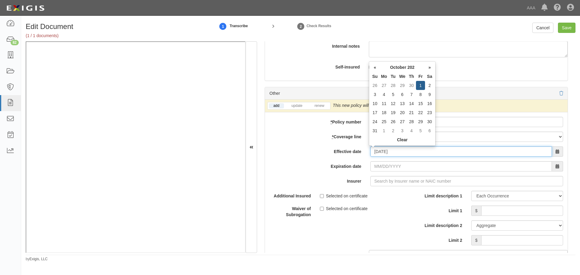
type input "10/01/2025"
type input "10/01/2026"
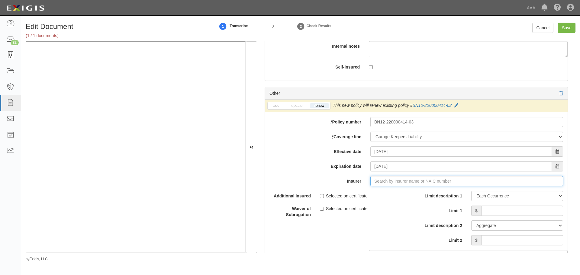
type input "180 Seguros S.A. (0) NR Rating"
type input "1"
drag, startPoint x: 401, startPoint y: 194, endPoint x: 467, endPoint y: 210, distance: 68.7
click at [402, 194] on div "Amherst Specialty Insurance Company ( 17565 ) A- VIII Rating" at bounding box center [394, 193] width 127 height 8
type input "Amherst Specialty Insurance Company (17565) A- VIII Rating"
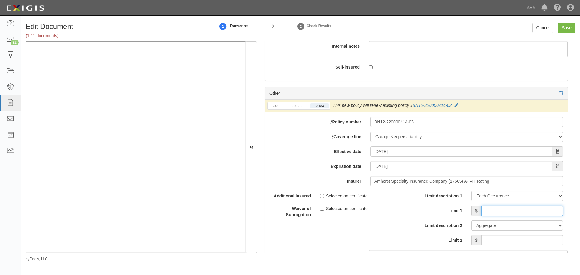
click at [502, 208] on input "Limit 1" at bounding box center [522, 211] width 82 height 10
type input "1,000,000"
click at [525, 240] on input "Limit 2" at bounding box center [522, 240] width 82 height 10
type input "3,000,000"
click at [561, 26] on input "Save" at bounding box center [567, 28] width 18 height 10
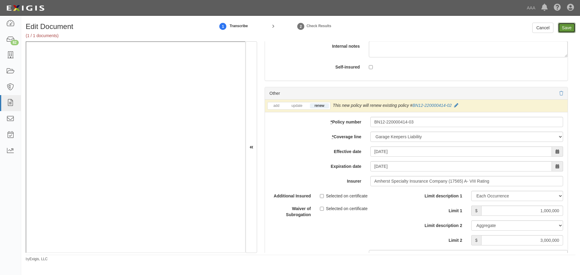
type input "10000000"
type input "1000000"
type input "3000000"
type input "1000000"
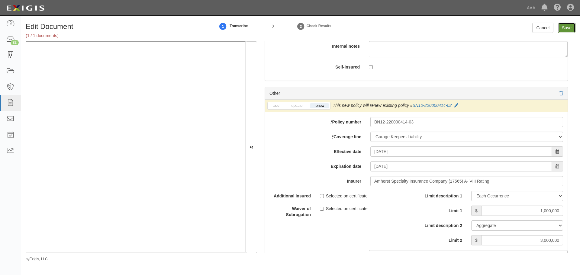
type input "3000000"
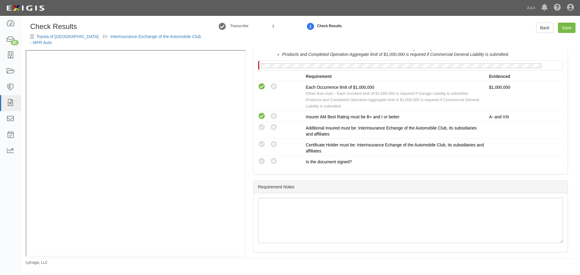
scroll to position [265, 0]
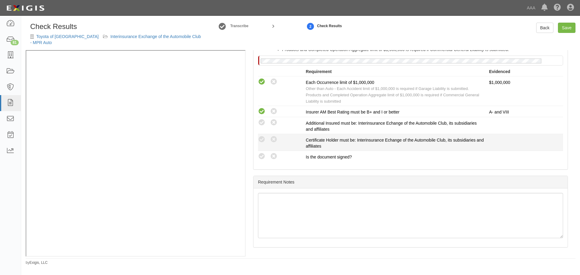
drag, startPoint x: 262, startPoint y: 156, endPoint x: 264, endPoint y: 148, distance: 7.6
click at [263, 156] on icon at bounding box center [262, 157] width 8 height 8
radio input "true"
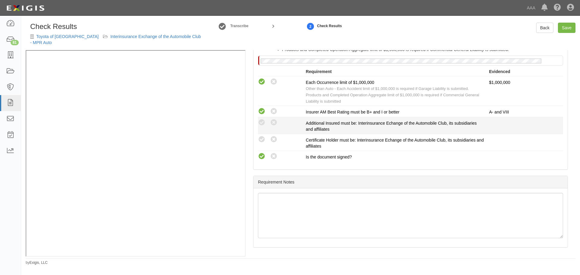
drag, startPoint x: 265, startPoint y: 141, endPoint x: 258, endPoint y: 129, distance: 14.3
click at [265, 141] on icon at bounding box center [262, 140] width 8 height 8
radio input "true"
click at [258, 122] on div "Compliant Waived: Non-Compliant" at bounding box center [279, 123] width 52 height 8
click at [262, 122] on icon at bounding box center [262, 123] width 8 height 8
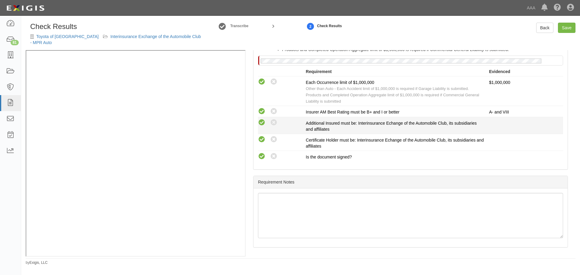
radio input "true"
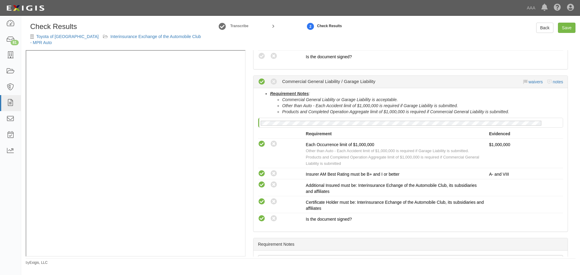
scroll to position [114, 0]
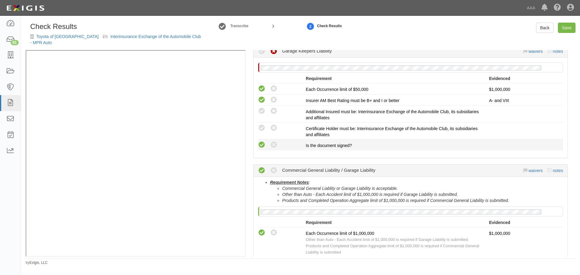
click at [262, 144] on icon at bounding box center [262, 145] width 8 height 8
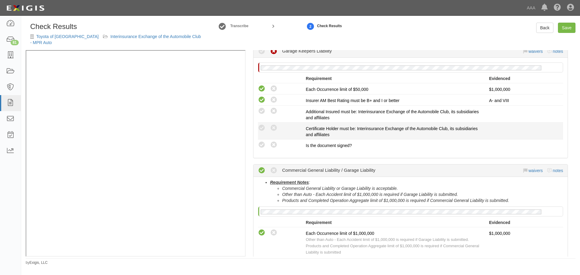
radio input "true"
drag, startPoint x: 262, startPoint y: 132, endPoint x: 262, endPoint y: 126, distance: 5.8
click at [262, 131] on icon at bounding box center [262, 128] width 8 height 8
radio input "true"
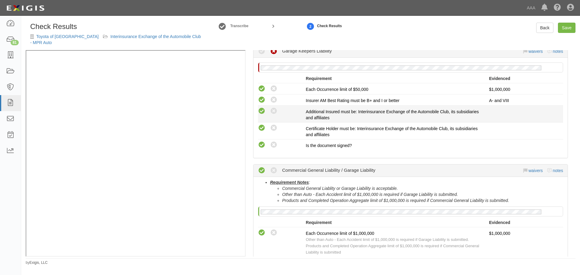
click at [263, 112] on icon at bounding box center [262, 112] width 8 height 8
radio input "true"
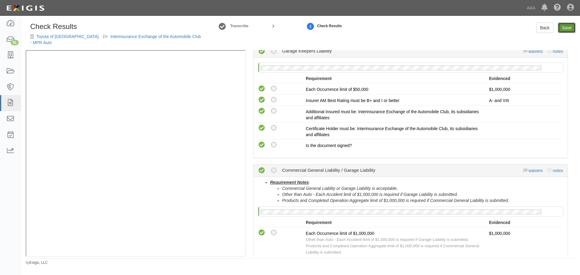
click at [565, 29] on link "Save" at bounding box center [567, 28] width 18 height 10
radio input "true"
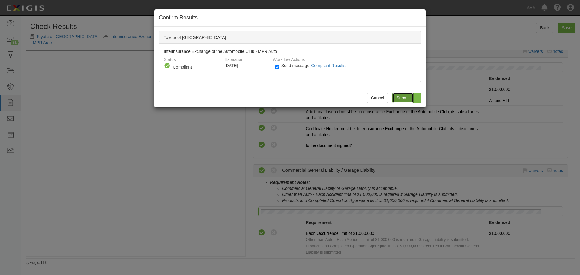
click at [404, 96] on input "Submit" at bounding box center [402, 98] width 21 height 10
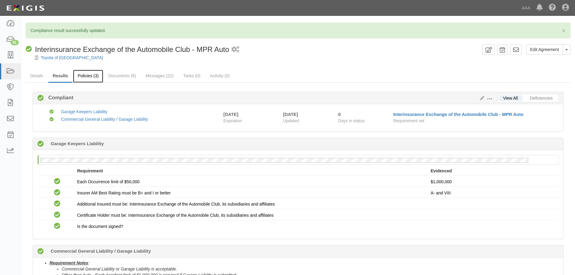
click at [80, 77] on link "Policies (3)" at bounding box center [88, 76] width 30 height 13
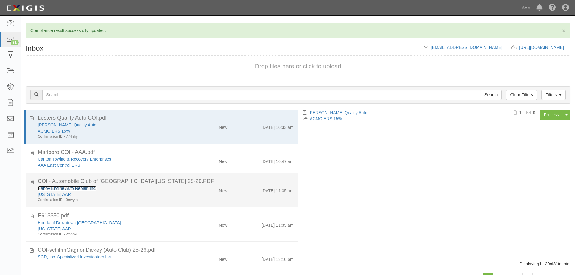
click at [62, 190] on link "Happy Engine Auto Repair, Inc." at bounding box center [67, 188] width 59 height 5
click at [271, 187] on div "[DATE] 11:35 am" at bounding box center [278, 189] width 32 height 8
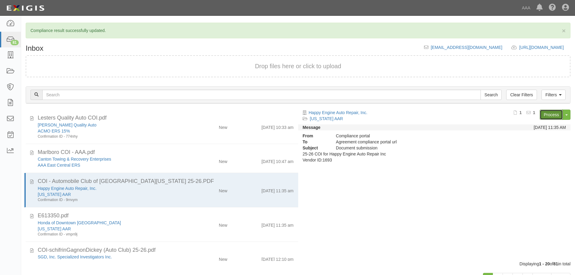
click at [546, 113] on link "Process" at bounding box center [551, 115] width 23 height 10
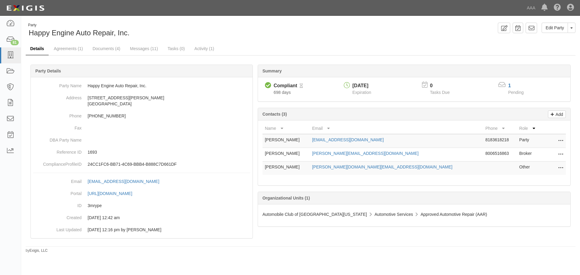
click at [44, 49] on link "Details" at bounding box center [37, 49] width 23 height 13
click at [56, 49] on link "Agreements (1)" at bounding box center [68, 49] width 38 height 13
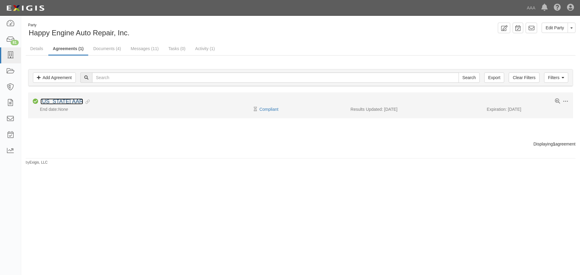
click at [60, 103] on link "[US_STATE] AAR" at bounding box center [61, 101] width 43 height 6
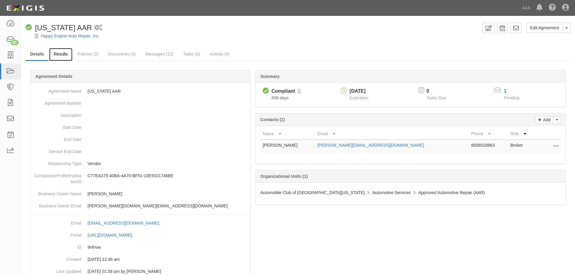
click at [62, 53] on link "Results" at bounding box center [60, 54] width 23 height 13
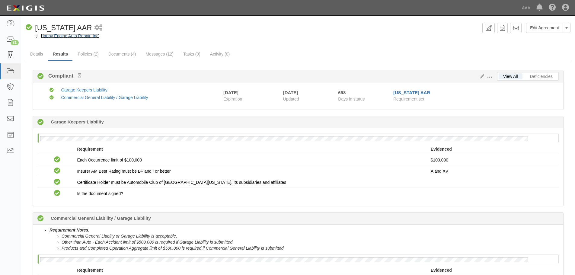
drag, startPoint x: 77, startPoint y: 33, endPoint x: 65, endPoint y: 37, distance: 12.1
click at [89, 54] on link "Policies (2)" at bounding box center [88, 54] width 30 height 13
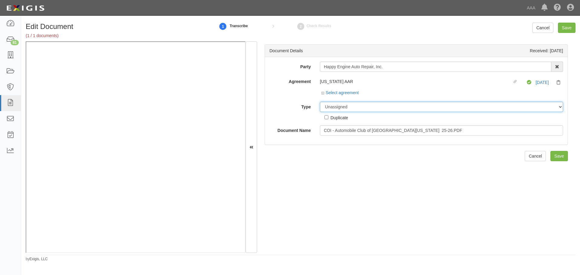
drag, startPoint x: 333, startPoint y: 105, endPoint x: 337, endPoint y: 111, distance: 7.8
click at [333, 105] on select "Unassigned Binder Cancellation Notice Certificate Contract Endorsement Insuranc…" at bounding box center [441, 107] width 243 height 10
select select "CertificateDetail"
click at [320, 102] on select "Unassigned Binder Cancellation Notice Certificate Contract Endorsement Insuranc…" at bounding box center [441, 107] width 243 height 10
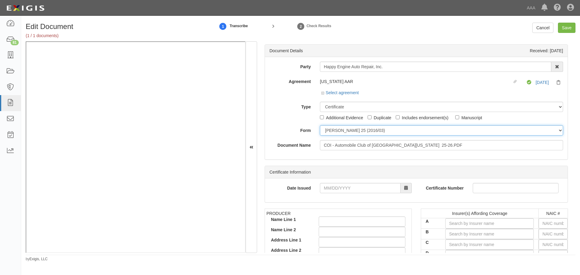
click at [339, 131] on select "ACORD 25 (2016/03) ACORD 101 ACORD 855 NY (2014/05) General" at bounding box center [441, 130] width 243 height 10
select select "GeneralFormDetail"
click at [320, 125] on select "ACORD 25 (2016/03) ACORD 101 ACORD 855 NY (2014/05) General" at bounding box center [441, 130] width 243 height 10
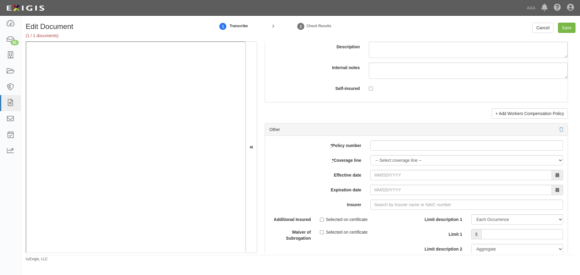
scroll to position [1712, 0]
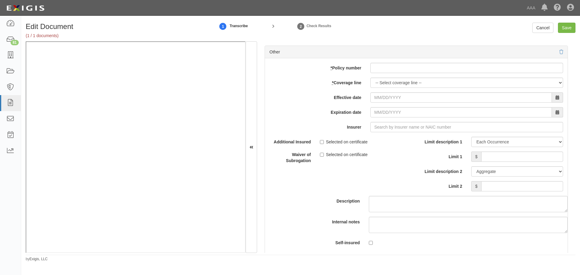
click at [391, 76] on div "add update renew This new policy will be added This new policy will update exis…" at bounding box center [416, 157] width 303 height 198
paste input "ACPBP013130456056"
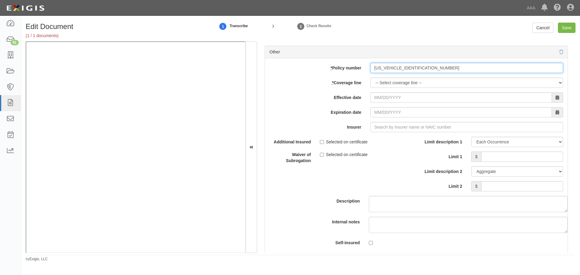
drag, startPoint x: 393, startPoint y: 70, endPoint x: 391, endPoint y: 74, distance: 3.6
click at [391, 73] on input "ACPBP013130456056" at bounding box center [466, 68] width 193 height 10
type input "ACPBP013130456056"
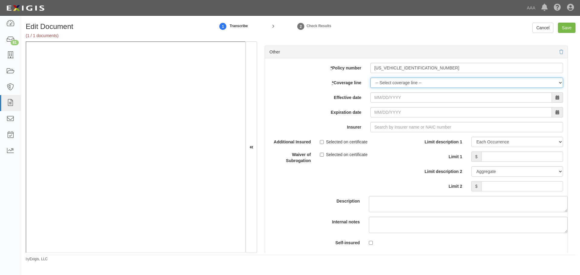
click at [383, 85] on select "-- Select coverage line -- Asbestos Abatement Auto Physical Damage Boiler & Mac…" at bounding box center [466, 83] width 193 height 10
select select "70"
click at [370, 88] on select "-- Select coverage line -- Asbestos Abatement Auto Physical Damage Boiler & Mac…" at bounding box center [466, 83] width 193 height 10
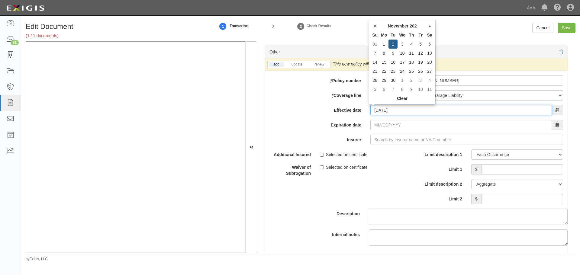
type input "11/02/2025"
type input "11/02/2026"
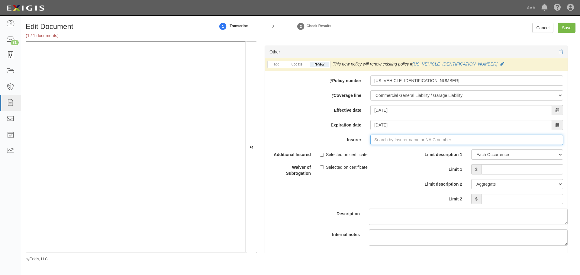
type input "21st Century Advantage Insurance Company (25232) NR Rating"
type input "2"
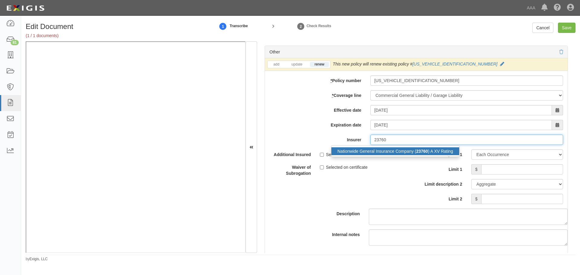
click at [418, 150] on strong "23760" at bounding box center [422, 151] width 12 height 5
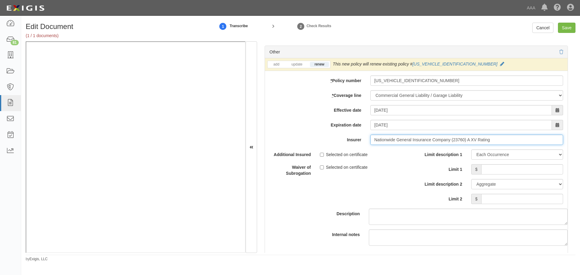
type input "Nationwide General Insurance Company (23760) A XV Rating"
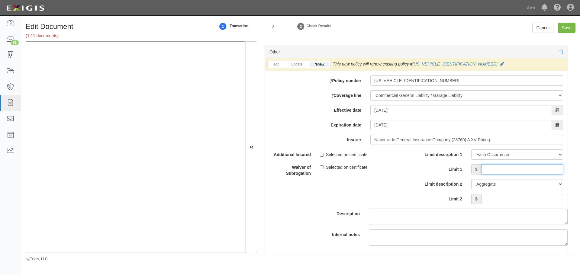
drag, startPoint x: 529, startPoint y: 172, endPoint x: 525, endPoint y: 167, distance: 6.7
click at [529, 172] on input "Limit 1" at bounding box center [522, 169] width 82 height 10
type input "1,000,000"
click at [533, 195] on input "Limit 2" at bounding box center [522, 199] width 82 height 10
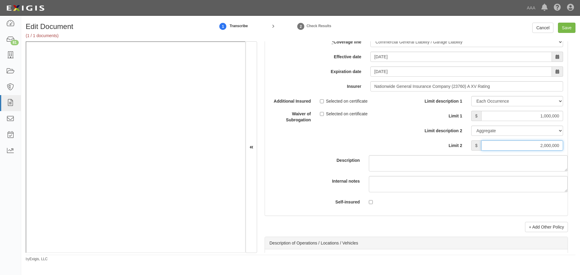
scroll to position [1913, 0]
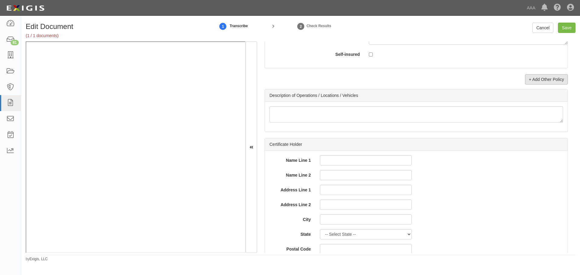
type input "2,000,000"
click at [529, 78] on link "+ Add Other Policy" at bounding box center [546, 79] width 43 height 10
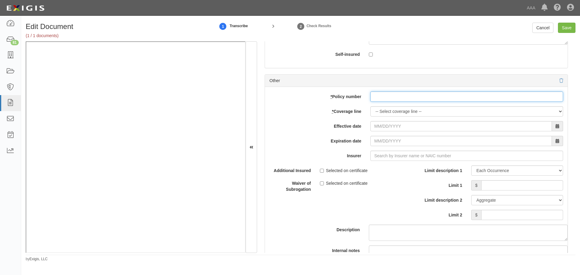
drag, startPoint x: 387, startPoint y: 97, endPoint x: 383, endPoint y: 110, distance: 13.0
click at [387, 98] on input "* Policy number" at bounding box center [466, 97] width 193 height 10
paste input "ACPBP013130456056"
type input "ACPBP013130456056"
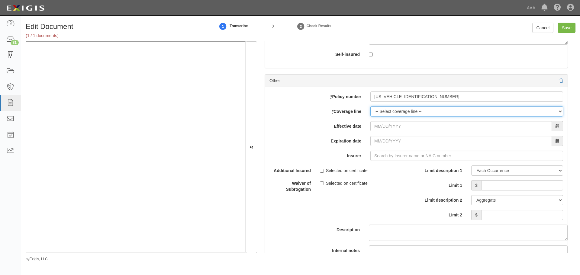
click at [382, 112] on select "-- Select coverage line -- Asbestos Abatement Auto Physical Damage Boiler & Mac…" at bounding box center [466, 111] width 193 height 10
select select "56"
click at [370, 117] on select "-- Select coverage line -- Asbestos Abatement Auto Physical Damage Boiler & Mac…" at bounding box center [466, 111] width 193 height 10
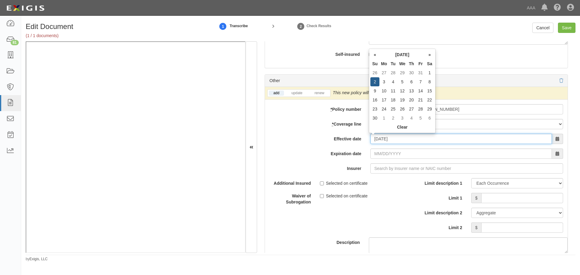
type input "11/02/2025"
type input "11/02/2026"
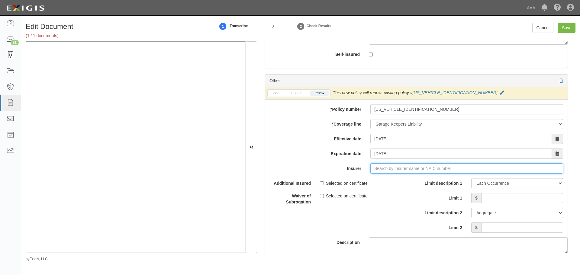
type input "21st Century Advantage Insurance Company (25232) NR Rating"
type input "2"
drag, startPoint x: 407, startPoint y: 182, endPoint x: 468, endPoint y: 196, distance: 62.2
click at [408, 183] on div "Nationwide General Insurance Company ( 23760 ) A XV Rating" at bounding box center [395, 180] width 128 height 8
type input "Nationwide General Insurance Company (23760) A XV Rating"
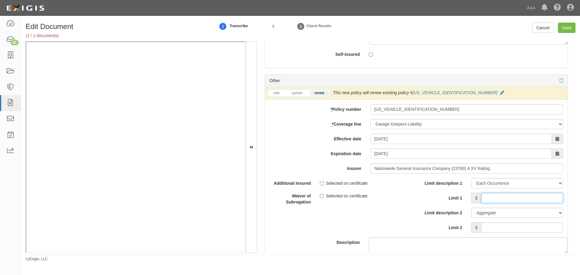
click at [501, 198] on input "Limit 1" at bounding box center [522, 198] width 82 height 10
type input "120,000"
click at [548, 229] on input "Limit 2" at bounding box center [522, 228] width 82 height 10
type input "120,000"
click at [568, 24] on div "Edit Document (1 / 1 documents) 1 Transcribe 2 Check Results Cancel Save Docume…" at bounding box center [300, 140] width 559 height 244
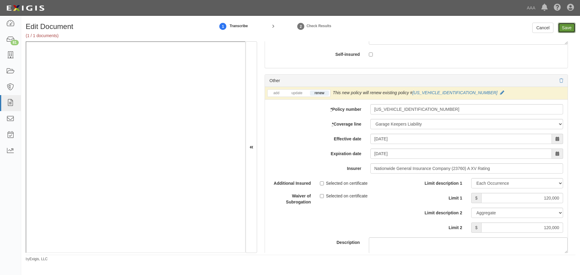
click at [568, 23] on input "Save" at bounding box center [567, 28] width 18 height 10
type input "1000000"
type input "2000000"
type input "120000"
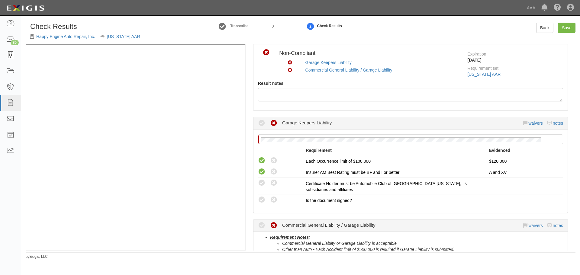
scroll to position [201, 0]
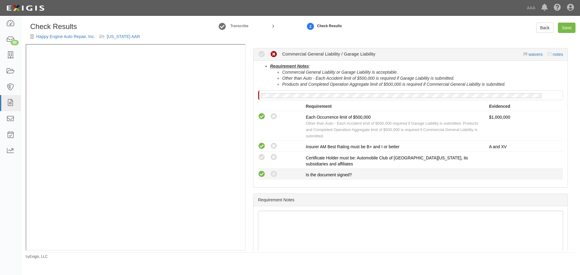
click at [262, 173] on icon at bounding box center [262, 175] width 8 height 8
radio input "true"
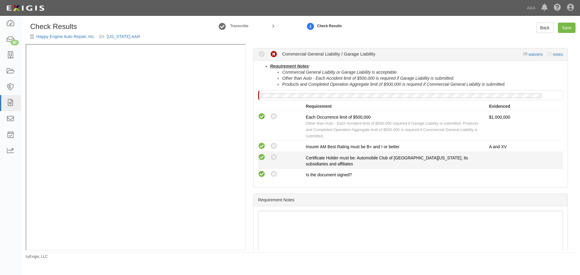
click at [263, 160] on icon at bounding box center [262, 158] width 8 height 8
radio input "true"
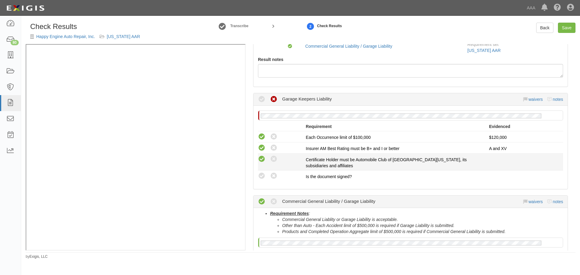
scroll to position [50, 0]
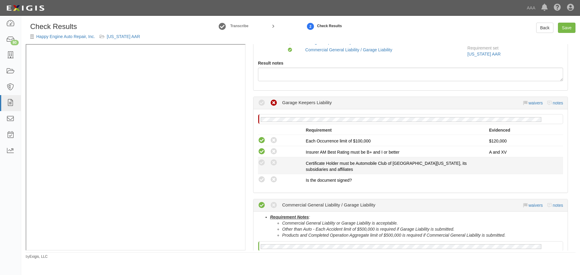
drag, startPoint x: 264, startPoint y: 179, endPoint x: 262, endPoint y: 168, distance: 10.7
click at [264, 179] on icon at bounding box center [262, 180] width 8 height 8
radio input "true"
click at [260, 160] on icon at bounding box center [262, 163] width 8 height 8
radio input "true"
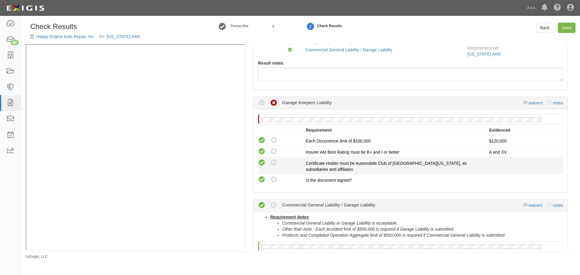
radio input "true"
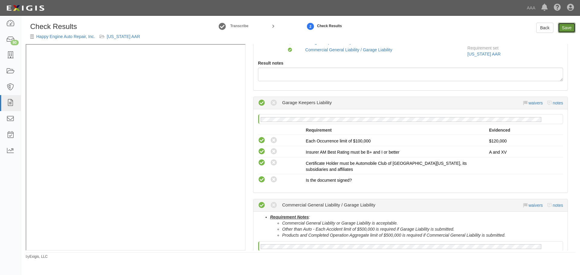
click at [561, 24] on link "Save" at bounding box center [567, 28] width 18 height 10
radio input "true"
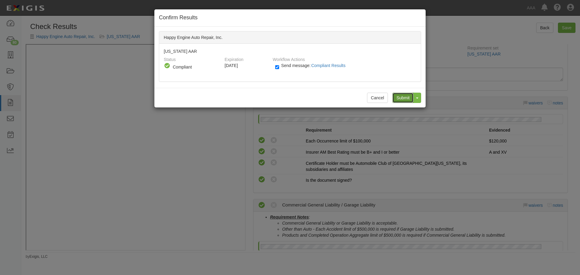
click at [398, 96] on input "Submit" at bounding box center [402, 98] width 21 height 10
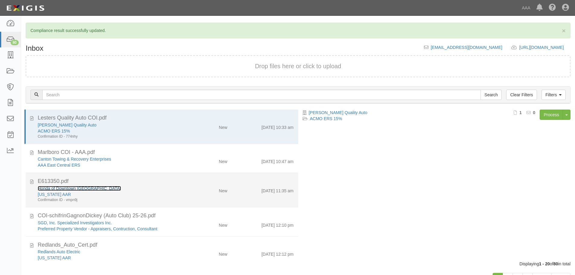
click at [45, 188] on link "Honda of Downtown [GEOGRAPHIC_DATA]" at bounding box center [79, 188] width 83 height 5
drag, startPoint x: 209, startPoint y: 190, endPoint x: 213, endPoint y: 190, distance: 4.6
click at [209, 190] on div "New" at bounding box center [210, 189] width 44 height 8
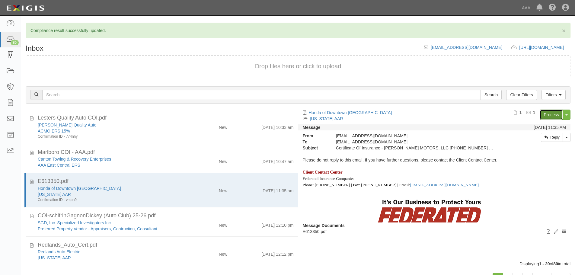
click at [551, 115] on link "Process" at bounding box center [551, 115] width 23 height 10
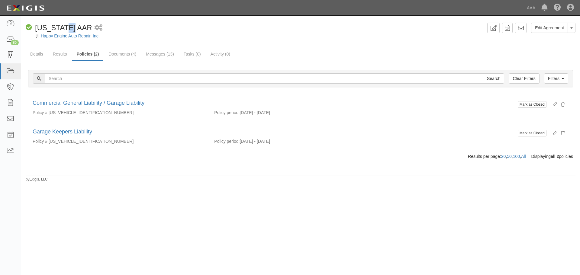
drag, startPoint x: 61, startPoint y: 33, endPoint x: 64, endPoint y: 33, distance: 3.6
click at [64, 33] on div "Compliant [US_STATE] AAR" at bounding box center [59, 28] width 66 height 10
drag, startPoint x: 130, startPoint y: 36, endPoint x: 115, endPoint y: 46, distance: 17.9
click at [130, 36] on div "Happy Engine Auto Repair, Inc." at bounding box center [305, 36] width 550 height 6
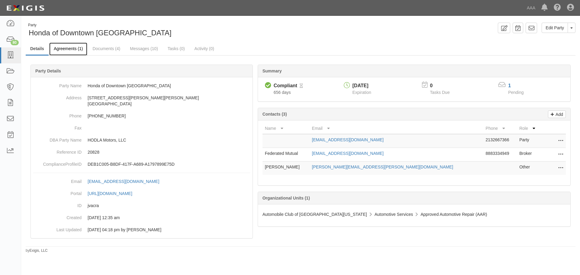
click at [76, 51] on link "Agreements (1)" at bounding box center [68, 49] width 38 height 13
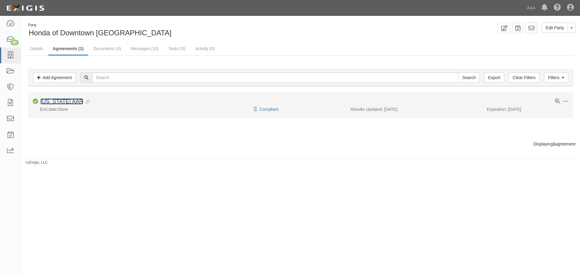
click at [61, 101] on link "[US_STATE] AAR" at bounding box center [61, 101] width 43 height 6
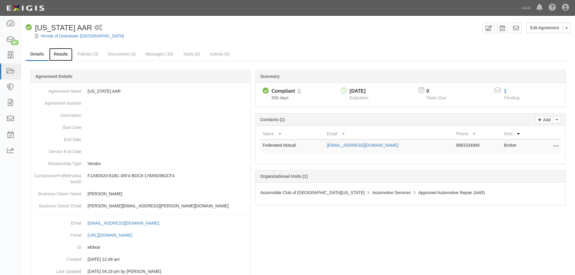
click at [63, 54] on link "Results" at bounding box center [60, 54] width 23 height 13
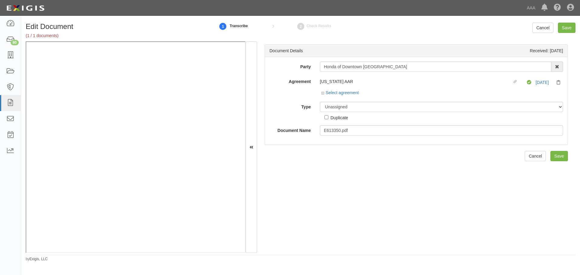
click at [392, 112] on div "Unassigned Binder Cancellation Notice Certificate Contract Endorsement Insuranc…" at bounding box center [441, 111] width 252 height 19
click at [390, 109] on select "Unassigned Binder Cancellation Notice Certificate Contract Endorsement Insuranc…" at bounding box center [441, 107] width 243 height 10
select select "CertificateDetail"
click at [320, 102] on select "Unassigned Binder Cancellation Notice Certificate Contract Endorsement Insuranc…" at bounding box center [441, 107] width 243 height 10
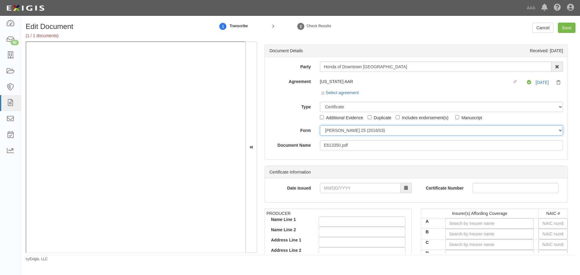
click at [343, 128] on select "ACORD 25 (2016/03) ACORD 101 ACORD 855 NY (2014/05) General" at bounding box center [441, 130] width 243 height 10
select select "GeneralFormDetail"
click at [320, 125] on select "ACORD 25 (2016/03) ACORD 101 ACORD 855 NY (2014/05) General" at bounding box center [441, 130] width 243 height 10
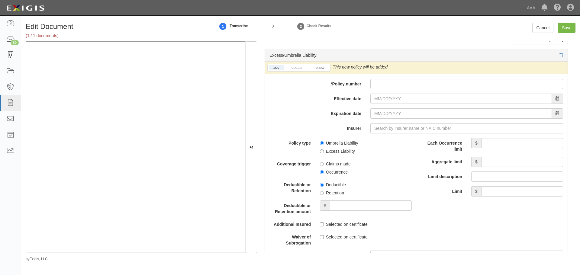
scroll to position [1108, 0]
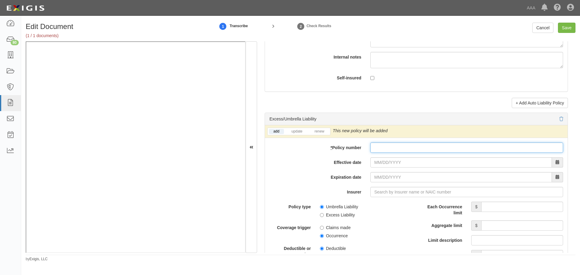
click at [378, 149] on input "* Policy number" at bounding box center [466, 148] width 193 height 10
type input "1879492"
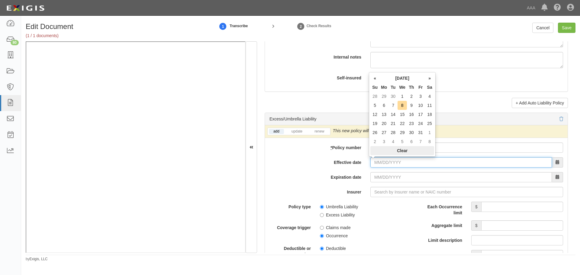
drag, startPoint x: 401, startPoint y: 161, endPoint x: 401, endPoint y: 150, distance: 10.6
click at [397, 158] on input "Effective date" at bounding box center [461, 162] width 182 height 10
type input "[DATE]"
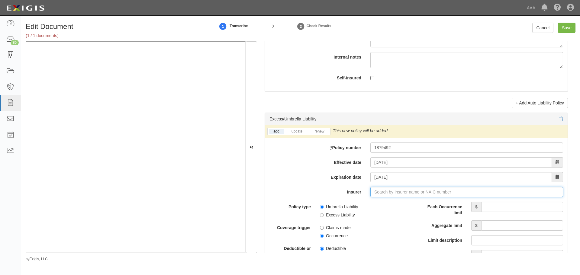
type input "180 Seguros S.A. (0) NR Rating"
type input "1"
drag, startPoint x: 416, startPoint y: 207, endPoint x: 364, endPoint y: 185, distance: 56.3
click at [416, 207] on div "Federated Mutual Insurance Company ( 13935 ) A+ XV Rating" at bounding box center [394, 204] width 127 height 8
type input "Federated Mutual Insurance Company (13935) A+ XV Rating"
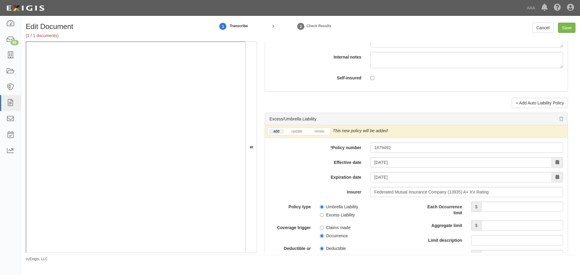
click at [325, 134] on li "renew" at bounding box center [319, 131] width 21 height 7
click at [323, 130] on link "renew" at bounding box center [319, 131] width 19 height 5
click at [513, 211] on input "Each Occurrence limit" at bounding box center [522, 207] width 82 height 10
drag, startPoint x: 513, startPoint y: 204, endPoint x: 574, endPoint y: 203, distance: 60.4
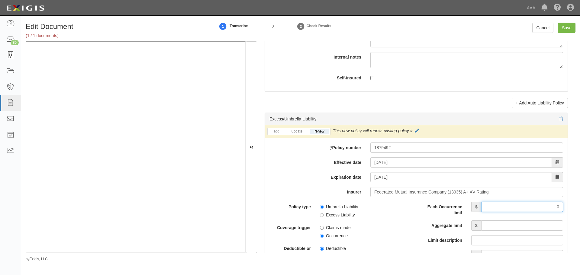
click at [574, 203] on div "Document Details Received: 10/06/2025 Party Honda of Downtown Los Angeles 1-800…" at bounding box center [416, 147] width 318 height 212
type input "10,000,000"
click at [541, 226] on input "Aggregate limit" at bounding box center [522, 226] width 82 height 10
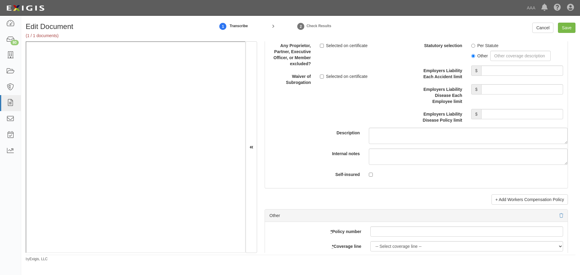
scroll to position [1661, 0]
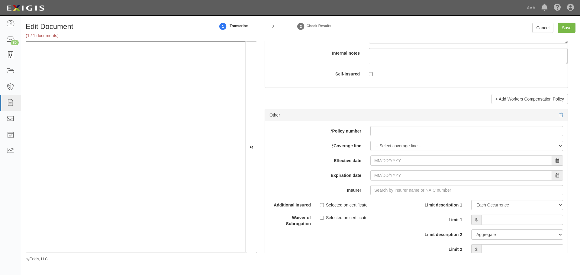
type input "30,000,000"
click at [381, 130] on input "* Policy number" at bounding box center [466, 131] width 193 height 10
type input "1879490"
click at [382, 153] on div "add update renew This new policy will be added This new policy will update exis…" at bounding box center [416, 220] width 303 height 198
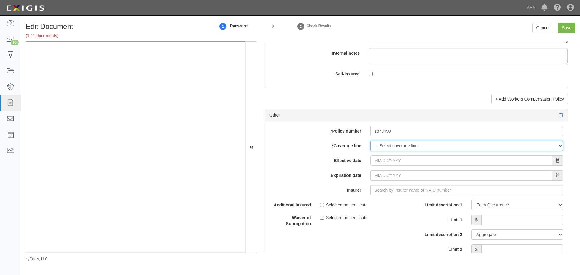
click at [385, 144] on select "-- Select coverage line -- Asbestos Abatement Auto Physical Damage Boiler & Mac…" at bounding box center [466, 146] width 193 height 10
select select "70"
click at [370, 151] on select "-- Select coverage line -- Asbestos Abatement Auto Physical Damage Boiler & Mac…" at bounding box center [466, 146] width 193 height 10
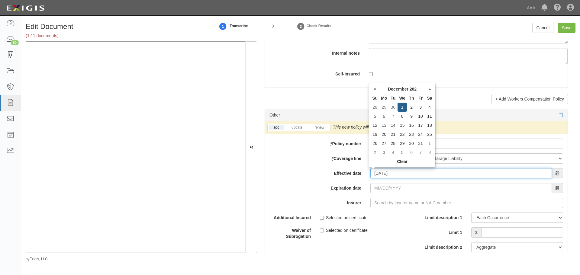
type input "12/01/2025"
type input "12/01/2026"
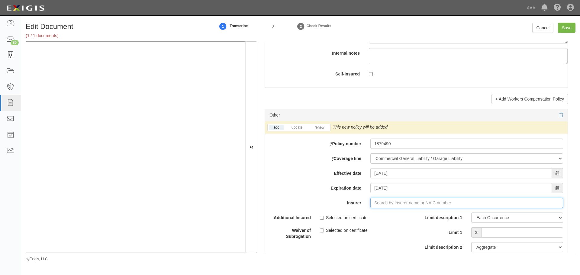
type input "180 Seguros S.A. (0) NR Rating"
type input "1"
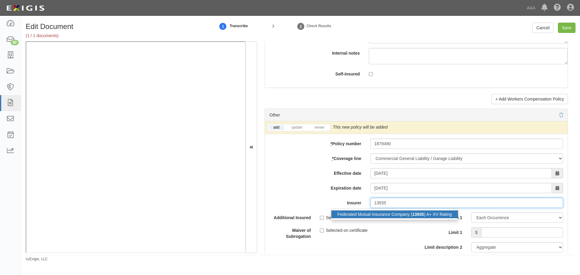
click at [364, 218] on div "Federated Mutual Insurance Company ( 13935 ) A+ XV Rating" at bounding box center [394, 215] width 127 height 8
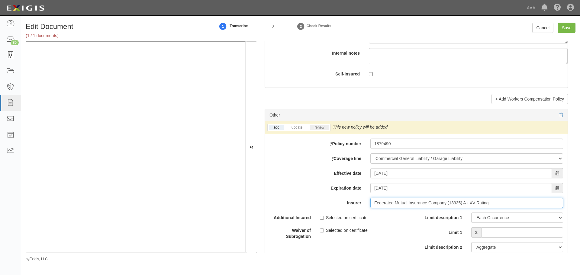
type input "Federated Mutual Insurance Company (13935) A+ XV Rating"
click at [320, 126] on link "renew" at bounding box center [319, 127] width 19 height 5
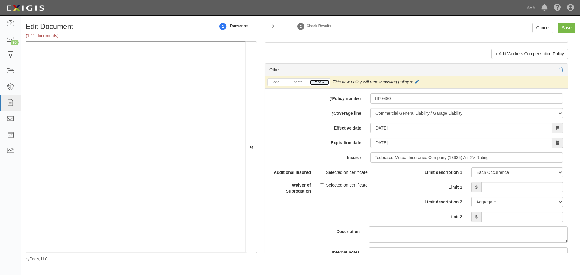
scroll to position [1762, 0]
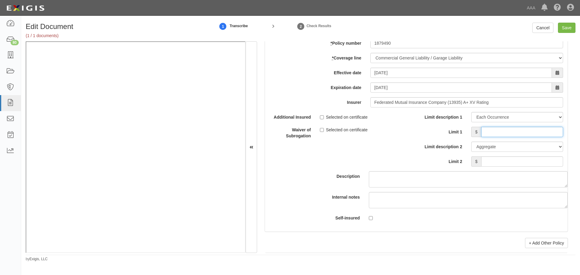
click at [489, 134] on input "Limit 1" at bounding box center [522, 132] width 82 height 10
type input "1"
type input "500,000"
drag, startPoint x: 508, startPoint y: 163, endPoint x: 504, endPoint y: 147, distance: 16.9
click at [508, 163] on input "Limit 2" at bounding box center [522, 161] width 82 height 10
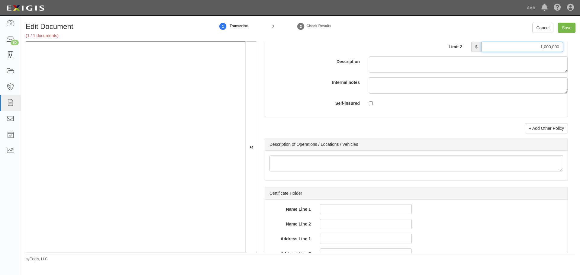
scroll to position [1855, 0]
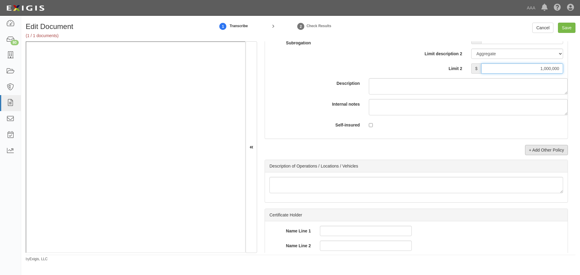
type input "1,000,000"
click at [549, 153] on link "+ Add Other Policy" at bounding box center [546, 150] width 43 height 10
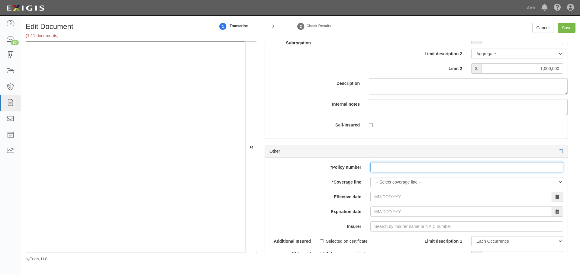
click at [378, 169] on input "* Policy number" at bounding box center [466, 167] width 193 height 10
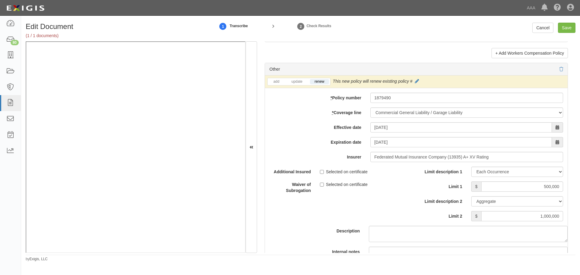
scroll to position [1704, 0]
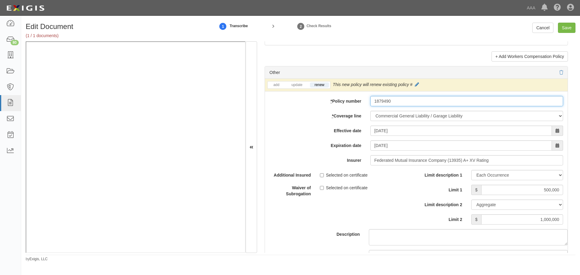
drag, startPoint x: 365, startPoint y: 114, endPoint x: 353, endPoint y: 118, distance: 12.4
click at [353, 118] on div "add update renew This new policy will be added This new policy will update exis…" at bounding box center [416, 184] width 303 height 211
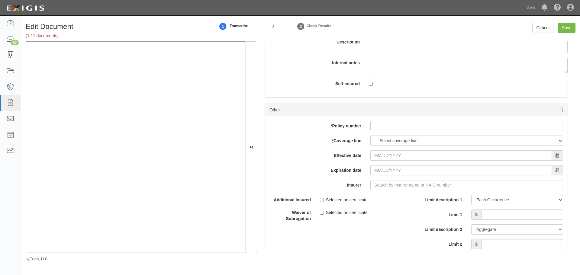
scroll to position [1905, 0]
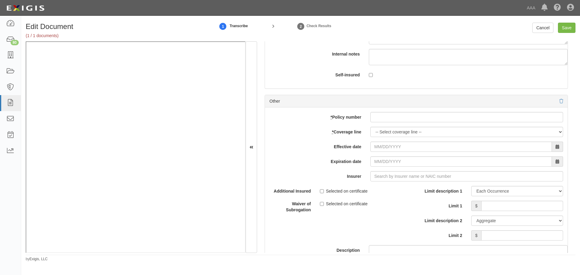
click at [388, 110] on div "add update renew This new policy will be added This new policy will update exis…" at bounding box center [416, 207] width 303 height 198
drag, startPoint x: 386, startPoint y: 118, endPoint x: 386, endPoint y: 123, distance: 5.1
click at [386, 120] on input "* Policy number" at bounding box center [466, 117] width 193 height 10
paste input "1879490"
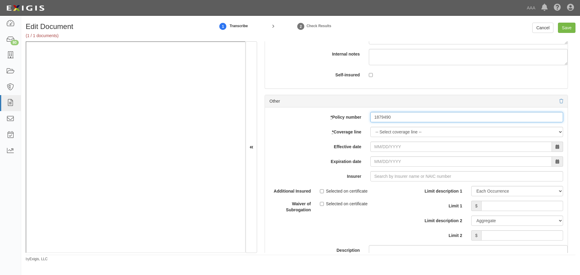
type input "1879490"
click at [384, 135] on select "-- Select coverage line -- Asbestos Abatement Auto Physical Damage Boiler & Mac…" at bounding box center [466, 132] width 193 height 10
select select "56"
click at [370, 137] on select "-- Select coverage line -- Asbestos Abatement Auto Physical Damage Boiler & Mac…" at bounding box center [466, 132] width 193 height 10
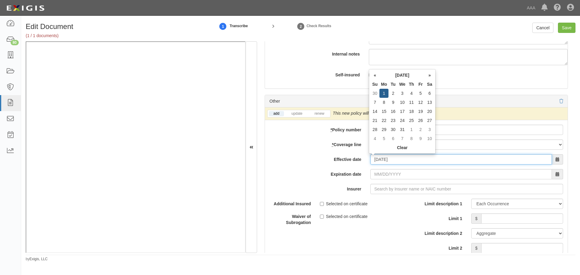
type input "12/01/2025"
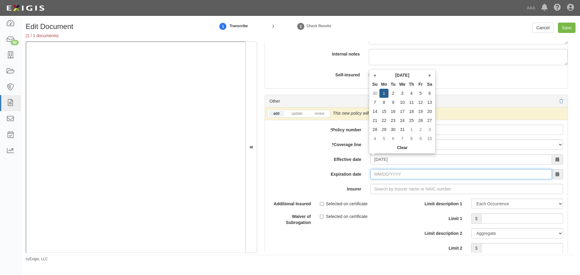
type input "12/01/2026"
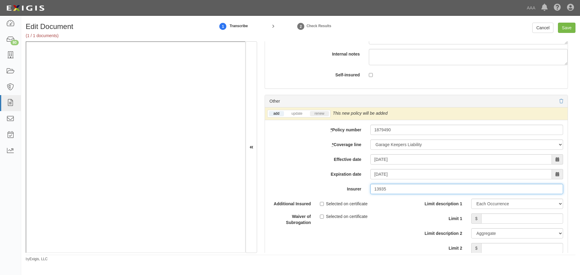
type input "13935"
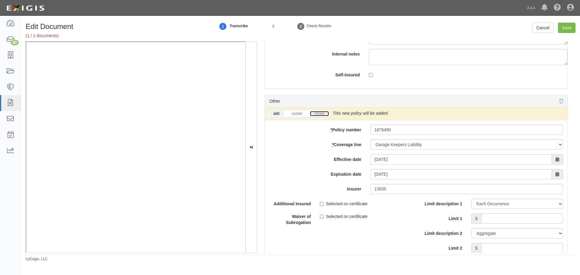
click at [326, 116] on link "renew" at bounding box center [319, 113] width 19 height 5
click at [514, 216] on input "Limit 1" at bounding box center [522, 219] width 82 height 10
type input "4470000"
click at [518, 249] on input "Limit 2" at bounding box center [522, 248] width 82 height 10
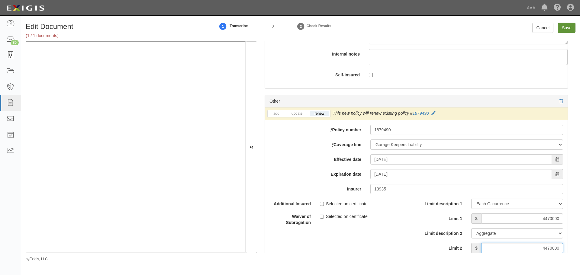
type input "4470000"
click at [570, 27] on input "Save" at bounding box center [567, 28] width 18 height 10
type input "10000000"
type input "30000000"
type input "500000"
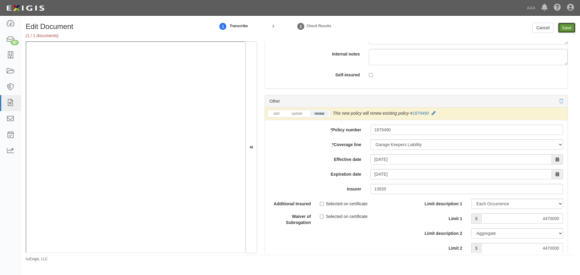
type input "1000000"
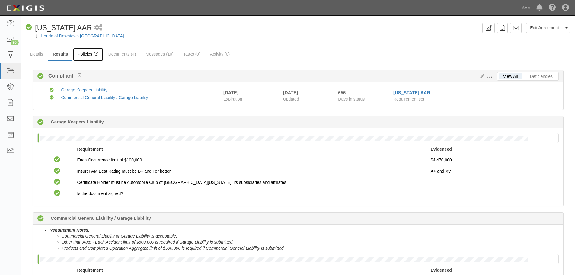
click at [93, 54] on link "Policies (3)" at bounding box center [88, 54] width 30 height 13
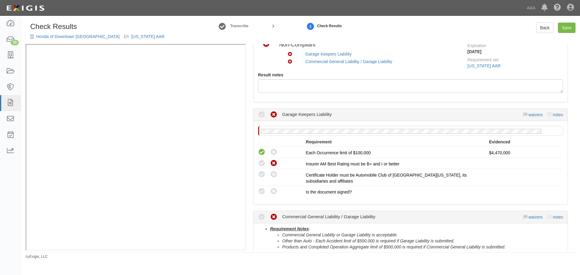
scroll to position [50, 0]
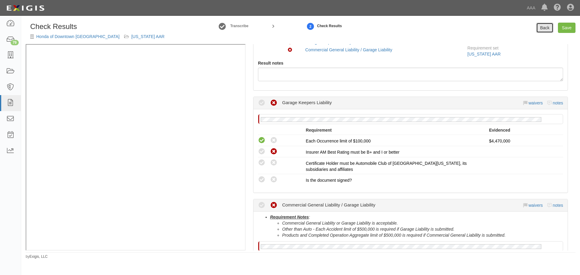
click at [542, 30] on link "Back" at bounding box center [544, 28] width 17 height 10
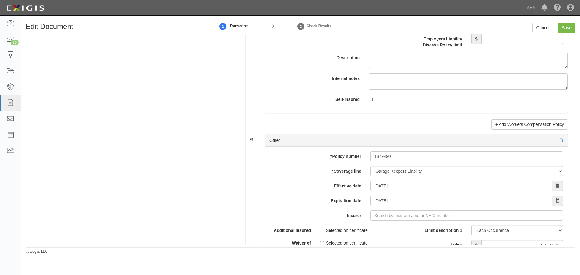
scroll to position [1661, 0]
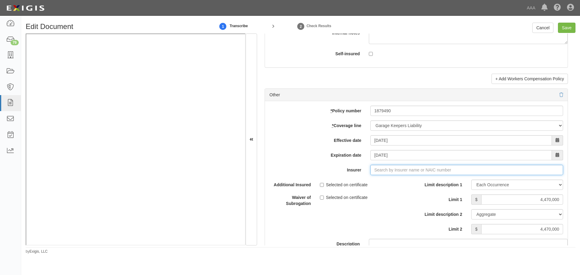
drag, startPoint x: 375, startPoint y: 170, endPoint x: 365, endPoint y: 164, distance: 11.1
click at [375, 170] on input "Insurer" at bounding box center [466, 170] width 193 height 10
type input "180 Seguros S.A. (0) NR Rating"
type input "1"
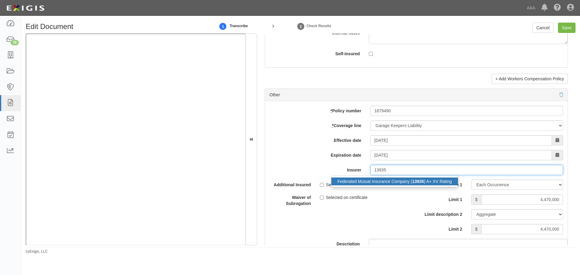
click at [381, 185] on div "Federated Mutual Insurance Company ( 13935 ) A+ XV Rating" at bounding box center [394, 182] width 127 height 8
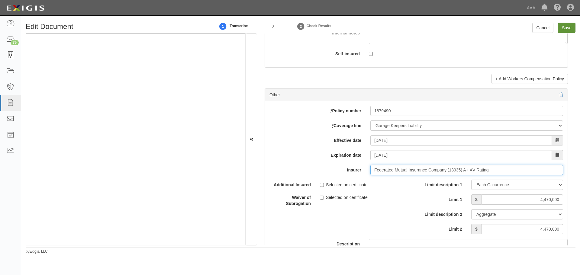
type input "Federated Mutual Insurance Company (13935) A+ XV Rating"
click at [566, 27] on input "Save" at bounding box center [567, 28] width 18 height 10
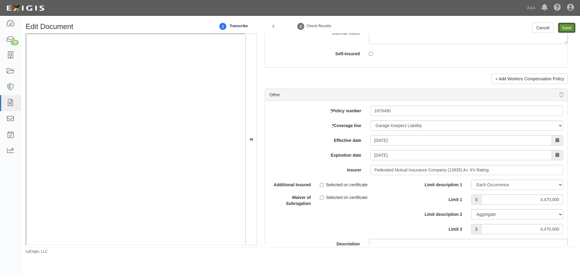
type input "10000000"
type input "30000000"
type input "4470000"
type input "500000"
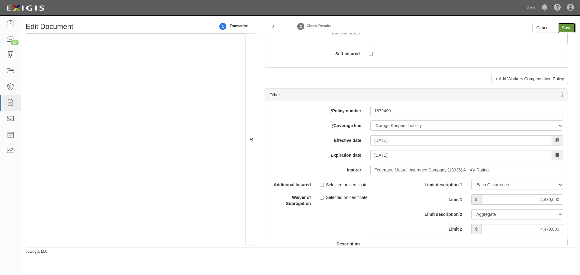
type input "1000000"
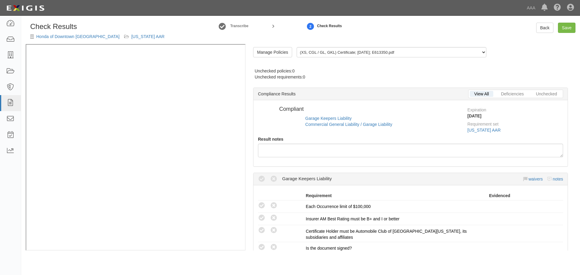
radio input "true"
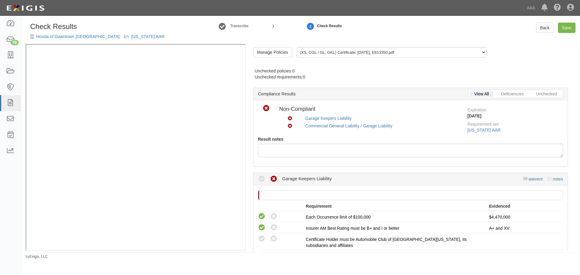
scroll to position [176, 0]
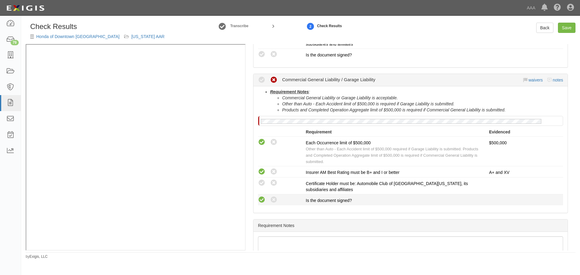
click at [265, 199] on icon at bounding box center [262, 200] width 8 height 8
radio input "true"
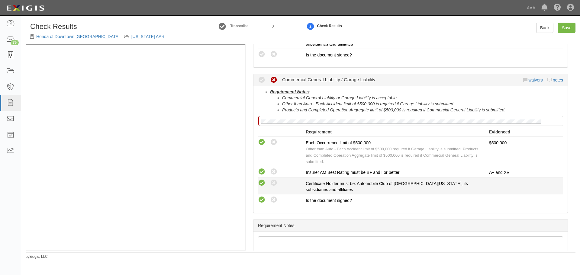
click at [263, 186] on icon at bounding box center [262, 183] width 8 height 8
radio input "true"
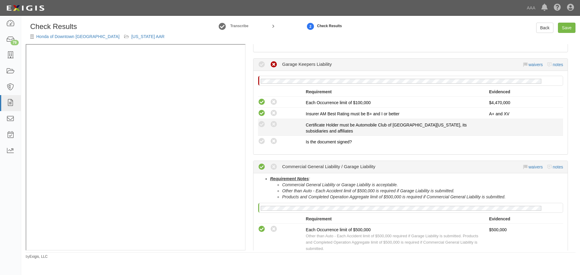
scroll to position [25, 0]
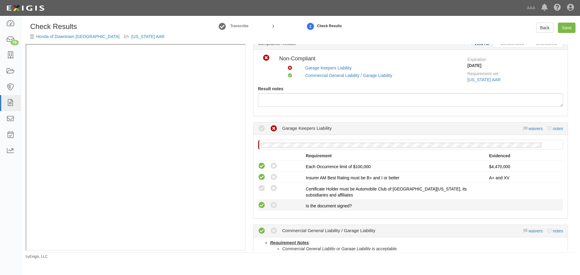
drag, startPoint x: 258, startPoint y: 203, endPoint x: 261, endPoint y: 203, distance: 3.3
click at [259, 203] on div "Compliant Waived: Non-Compliant" at bounding box center [279, 205] width 52 height 8
click at [264, 203] on icon at bounding box center [262, 206] width 8 height 8
radio input "true"
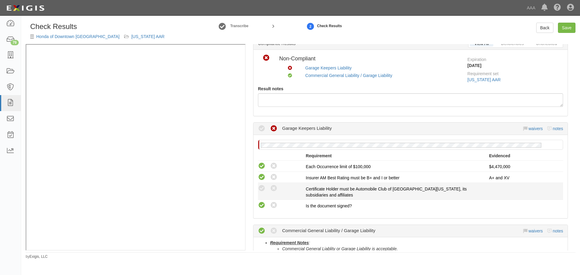
click at [268, 188] on div "Compliant Waived: Non-Compliant" at bounding box center [282, 189] width 48 height 8
click at [260, 190] on icon at bounding box center [262, 189] width 8 height 8
radio input "true"
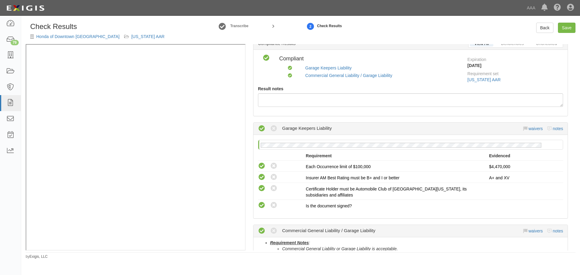
scroll to position [125, 0]
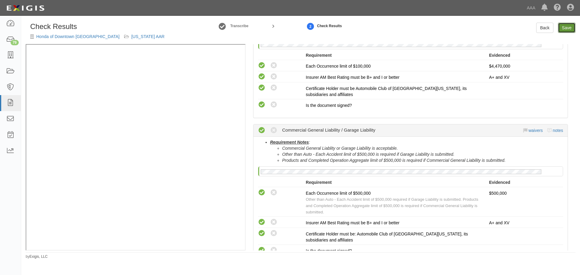
click at [563, 25] on link "Save" at bounding box center [567, 28] width 18 height 10
radio input "true"
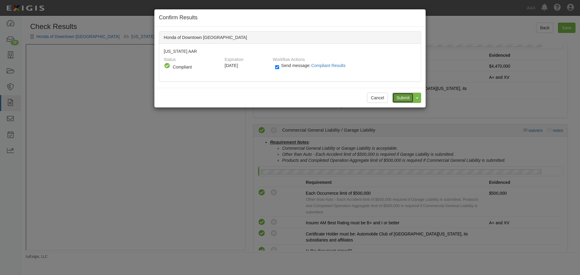
click at [404, 97] on input "Submit" at bounding box center [402, 98] width 21 height 10
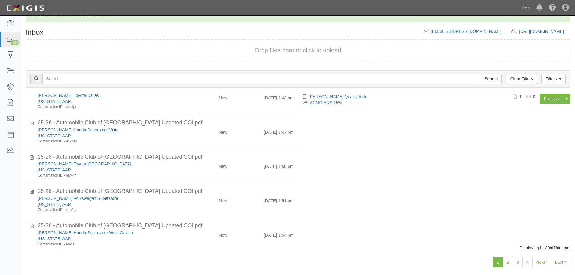
scroll to position [24, 0]
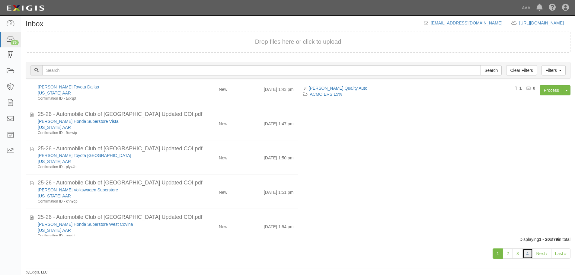
click at [532, 256] on link "4" at bounding box center [528, 254] width 10 height 10
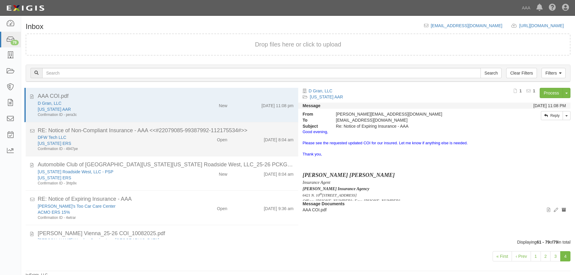
click at [172, 138] on div "DFW Tech LLC" at bounding box center [111, 137] width 146 height 6
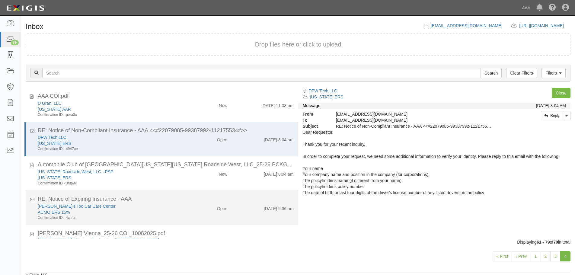
click at [191, 203] on div "RE: Notice of Expiring Insurance - AAA" at bounding box center [166, 199] width 256 height 8
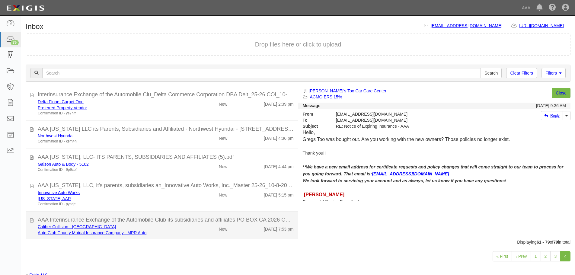
scroll to position [460, 0]
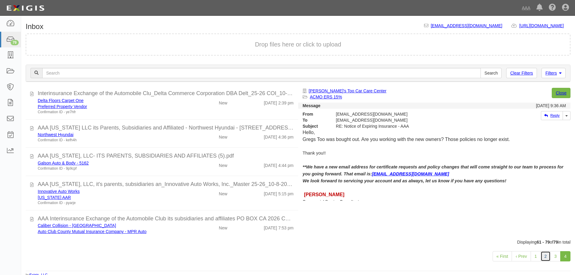
click at [545, 258] on link "2" at bounding box center [546, 256] width 10 height 10
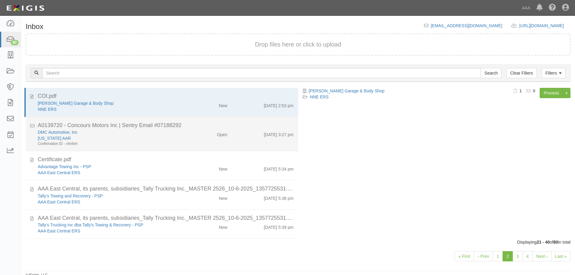
click at [213, 133] on div "Open" at bounding box center [210, 133] width 44 height 8
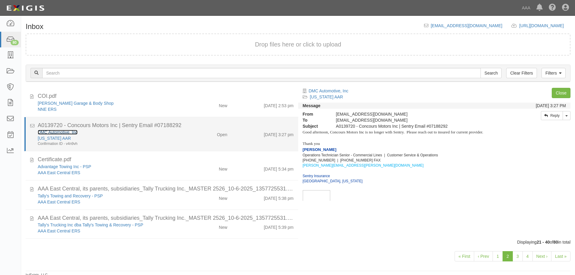
click at [52, 133] on link "DMC Automotive, Inc" at bounding box center [58, 132] width 40 height 5
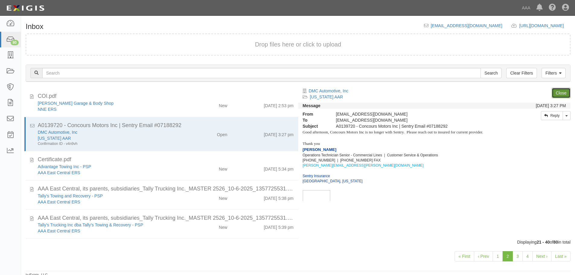
click at [564, 93] on link "Close" at bounding box center [561, 93] width 19 height 10
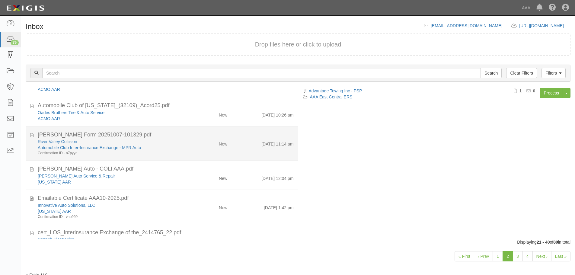
scroll to position [201, 0]
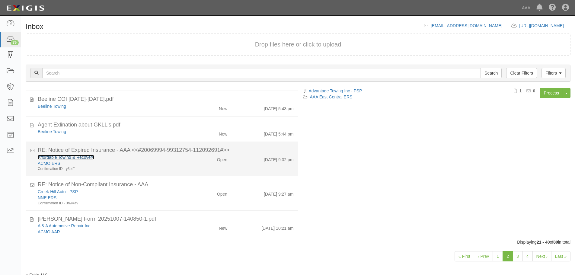
click at [79, 157] on link "Affordable Towing & Recovery" at bounding box center [66, 157] width 56 height 5
click at [176, 169] on div "Confirmation ID - y3etff" at bounding box center [111, 168] width 146 height 5
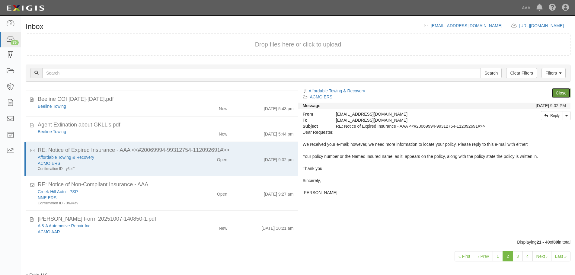
click at [564, 90] on link "Close" at bounding box center [561, 93] width 19 height 10
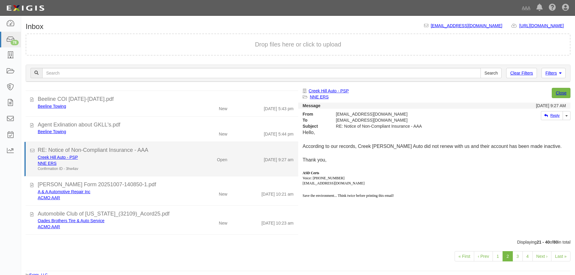
click at [131, 165] on div "NNE ERS" at bounding box center [111, 163] width 146 height 6
click at [63, 155] on link "Creek Hill Auto - PSP" at bounding box center [58, 157] width 40 height 5
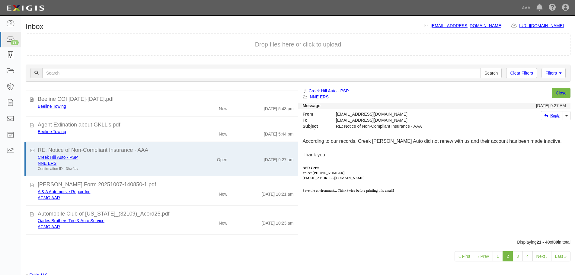
scroll to position [0, 0]
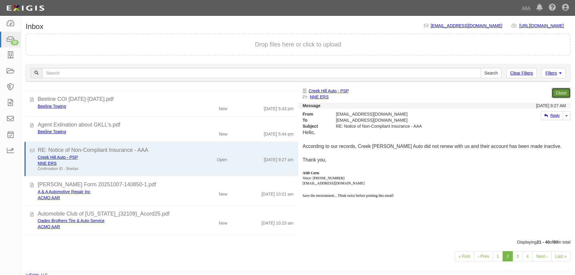
click at [559, 89] on link "Close" at bounding box center [561, 93] width 19 height 10
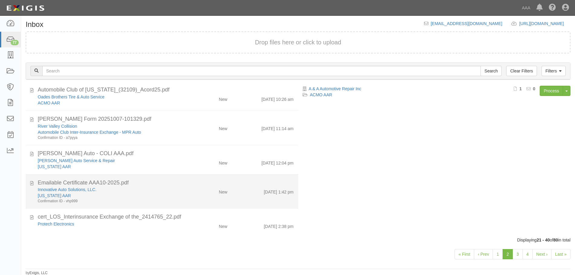
scroll to position [3, 0]
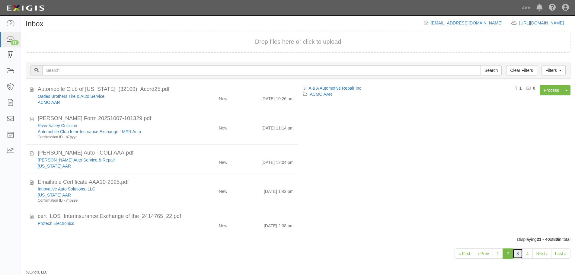
click at [515, 253] on link "3" at bounding box center [518, 254] width 10 height 10
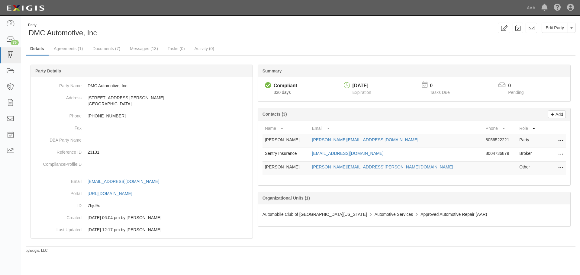
click at [561, 151] on icon at bounding box center [560, 155] width 5 height 8
click at [540, 162] on link "Delete" at bounding box center [539, 163] width 48 height 11
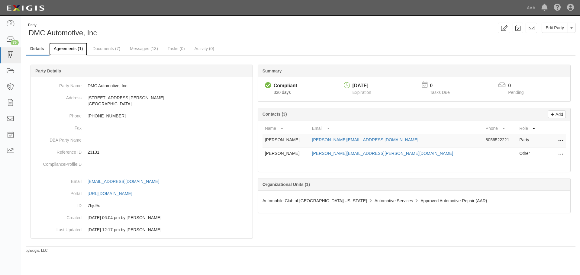
click at [81, 50] on link "Agreements (1)" at bounding box center [68, 49] width 38 height 13
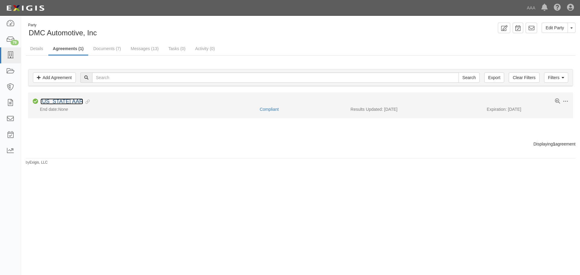
click at [71, 101] on link "[US_STATE] AAR" at bounding box center [61, 101] width 43 height 6
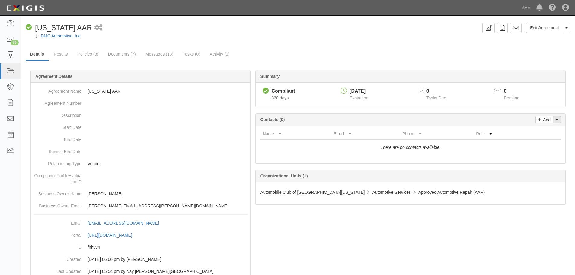
click at [556, 121] on span "button" at bounding box center [557, 119] width 2 height 1
drag, startPoint x: 513, startPoint y: 133, endPoint x: 521, endPoint y: 132, distance: 7.6
click at [517, 132] on ul "Change contacts" at bounding box center [537, 130] width 48 height 11
click at [521, 132] on th "Role" at bounding box center [505, 133] width 63 height 11
click at [560, 120] on button "Toggle Contact Dropdown" at bounding box center [557, 120] width 8 height 8
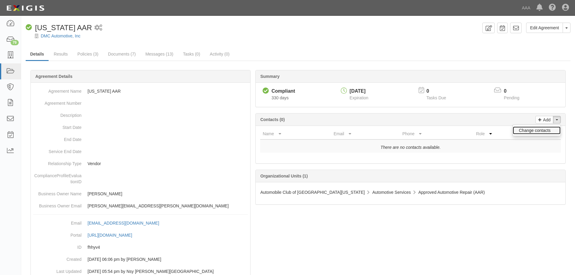
click at [540, 130] on link "Change contacts" at bounding box center [537, 131] width 48 height 8
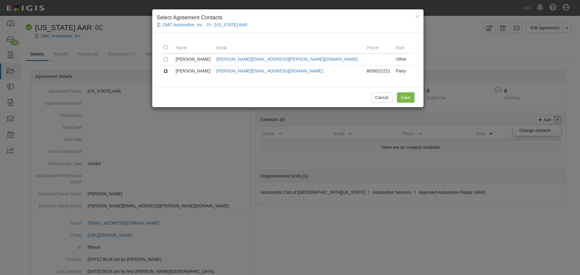
drag, startPoint x: 165, startPoint y: 71, endPoint x: 265, endPoint y: 85, distance: 100.3
click at [166, 70] on input "checkbox" at bounding box center [166, 71] width 4 height 4
checkbox input "true"
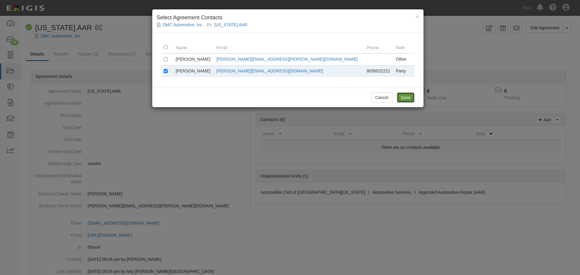
click at [411, 96] on input "Save" at bounding box center [406, 97] width 18 height 10
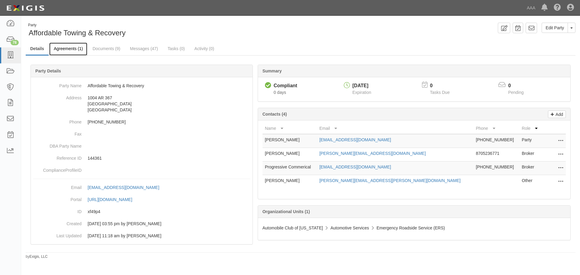
click at [61, 54] on link "Agreements (1)" at bounding box center [68, 49] width 38 height 13
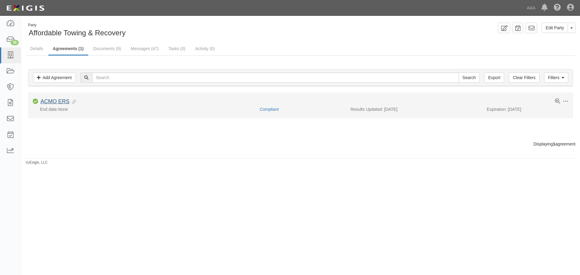
click at [69, 100] on div "ACMO ERS Evidence Linked" at bounding box center [58, 101] width 36 height 7
click at [66, 101] on link "ACMO ERS" at bounding box center [54, 101] width 29 height 6
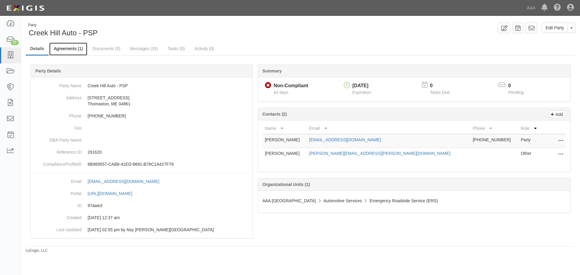
click at [68, 53] on link "Agreements (1)" at bounding box center [68, 49] width 38 height 13
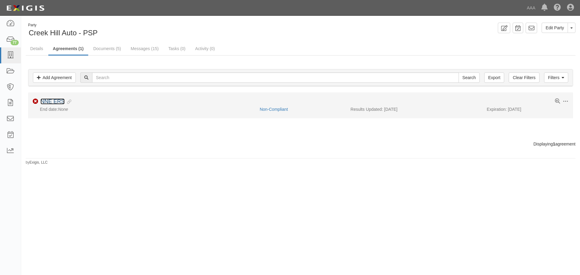
click at [59, 98] on link "NNE ERS" at bounding box center [52, 101] width 24 height 6
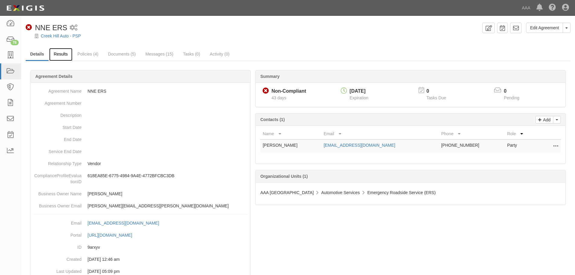
click at [56, 58] on link "Results" at bounding box center [60, 54] width 23 height 13
click at [152, 49] on link "Messages (15)" at bounding box center [159, 54] width 37 height 13
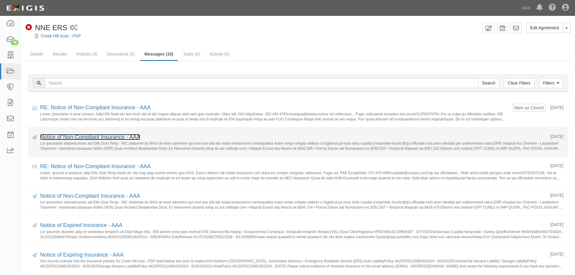
click at [124, 135] on link "Notice of Non-Compliant Insurance - AAA" at bounding box center [90, 137] width 100 height 6
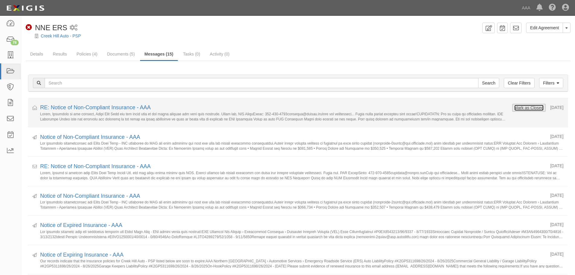
click at [530, 106] on button "Mark as Closed" at bounding box center [529, 108] width 30 height 7
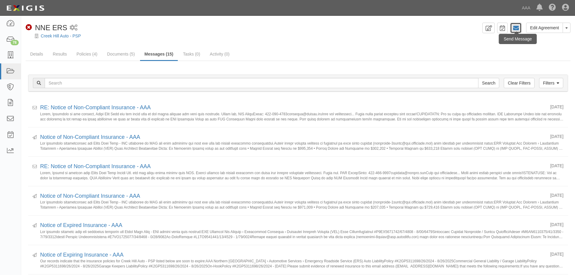
click at [515, 28] on icon at bounding box center [516, 28] width 6 height 6
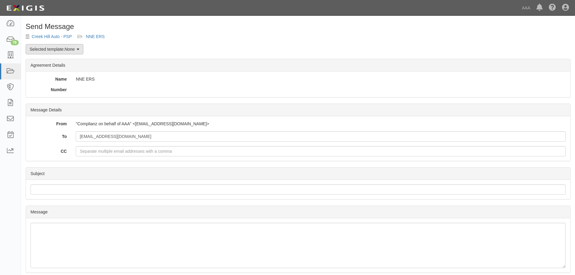
click at [69, 50] on em "None" at bounding box center [70, 49] width 10 height 5
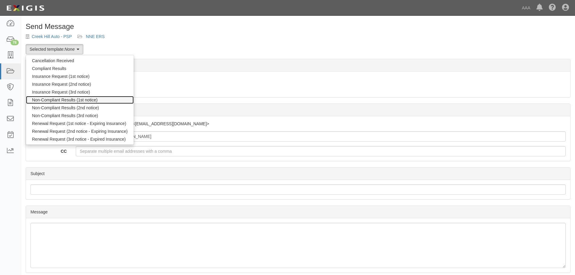
click at [52, 101] on link "Non-Compliant Results (1st notice)" at bounding box center [80, 100] width 108 height 8
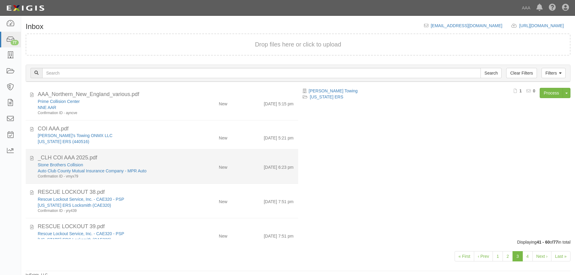
scroll to position [490, 0]
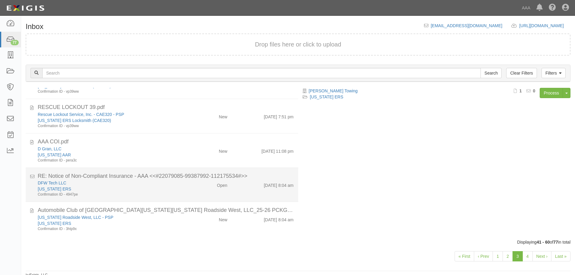
click at [167, 187] on div "[US_STATE] ERS" at bounding box center [111, 189] width 146 height 6
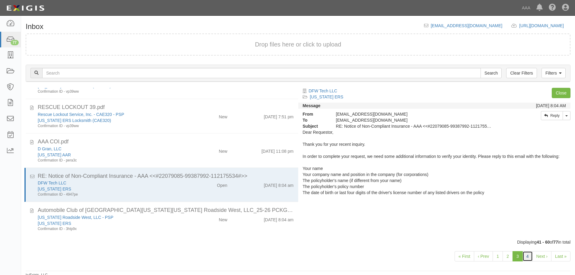
click at [530, 256] on link "4" at bounding box center [528, 256] width 10 height 10
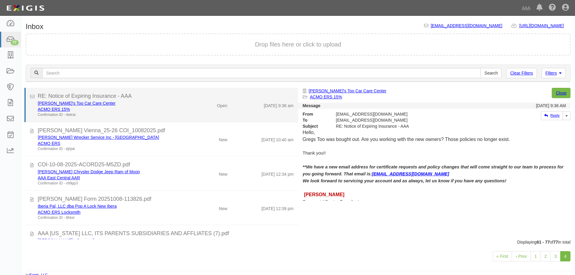
click at [157, 106] on div "ACMO ERS 15%" at bounding box center [111, 109] width 146 height 6
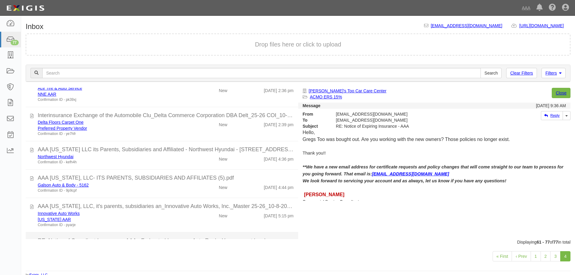
scroll to position [391, 0]
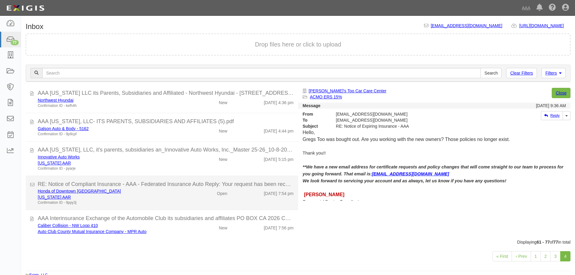
click at [128, 195] on div "California AAR" at bounding box center [111, 197] width 146 height 6
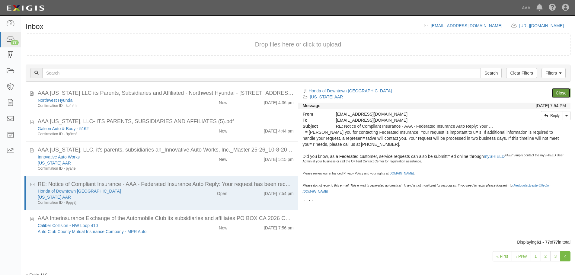
click at [562, 91] on link "Close" at bounding box center [561, 93] width 19 height 10
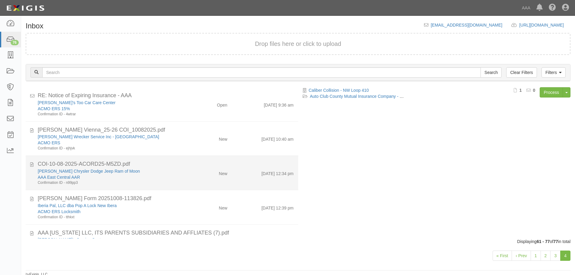
scroll to position [0, 0]
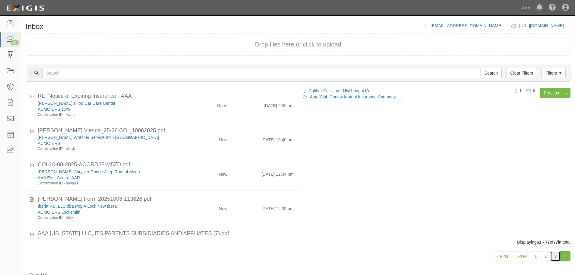
click at [554, 256] on link "3" at bounding box center [556, 256] width 10 height 10
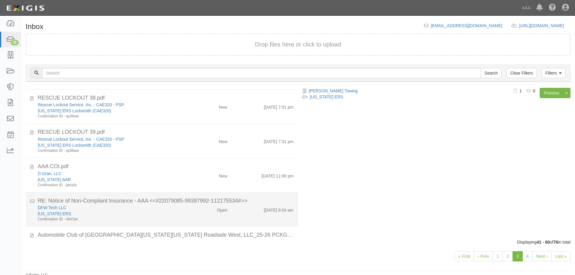
scroll to position [490, 0]
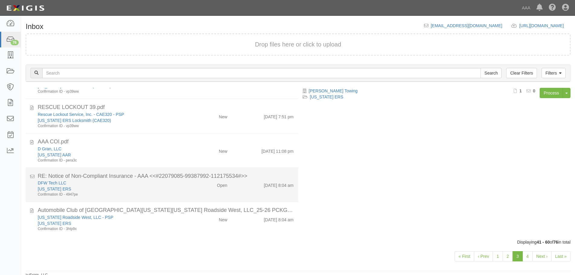
click at [138, 183] on div "DFW Tech LLC" at bounding box center [111, 183] width 146 height 6
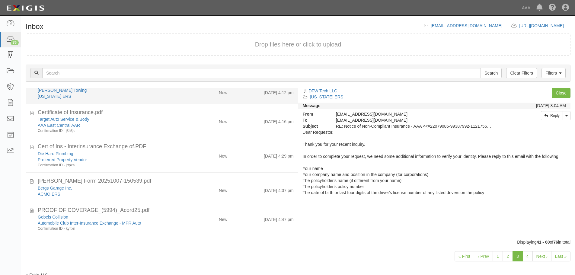
scroll to position [0, 0]
